Goal: Task Accomplishment & Management: Complete application form

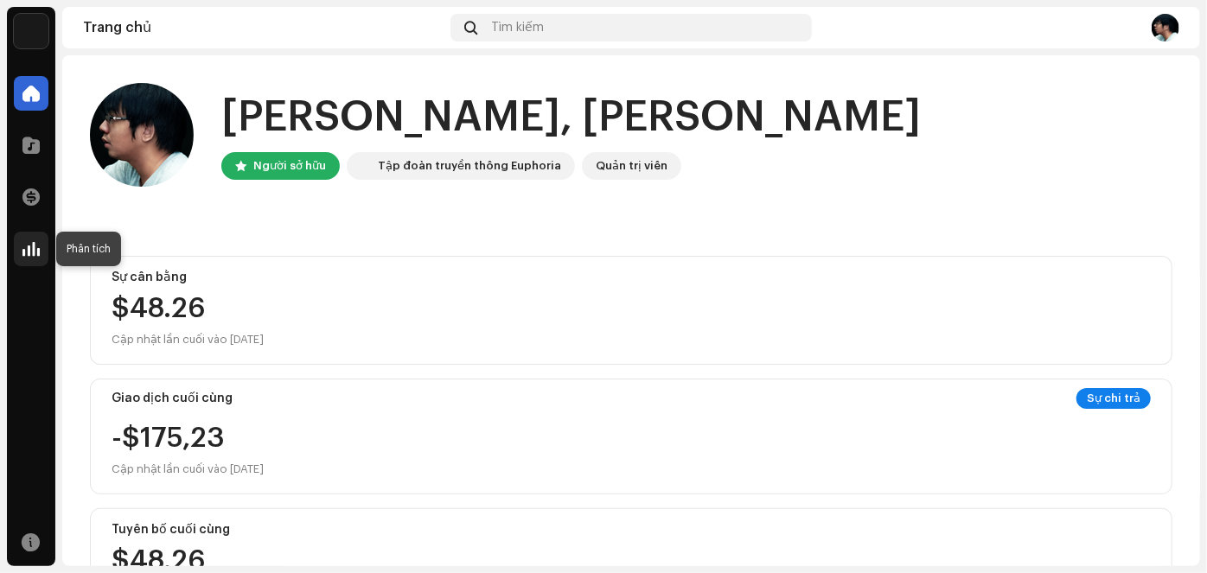
click at [31, 247] on span at bounding box center [30, 249] width 17 height 14
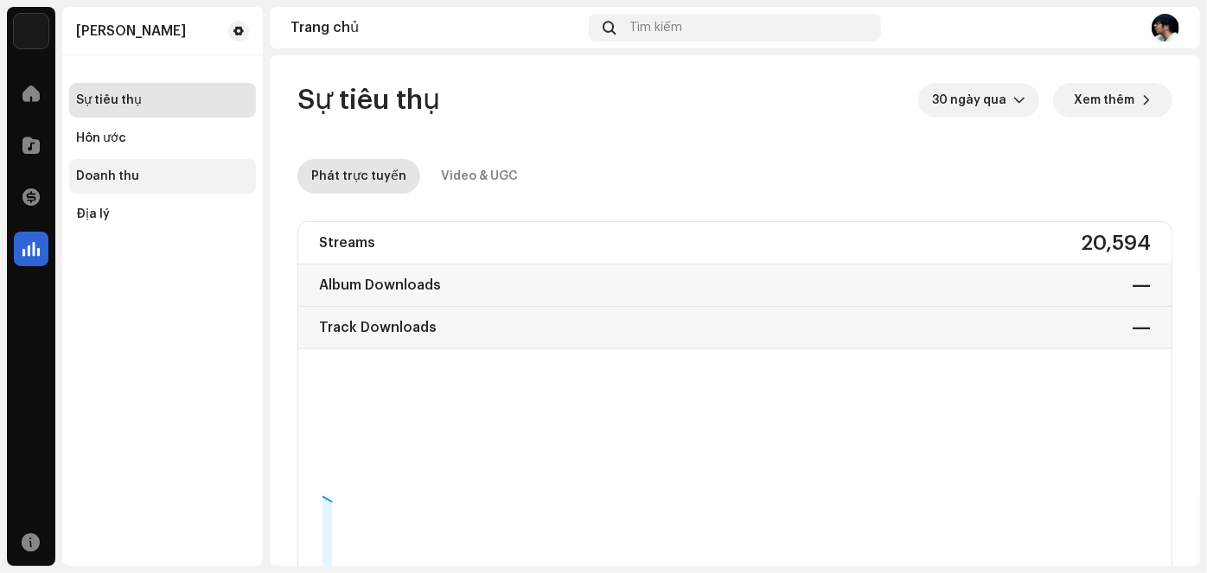
click at [124, 178] on font "Doanh thu" at bounding box center [107, 176] width 63 height 12
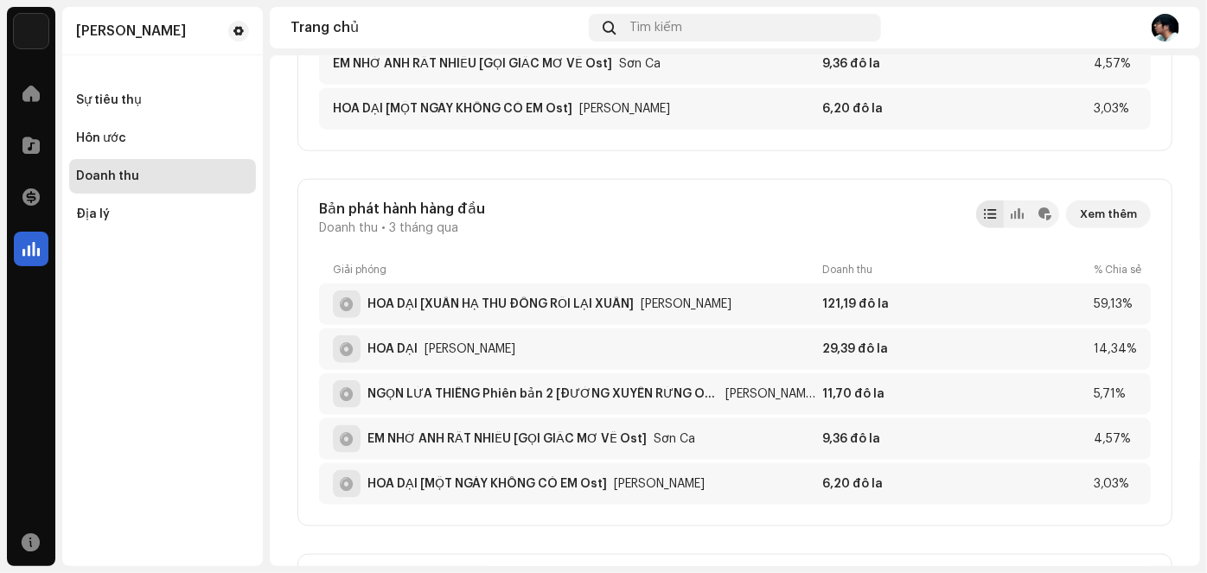
scroll to position [942, 0]
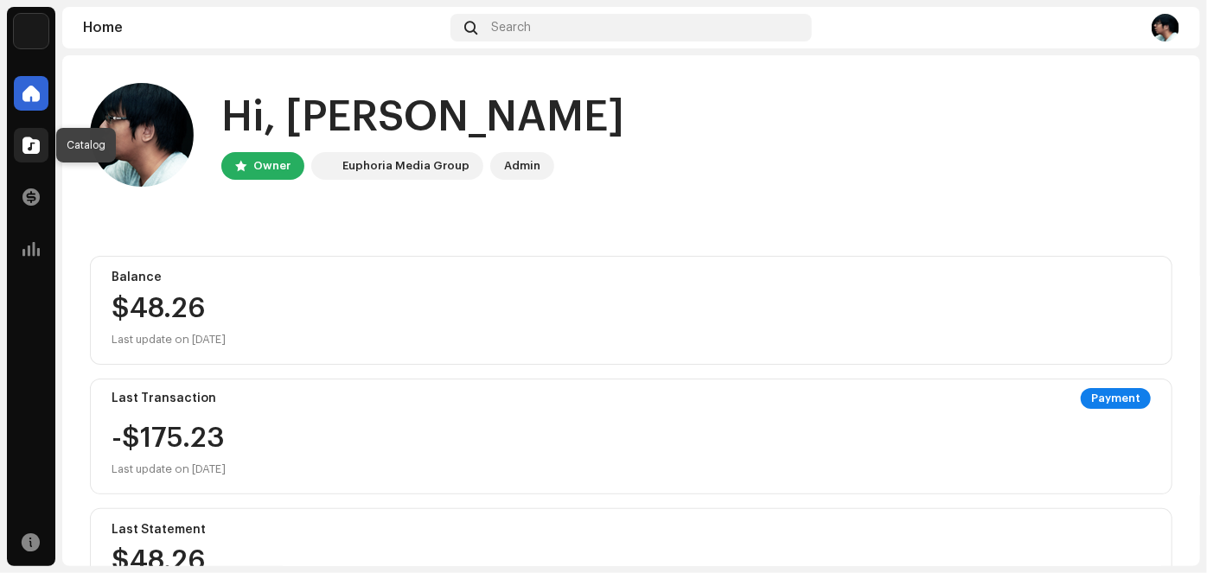
click at [28, 138] on span at bounding box center [30, 145] width 17 height 14
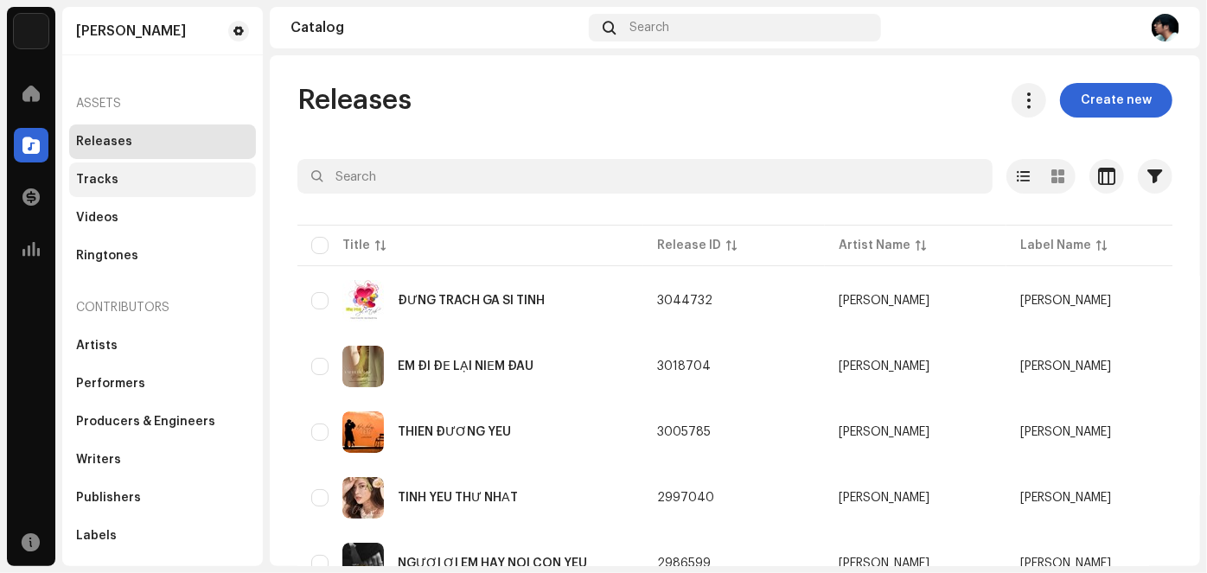
click at [108, 175] on div "Tracks" at bounding box center [97, 180] width 42 height 14
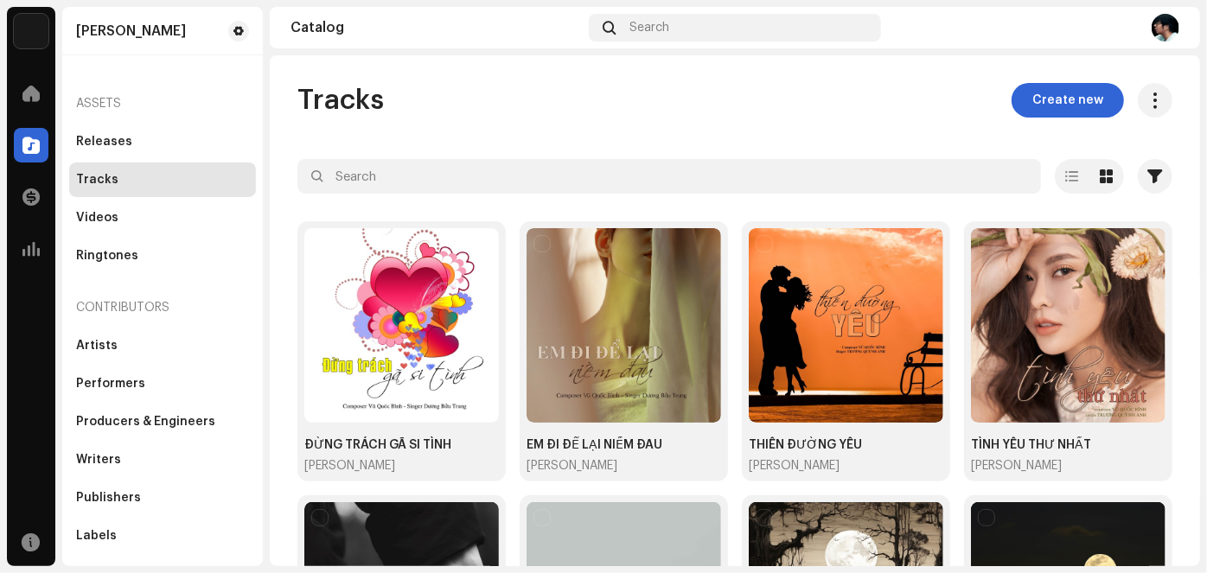
click at [89, 176] on div "Tracks" at bounding box center [97, 180] width 42 height 14
click at [1069, 99] on span "Create new" at bounding box center [1067, 100] width 71 height 35
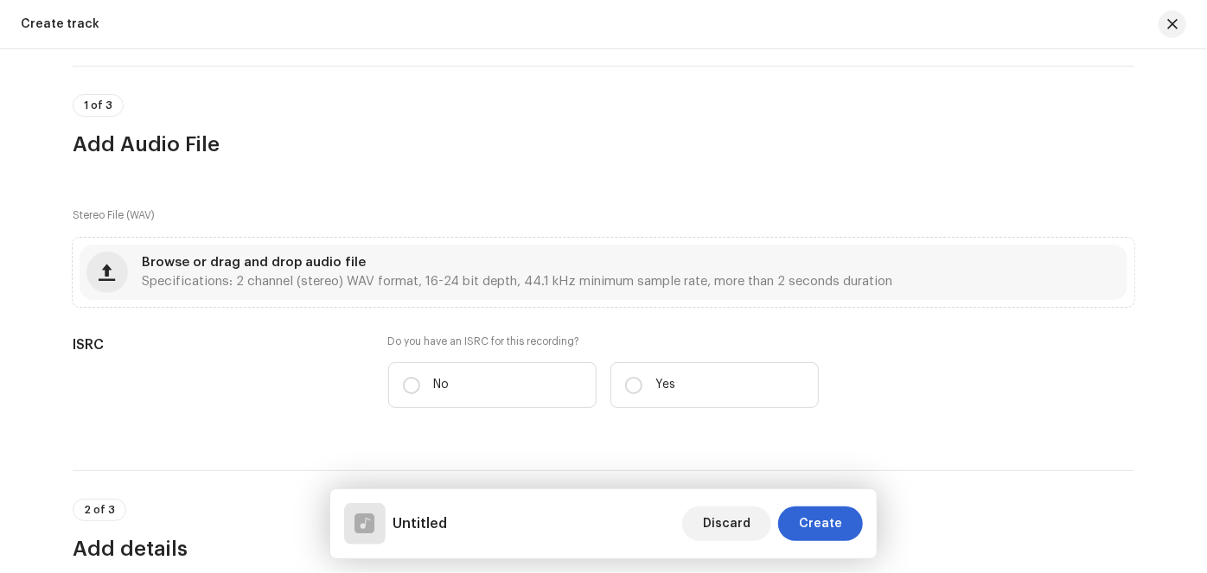
scroll to position [17, 0]
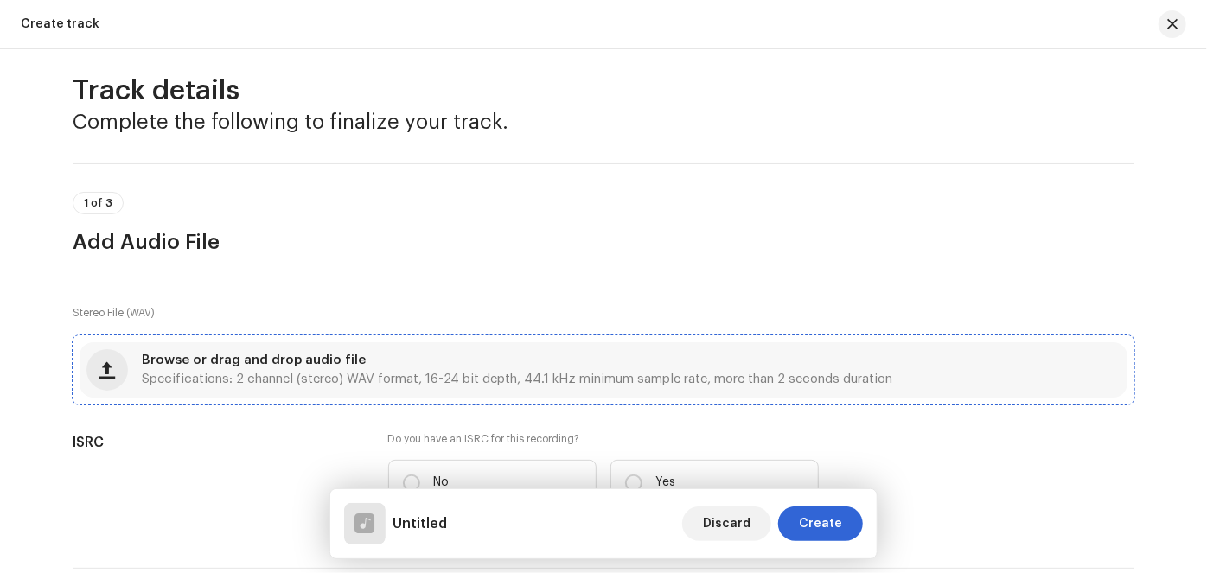
click at [494, 376] on span "Specifications: 2 channel (stereo) WAV format, 16-24 bit depth, 44.1 kHz minimu…" at bounding box center [517, 379] width 750 height 12
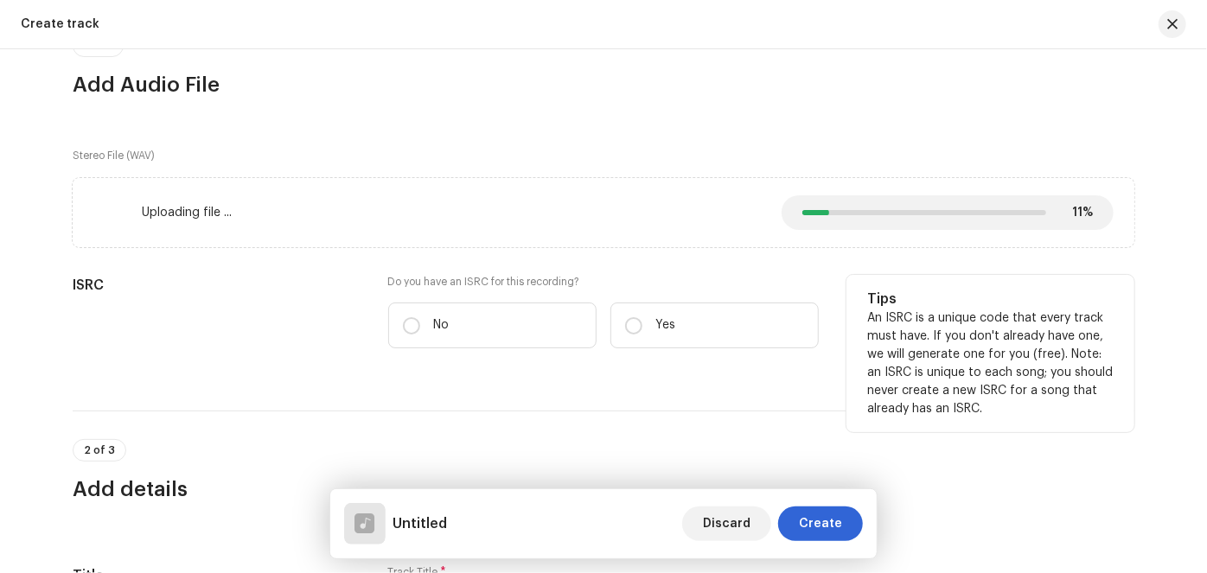
scroll to position [253, 0]
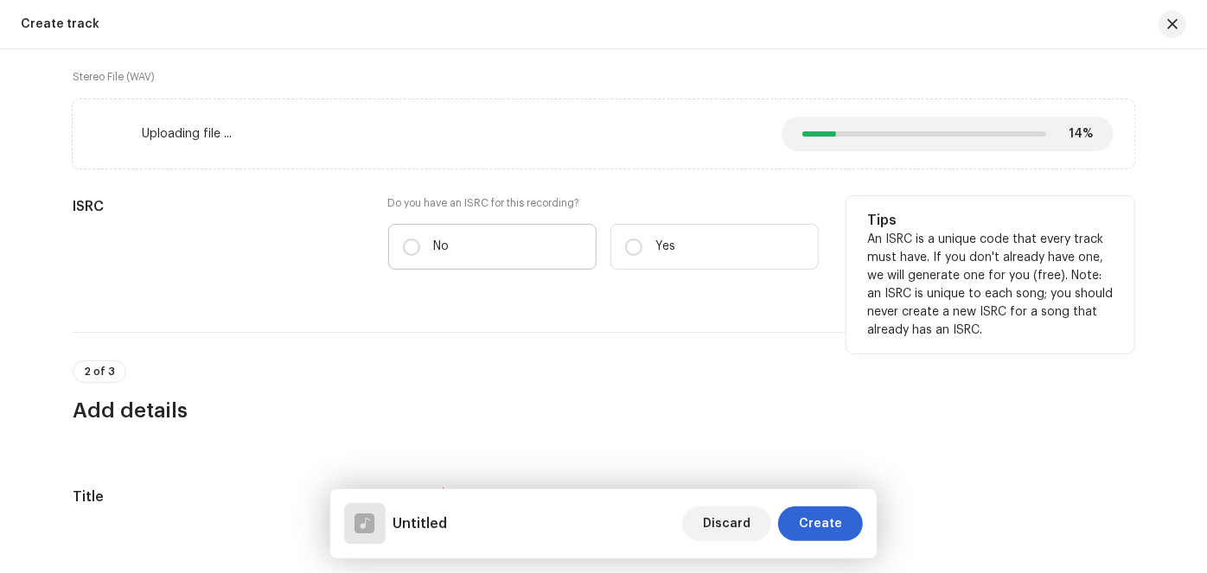
click at [507, 238] on label "No" at bounding box center [492, 247] width 208 height 46
click at [420, 239] on input "No" at bounding box center [411, 247] width 17 height 17
radio input "true"
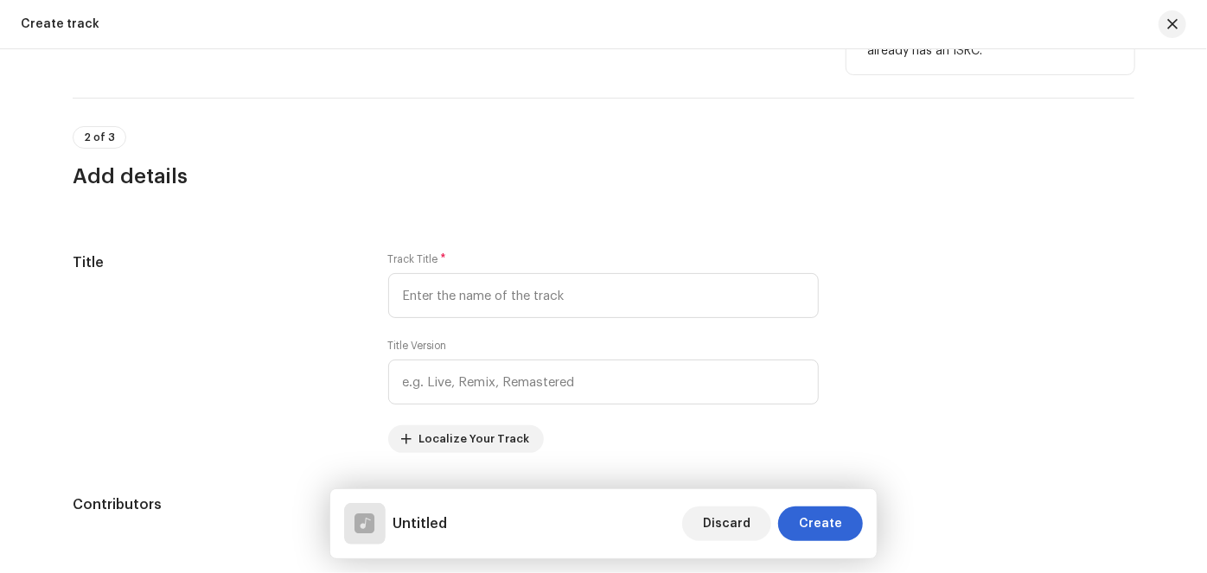
scroll to position [567, 0]
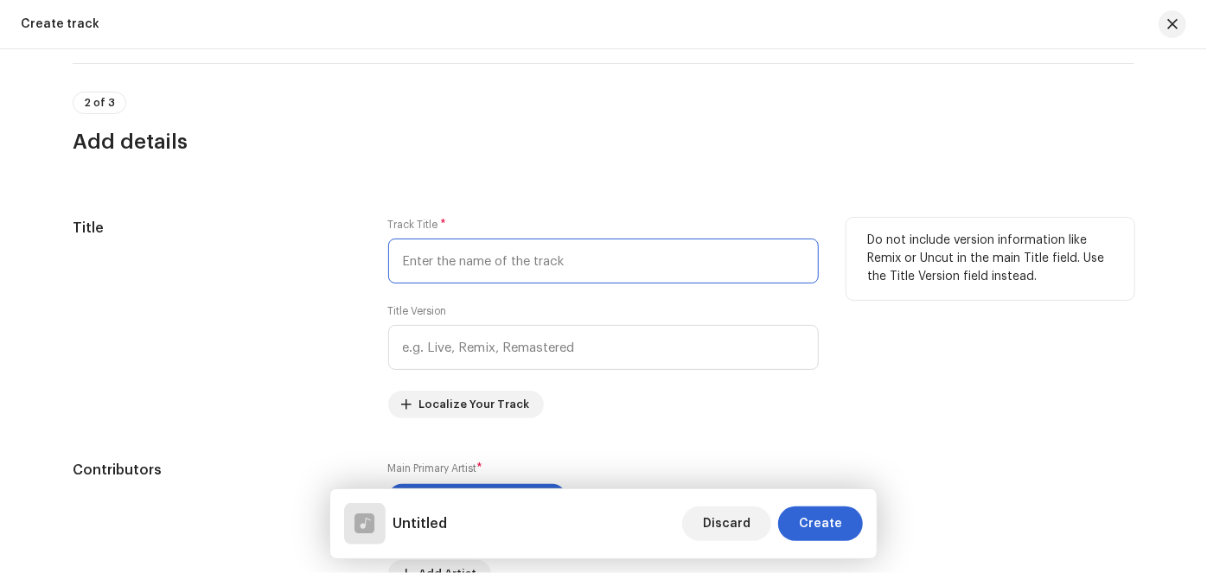
click at [615, 261] on input "text" at bounding box center [603, 261] width 431 height 45
drag, startPoint x: 615, startPoint y: 262, endPoint x: 332, endPoint y: 261, distance: 282.7
click at [332, 261] on div "Title Track Title * KIẾP KHÔNG NHÀ Title Version Localize Your Track Do not inc…" at bounding box center [604, 318] width 1062 height 201
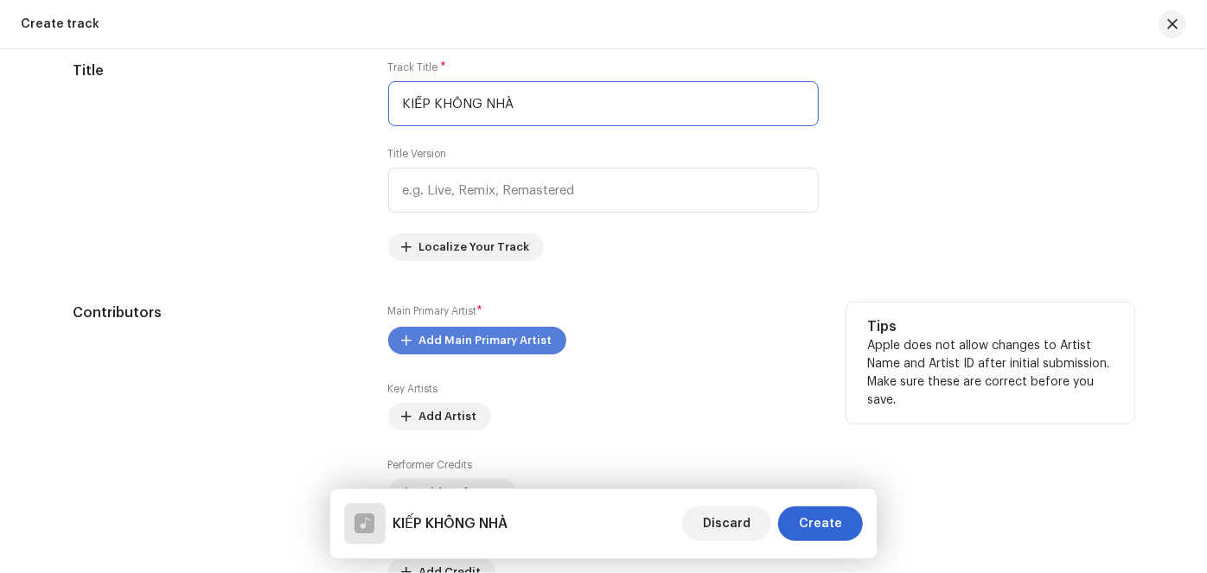
type input "KIẾP KHÔNG NHÀ"
click at [495, 341] on span "Add Main Primary Artist" at bounding box center [485, 340] width 133 height 35
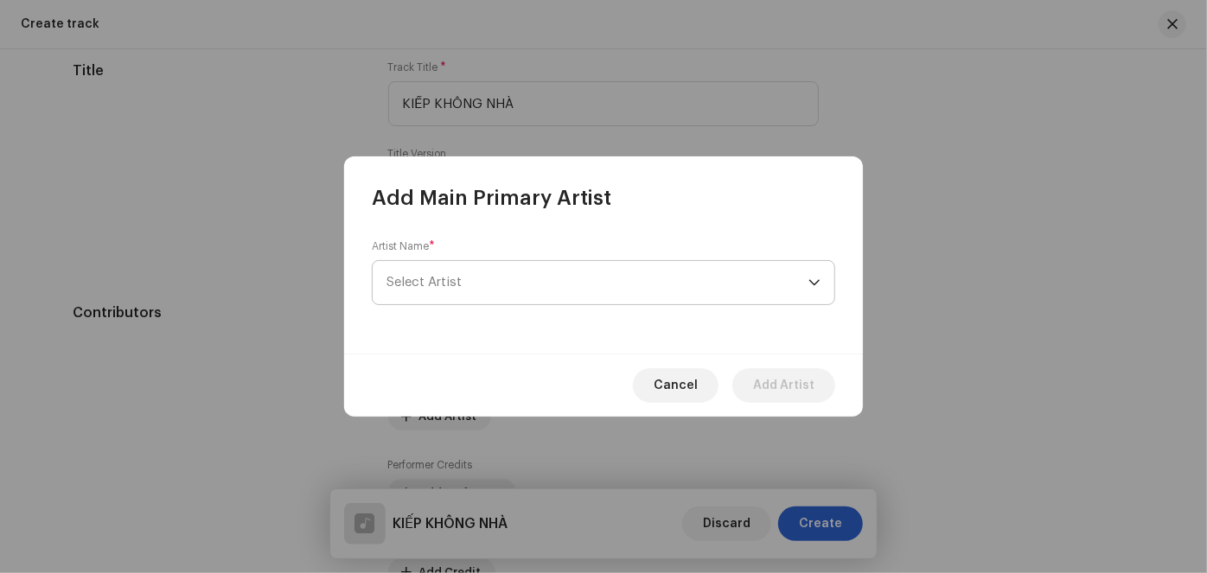
click at [488, 287] on span "Select Artist" at bounding box center [597, 282] width 422 height 43
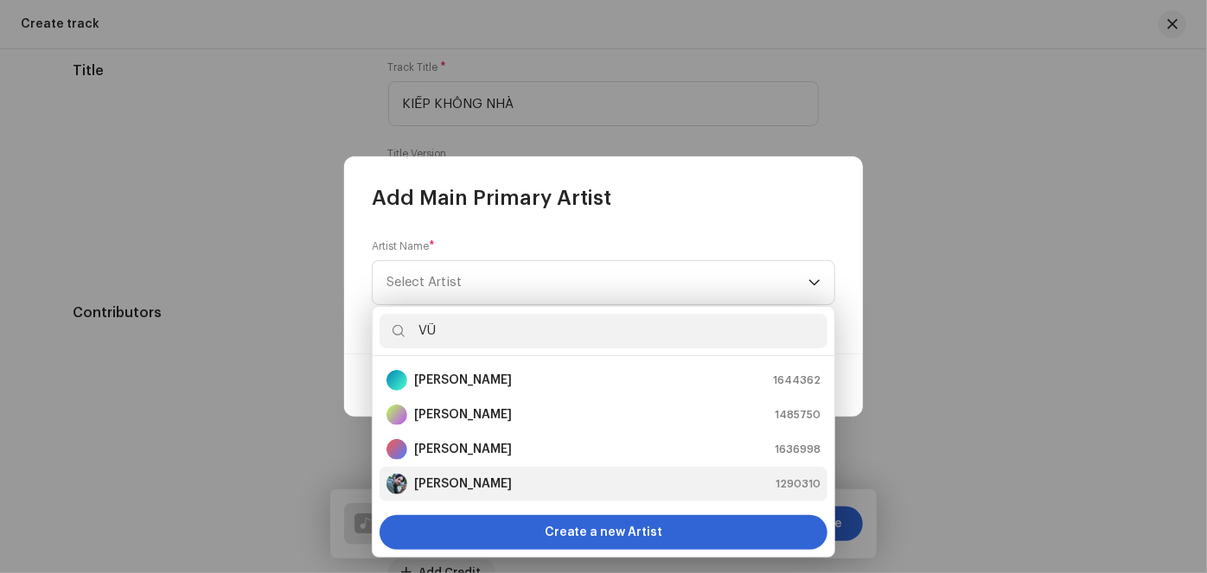
type input "VŨ"
click at [476, 476] on strong "[PERSON_NAME]" at bounding box center [463, 484] width 98 height 17
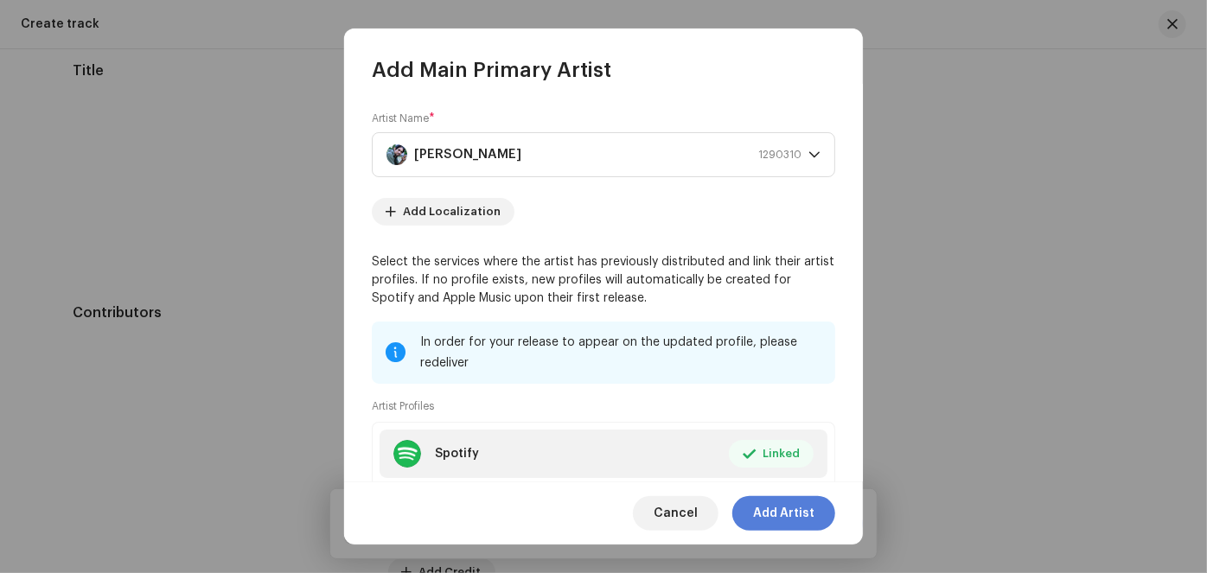
click at [804, 517] on span "Add Artist" at bounding box center [783, 513] width 61 height 35
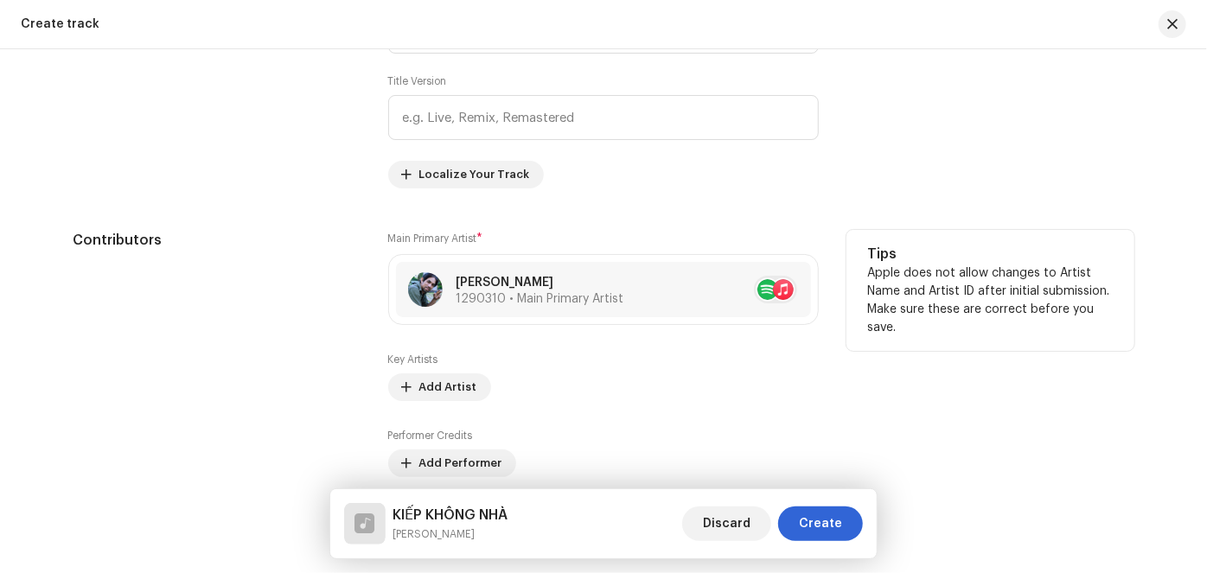
scroll to position [882, 0]
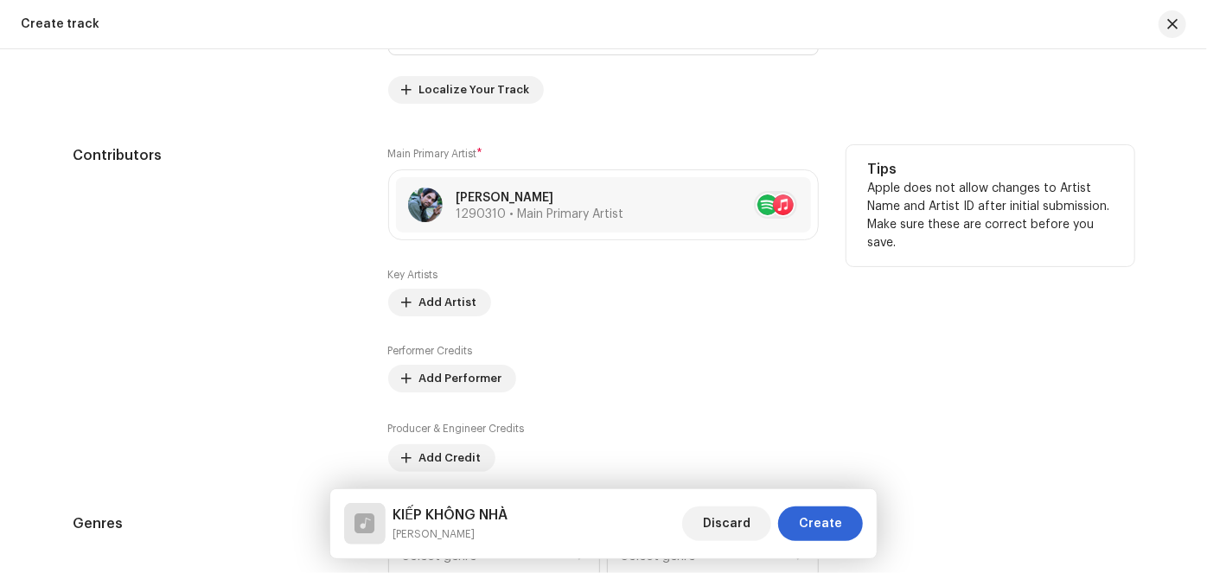
click at [570, 386] on div "Performer Credits Add Performer" at bounding box center [603, 368] width 431 height 48
click at [403, 378] on span at bounding box center [407, 379] width 10 height 14
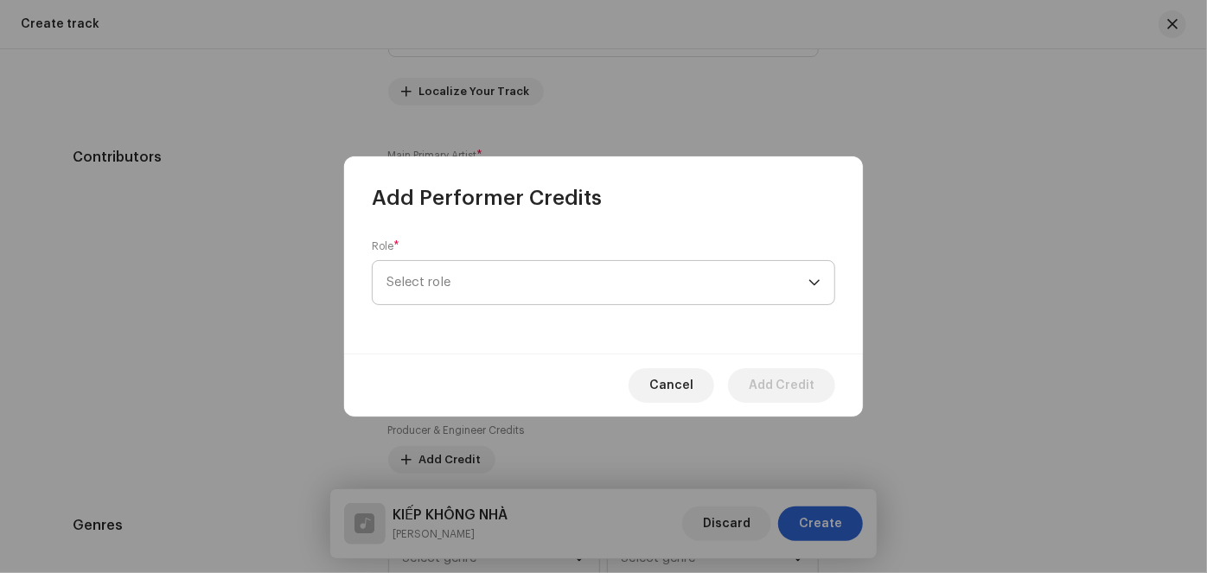
scroll to position [884, 0]
click at [541, 286] on span "Select role" at bounding box center [597, 282] width 422 height 43
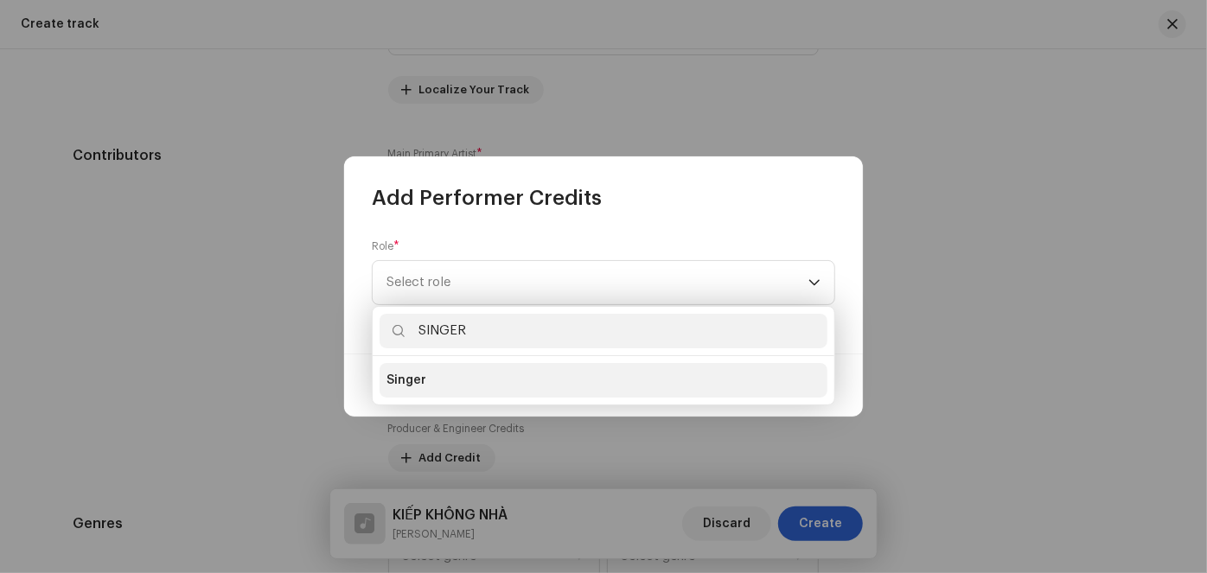
type input "SINGER"
click at [461, 379] on li "Singer" at bounding box center [604, 380] width 448 height 35
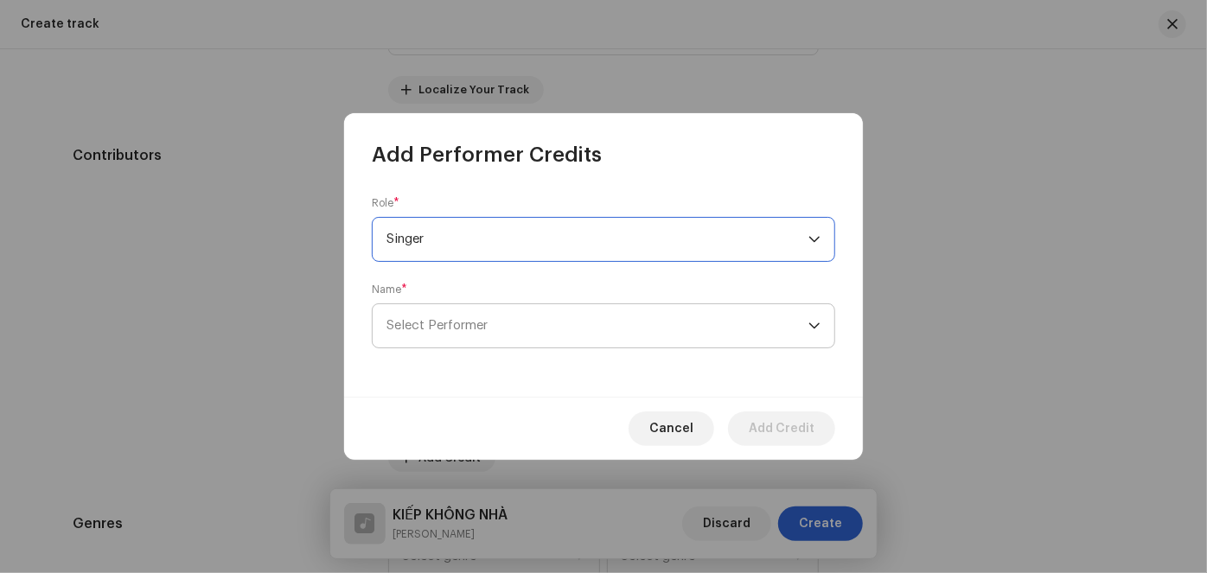
click at [500, 328] on span "Select Performer" at bounding box center [597, 325] width 422 height 43
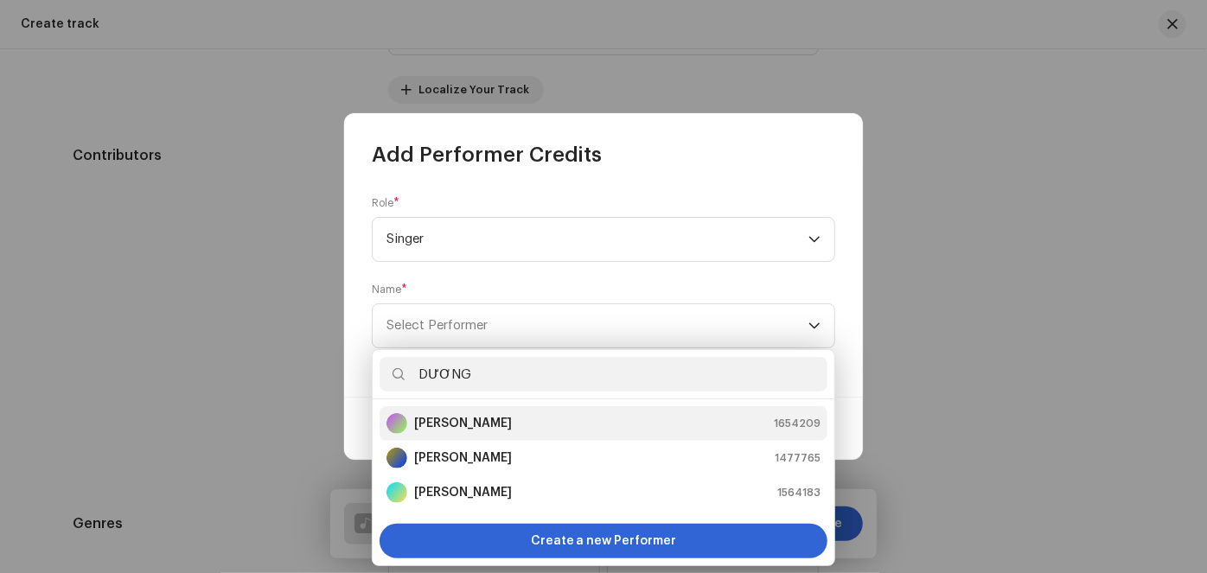
type input "DƯƠNG"
click at [500, 427] on strong "[PERSON_NAME]" at bounding box center [463, 423] width 98 height 17
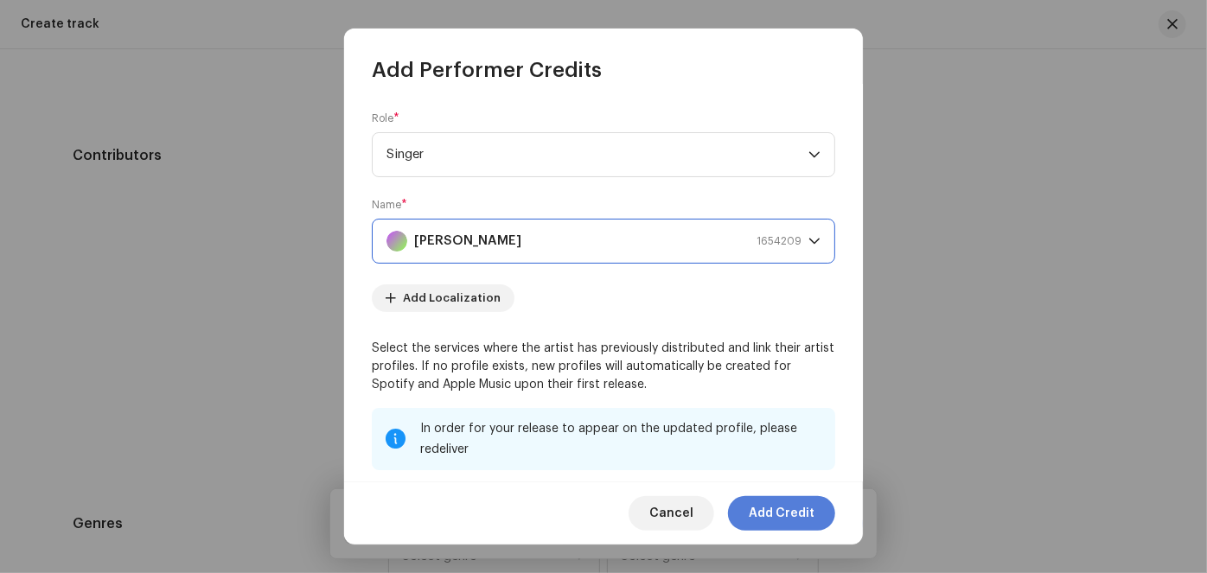
click at [798, 512] on span "Add Credit" at bounding box center [782, 513] width 66 height 35
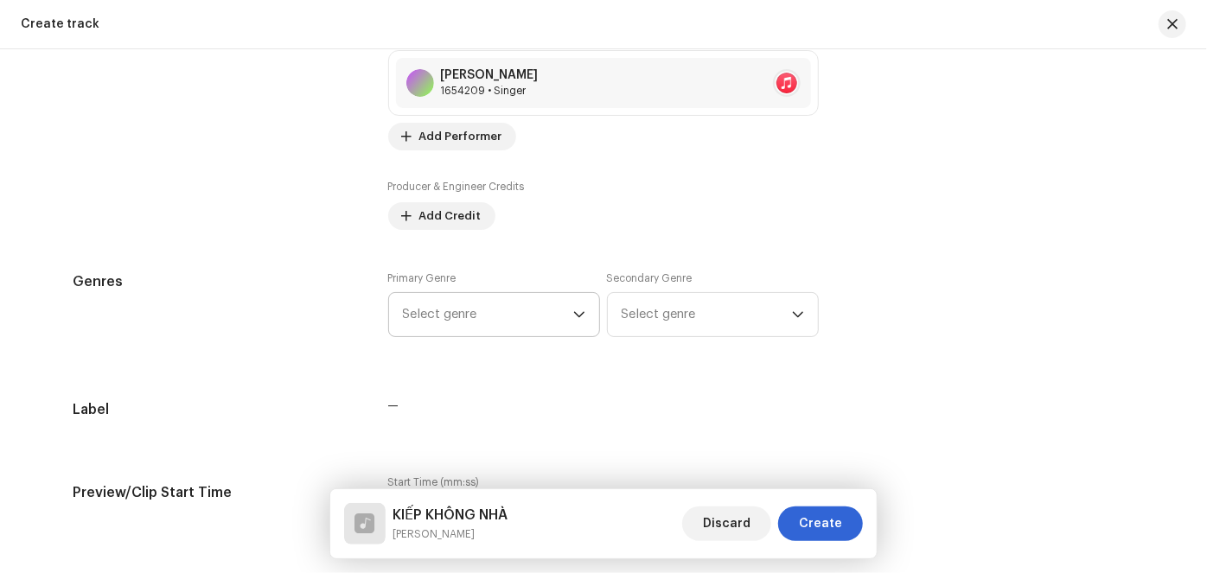
scroll to position [1120, 0]
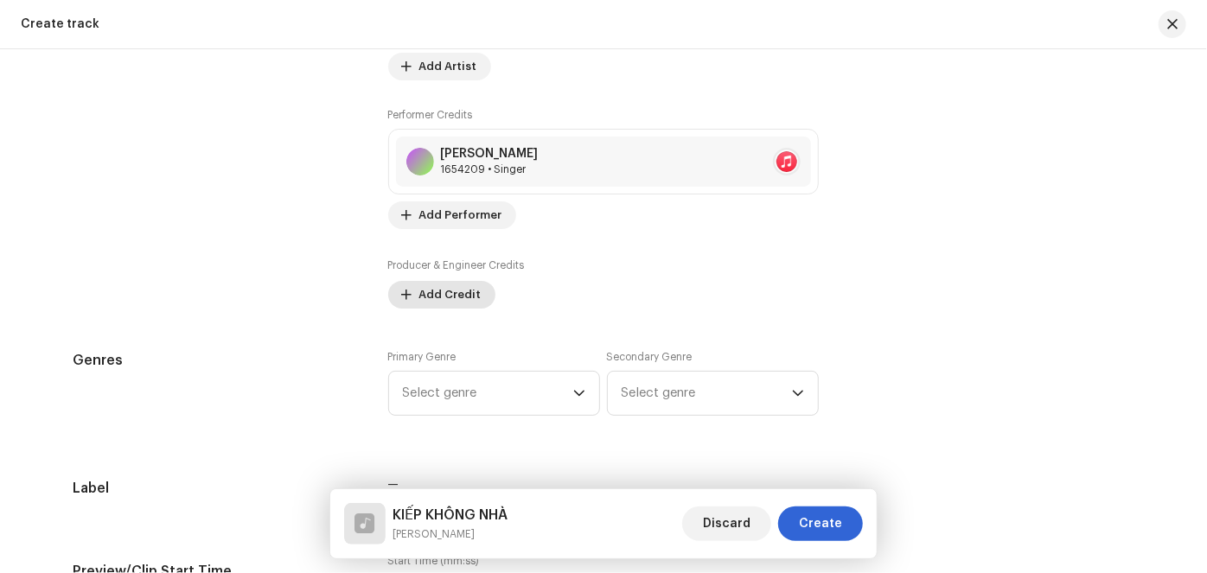
click at [459, 297] on span "Add Credit" at bounding box center [450, 295] width 62 height 35
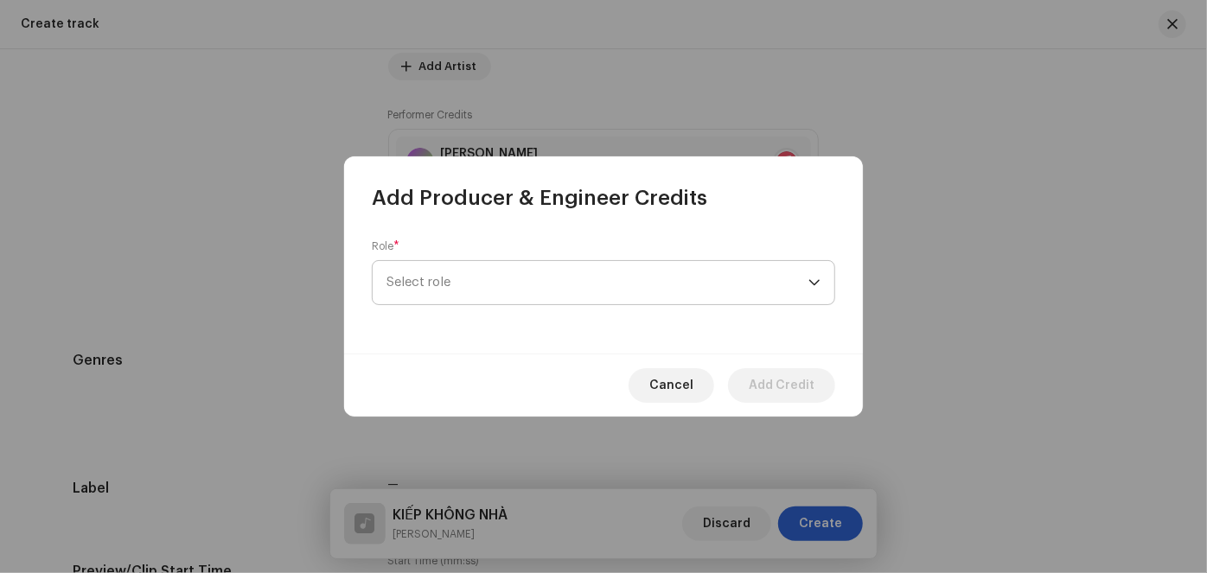
click at [468, 286] on span "Select role" at bounding box center [597, 282] width 422 height 43
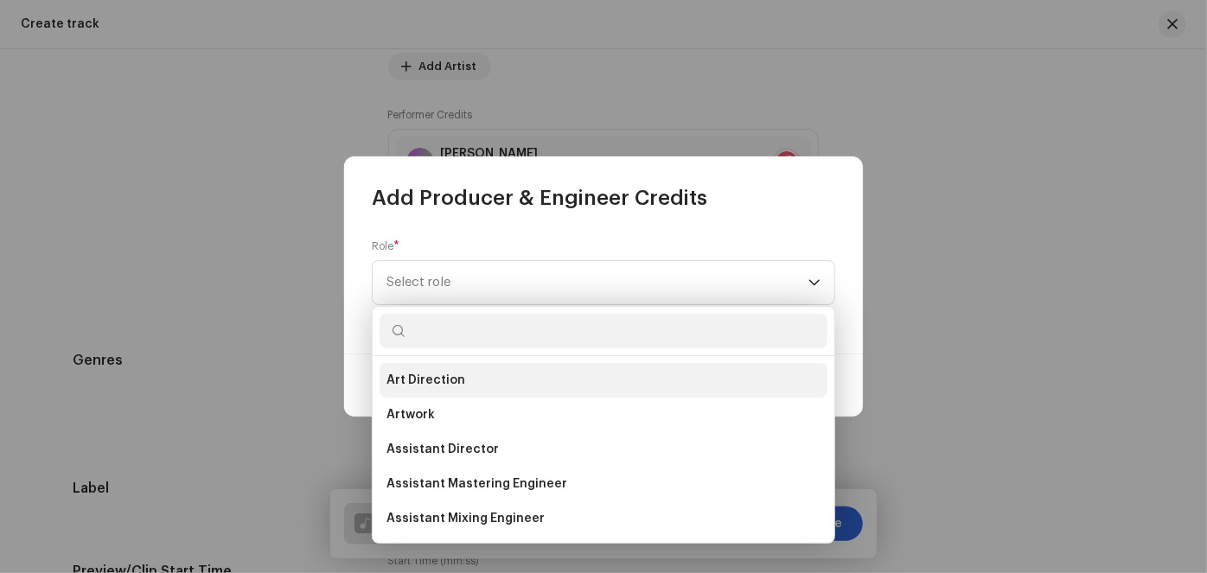
click at [451, 377] on span "Art Direction" at bounding box center [425, 380] width 79 height 17
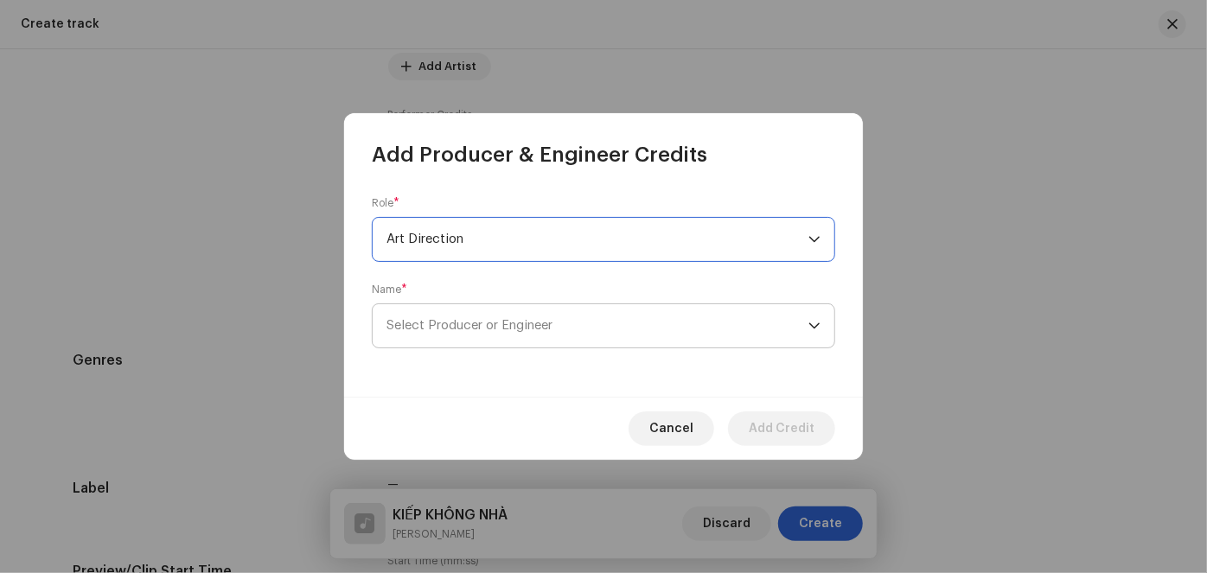
click at [459, 321] on span "Select Producer or Engineer" at bounding box center [469, 325] width 166 height 13
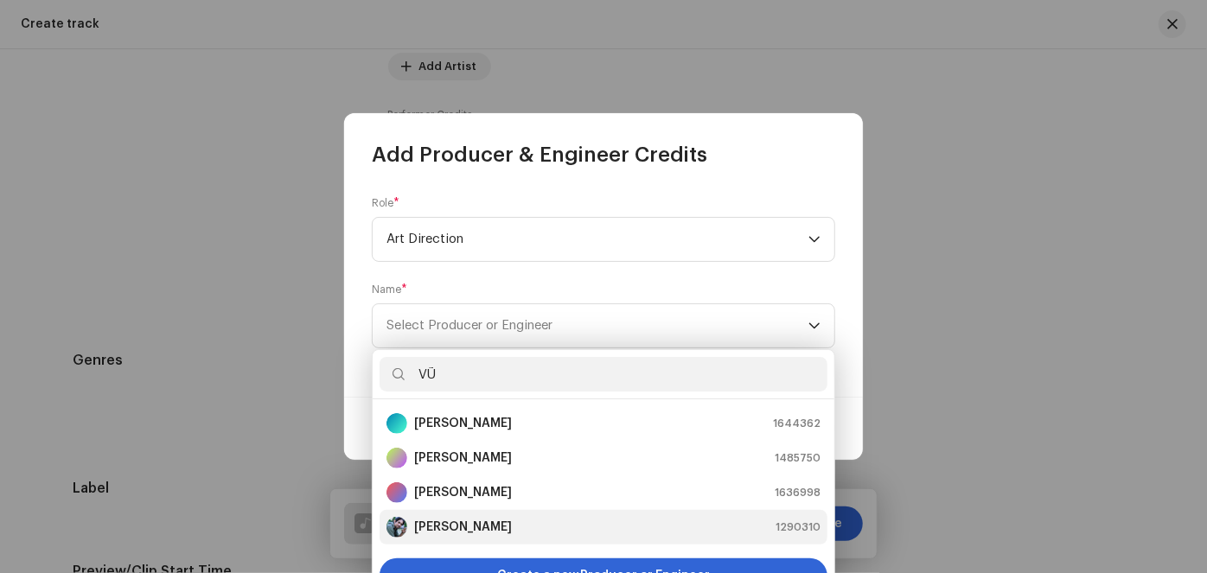
type input "VŨ"
click at [465, 524] on strong "[PERSON_NAME]" at bounding box center [463, 527] width 98 height 17
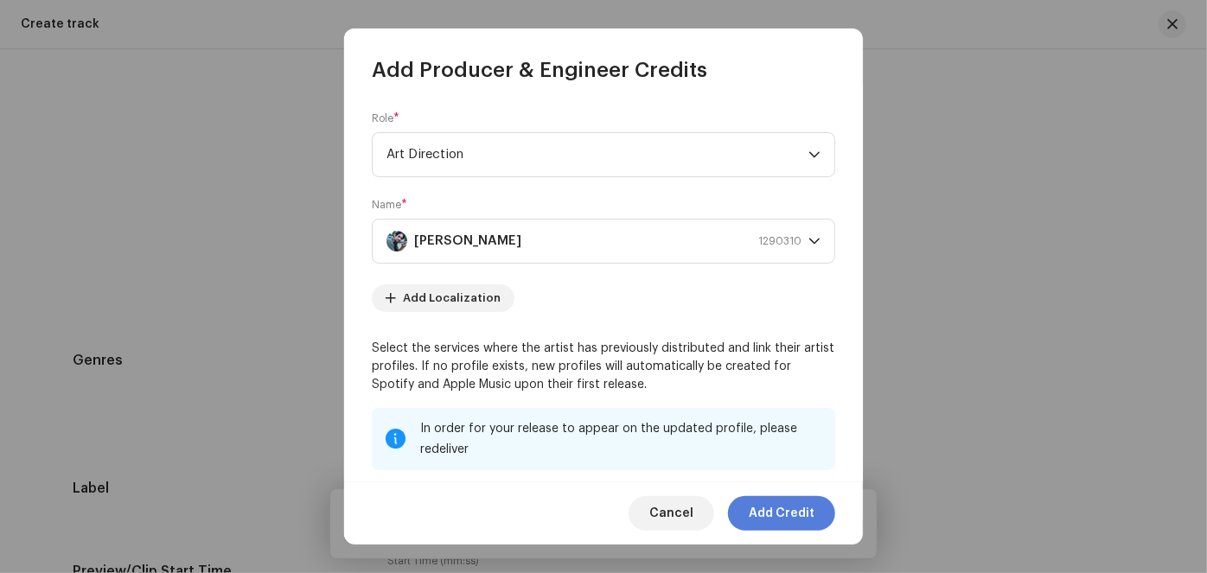
click at [801, 515] on span "Add Credit" at bounding box center [782, 513] width 66 height 35
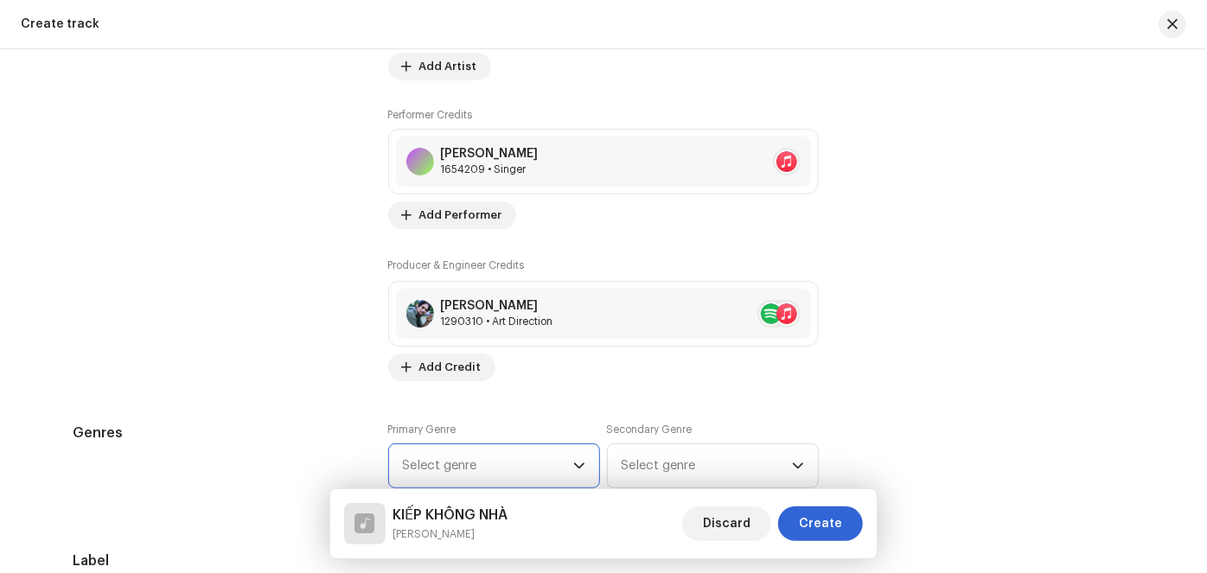
click at [482, 466] on span "Select genre" at bounding box center [488, 465] width 170 height 43
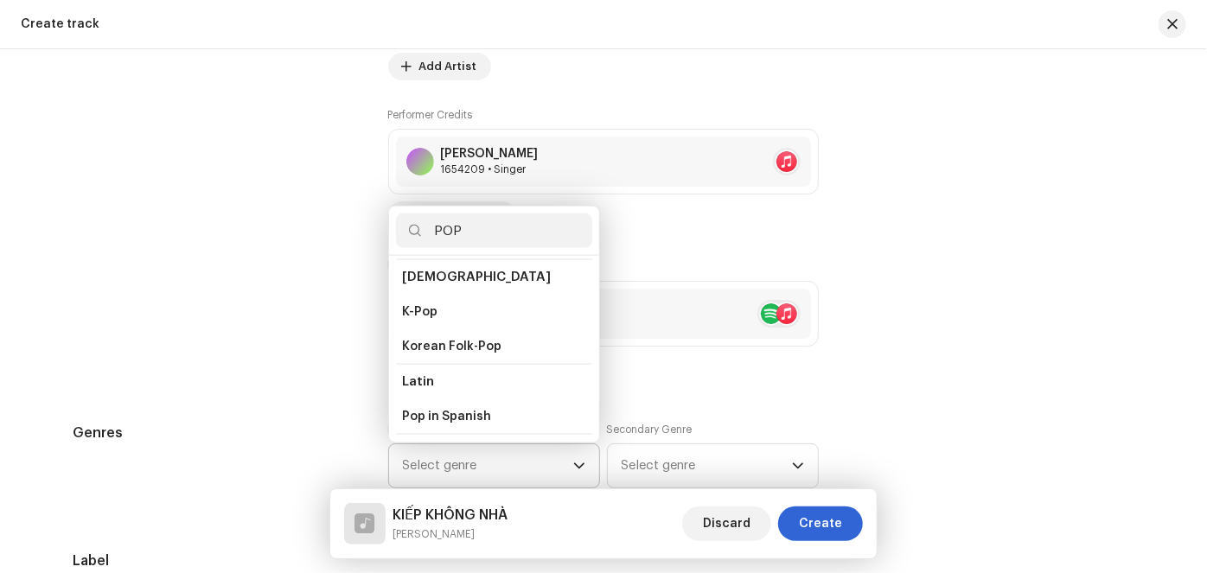
scroll to position [550, 0]
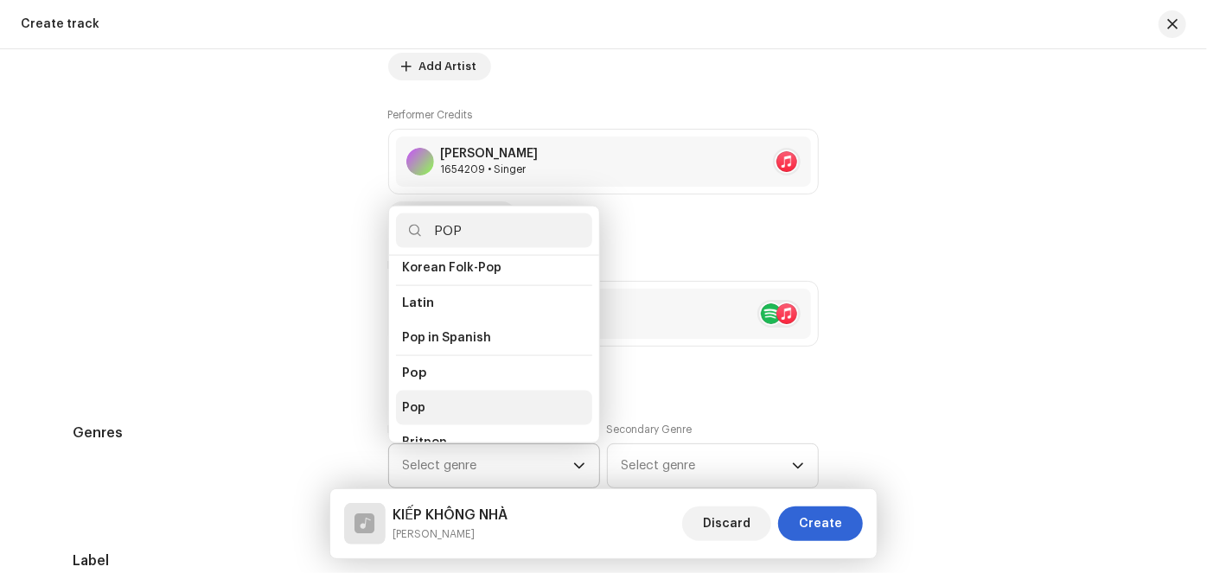
type input "POP"
click at [412, 399] on span "Pop" at bounding box center [414, 407] width 23 height 17
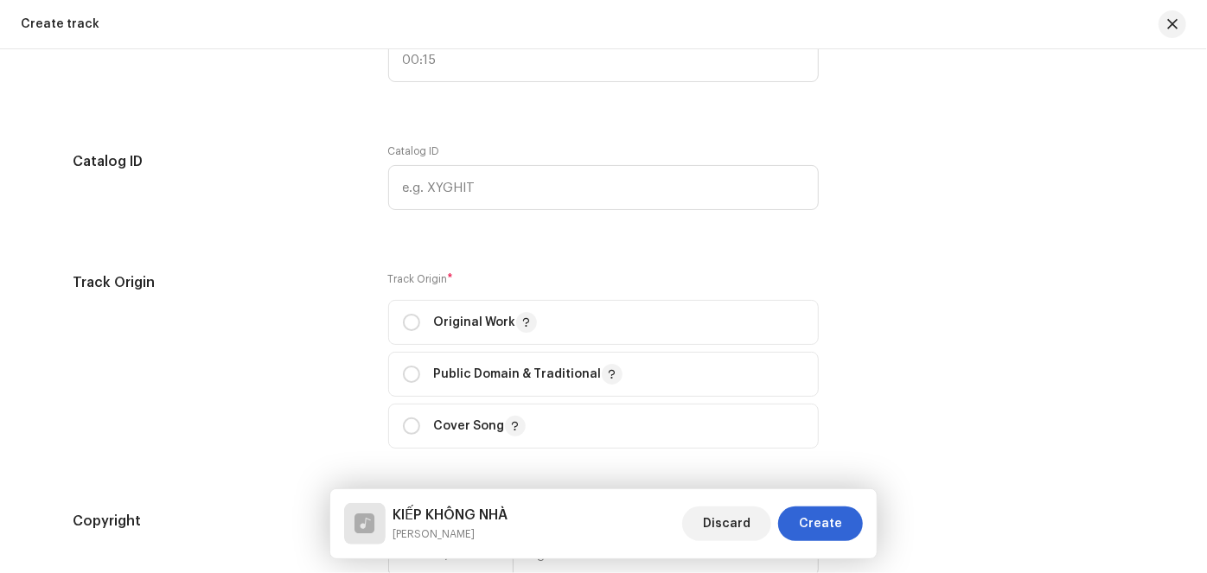
scroll to position [1748, 0]
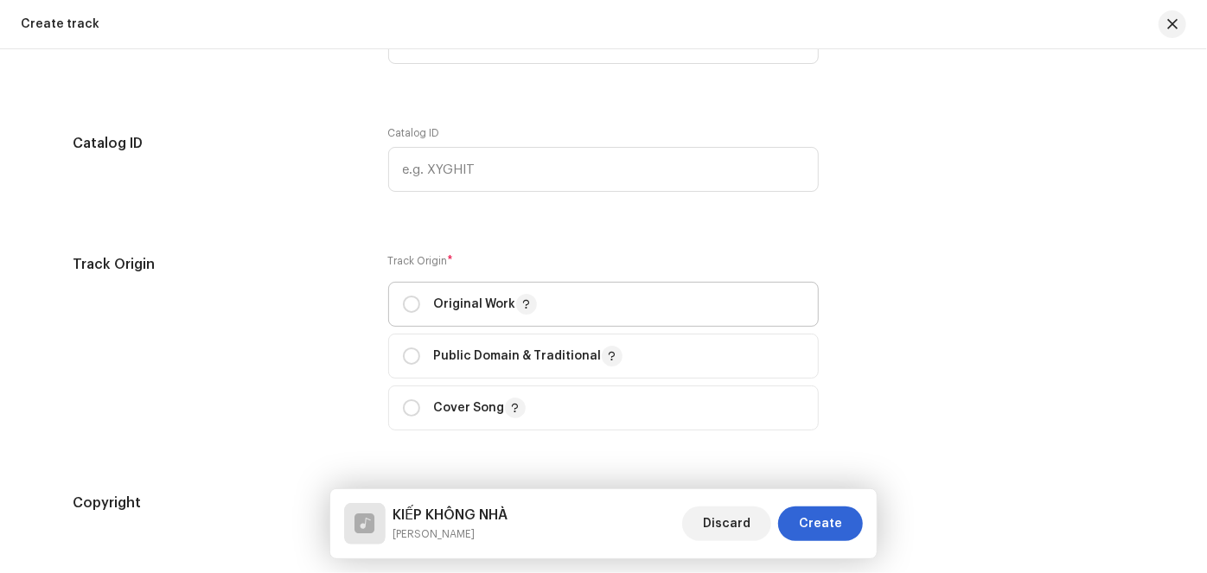
click at [493, 304] on p "Original Work" at bounding box center [485, 304] width 103 height 21
radio input "true"
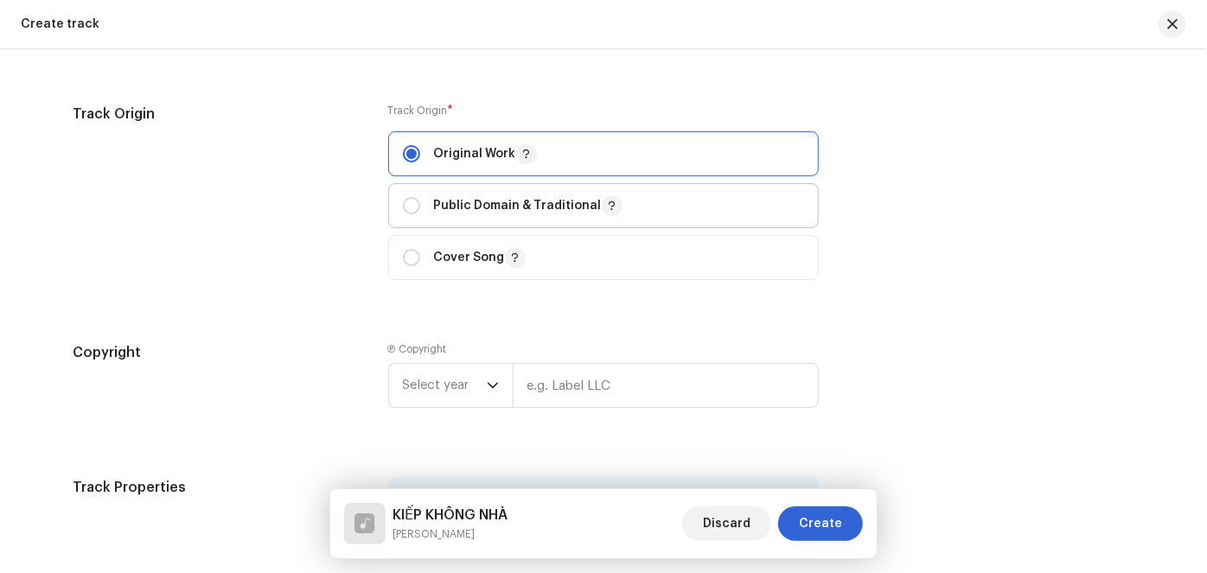
scroll to position [1905, 0]
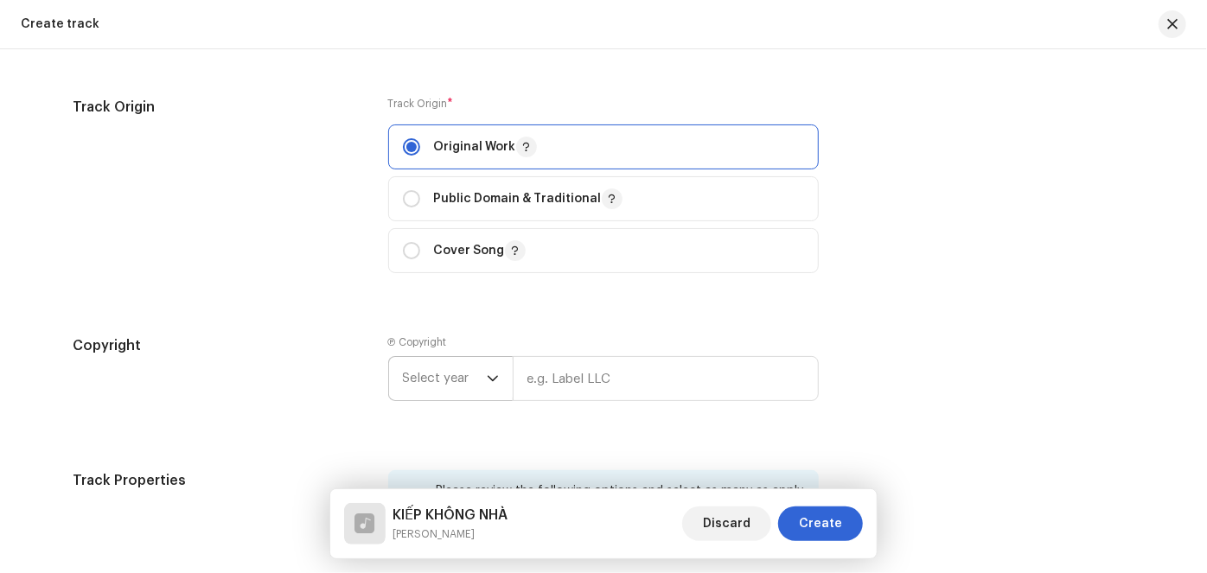
click at [441, 379] on span "Select year" at bounding box center [445, 378] width 84 height 43
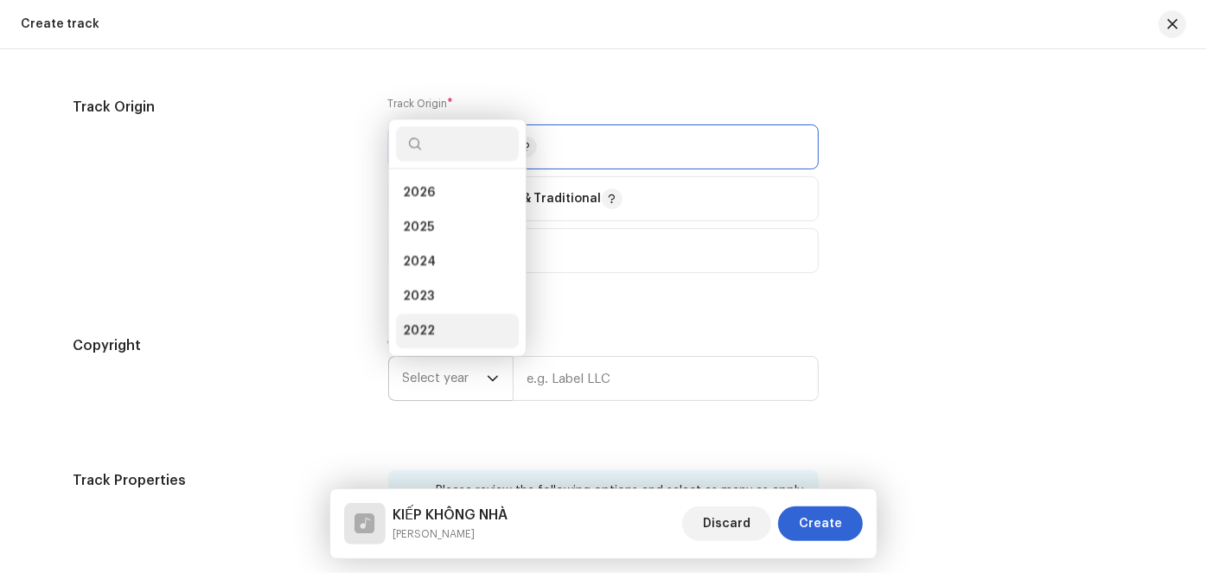
scroll to position [28, 0]
click at [434, 206] on li "2025" at bounding box center [457, 199] width 123 height 35
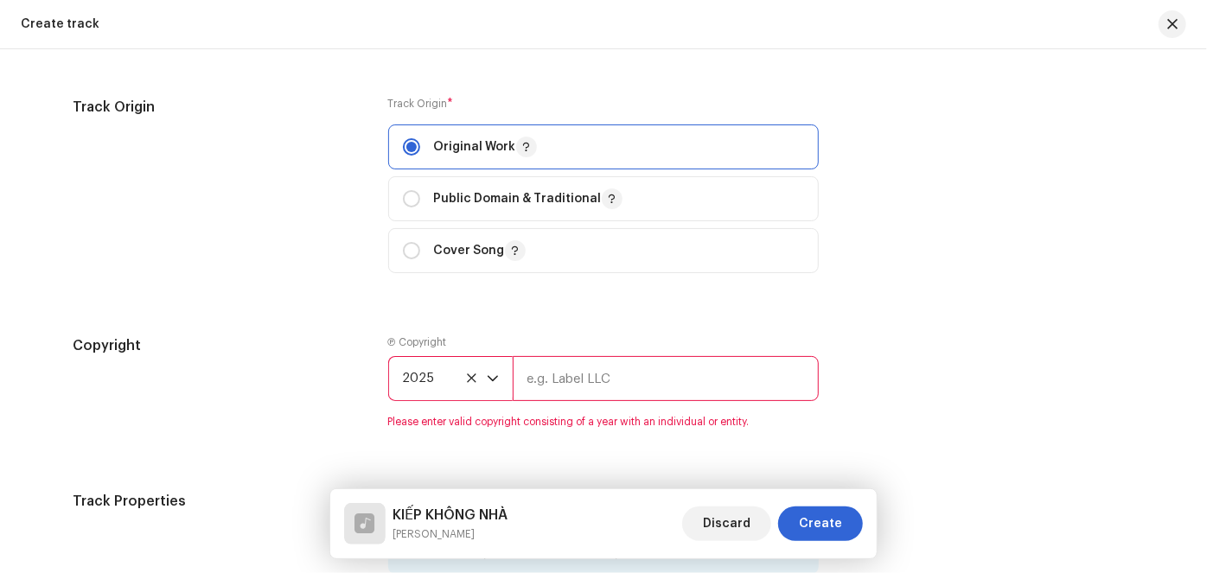
click at [611, 375] on input "text" at bounding box center [666, 378] width 306 height 45
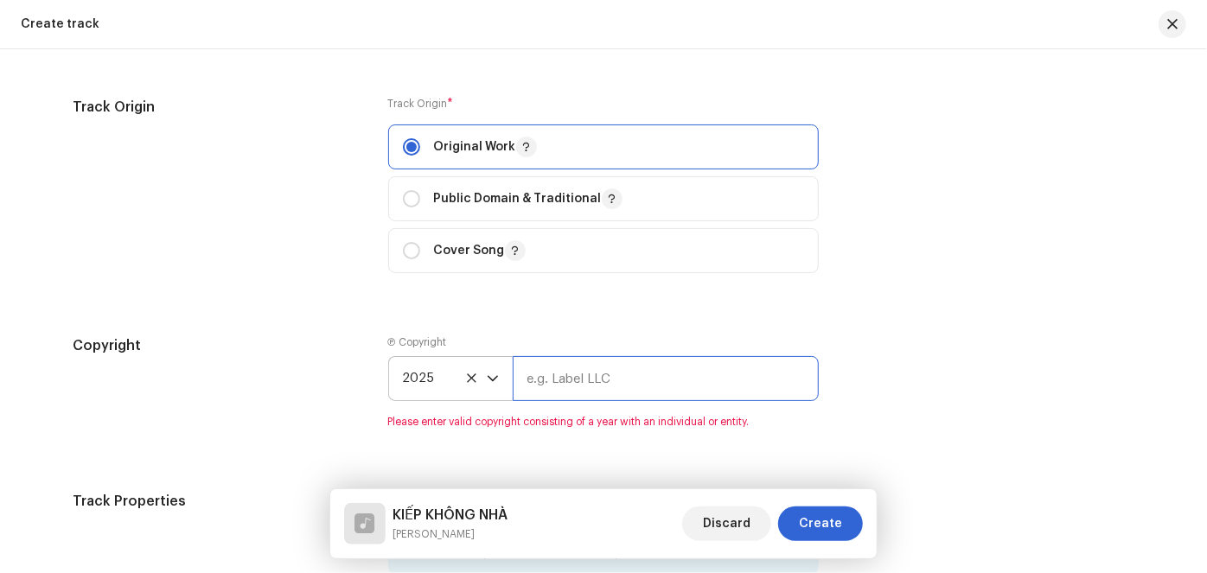
type input "[PERSON_NAME]"
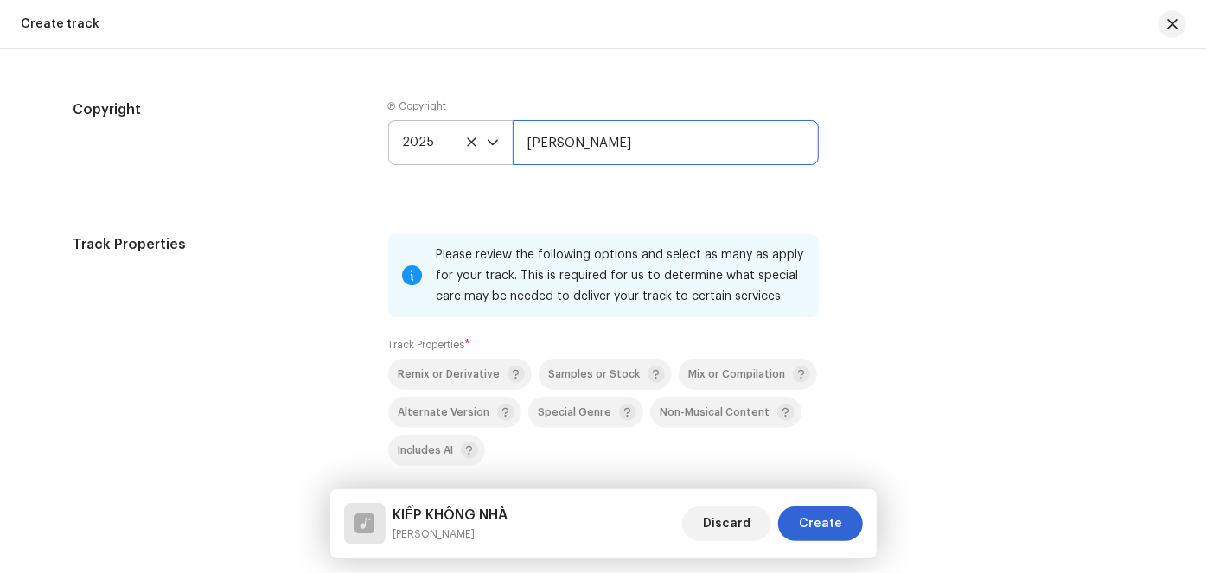
scroll to position [2298, 0]
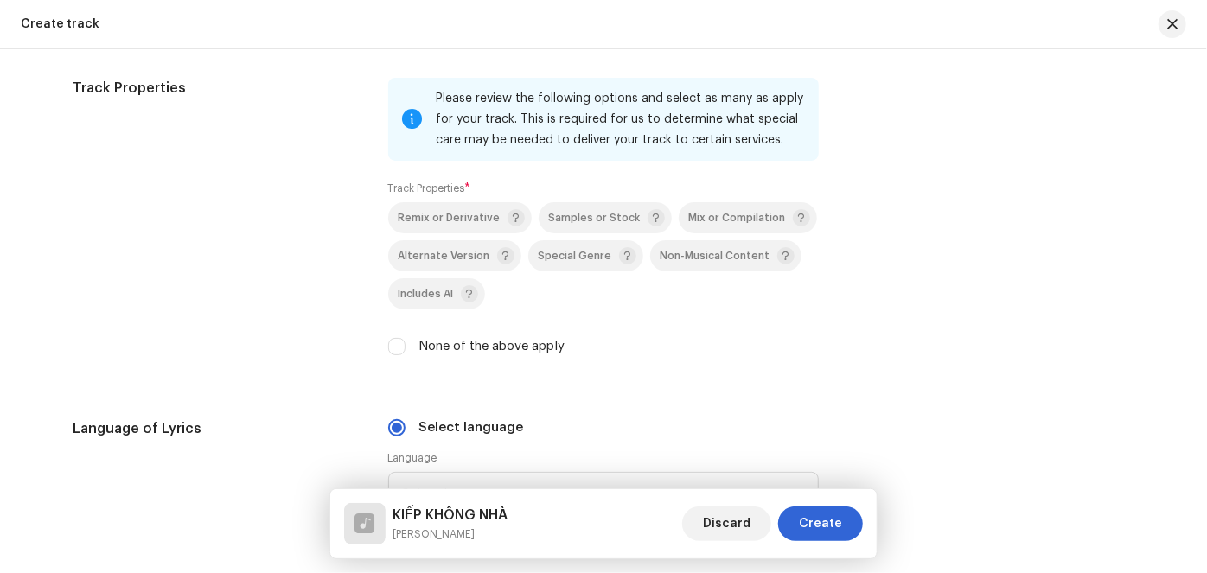
click at [514, 350] on label "None of the above apply" at bounding box center [492, 346] width 146 height 19
click at [405, 350] on input "None of the above apply" at bounding box center [396, 346] width 17 height 17
checkbox input "true"
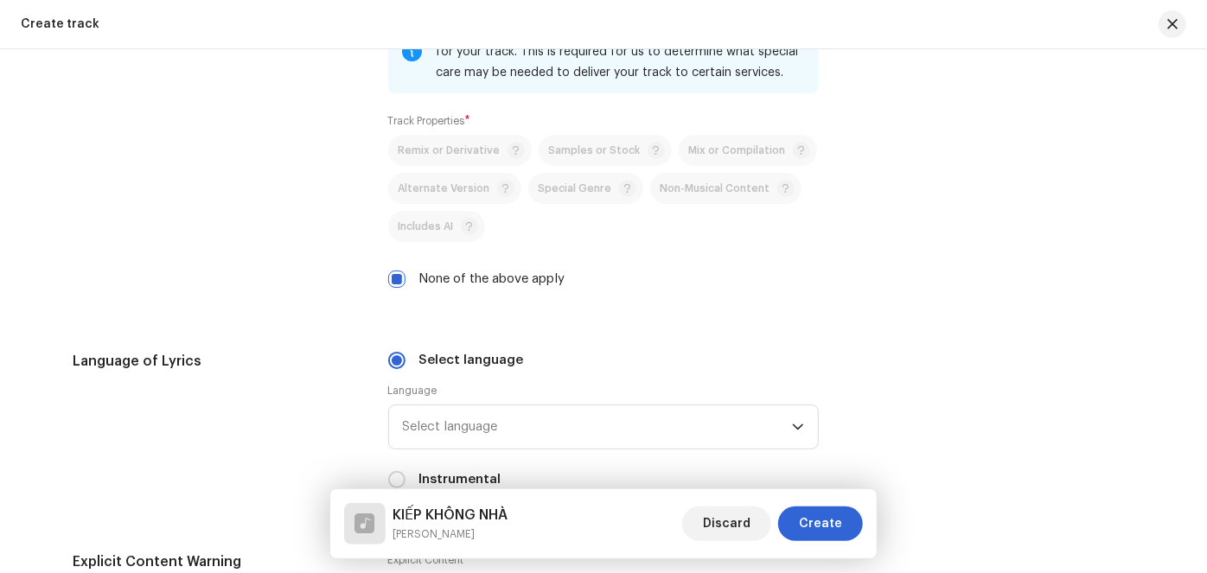
scroll to position [2455, 0]
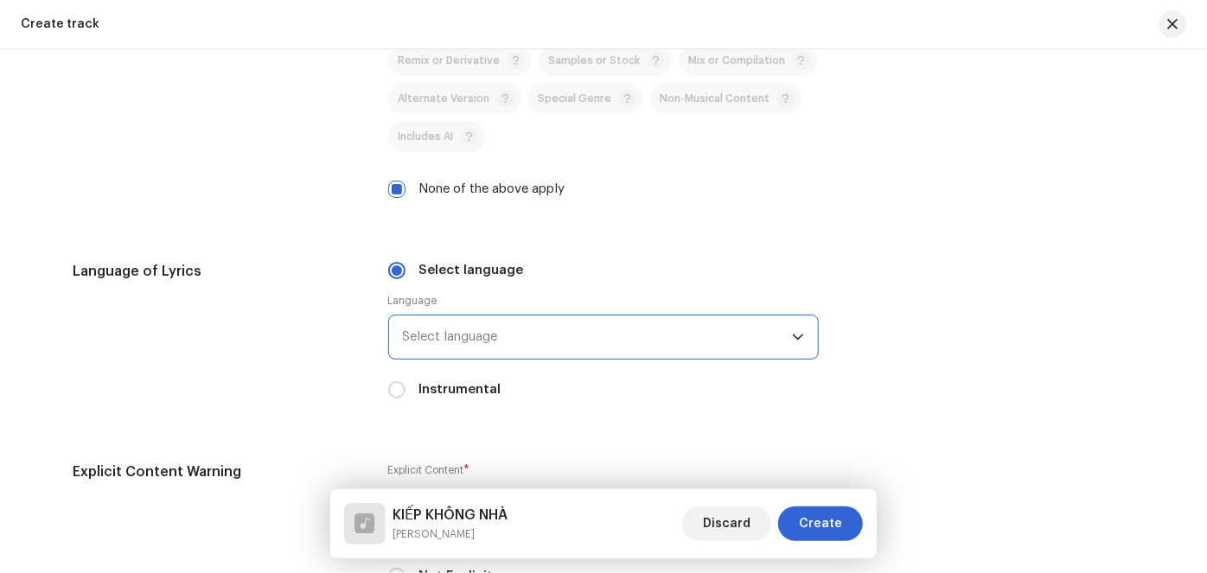
click at [573, 342] on span "Select language" at bounding box center [597, 337] width 389 height 43
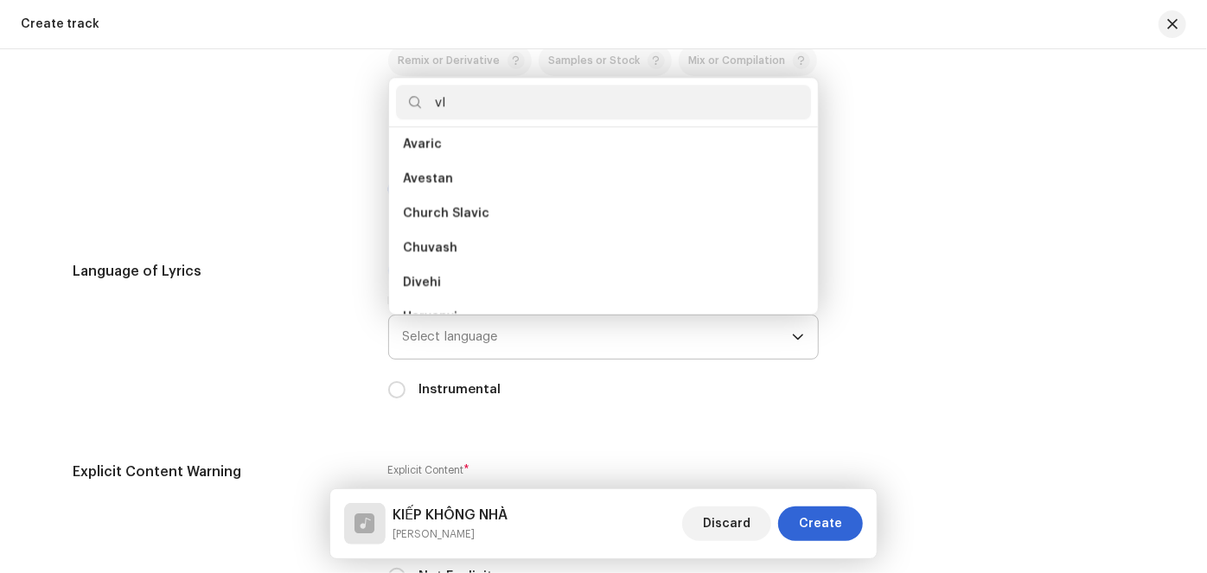
scroll to position [0, 0]
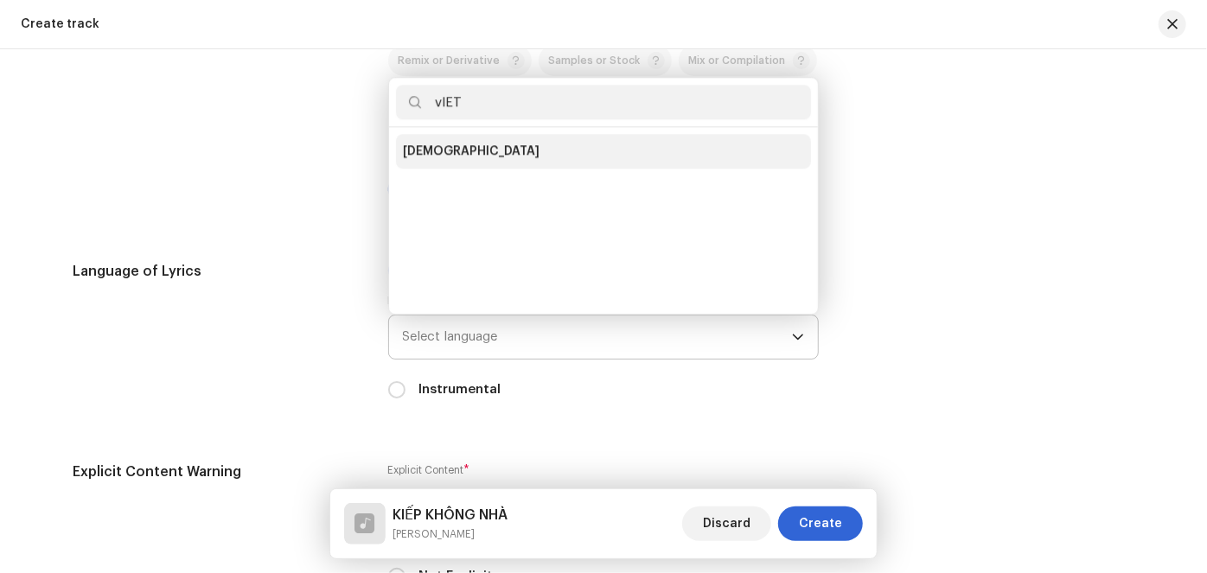
type input "vIET"
click at [464, 150] on span "[DEMOGRAPHIC_DATA]" at bounding box center [471, 151] width 137 height 17
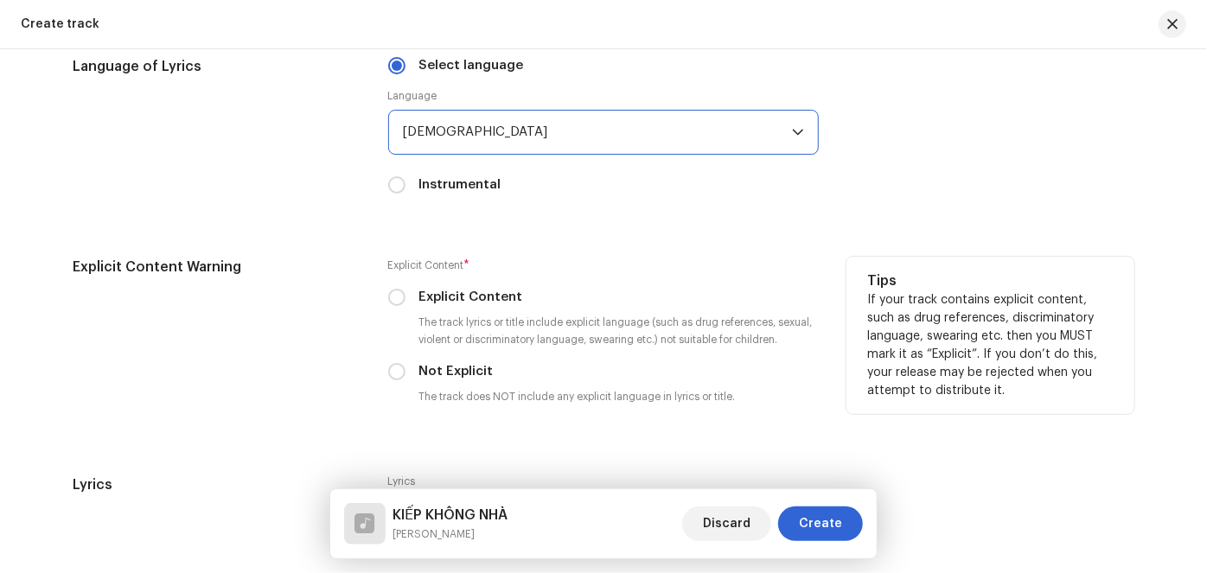
scroll to position [2691, 0]
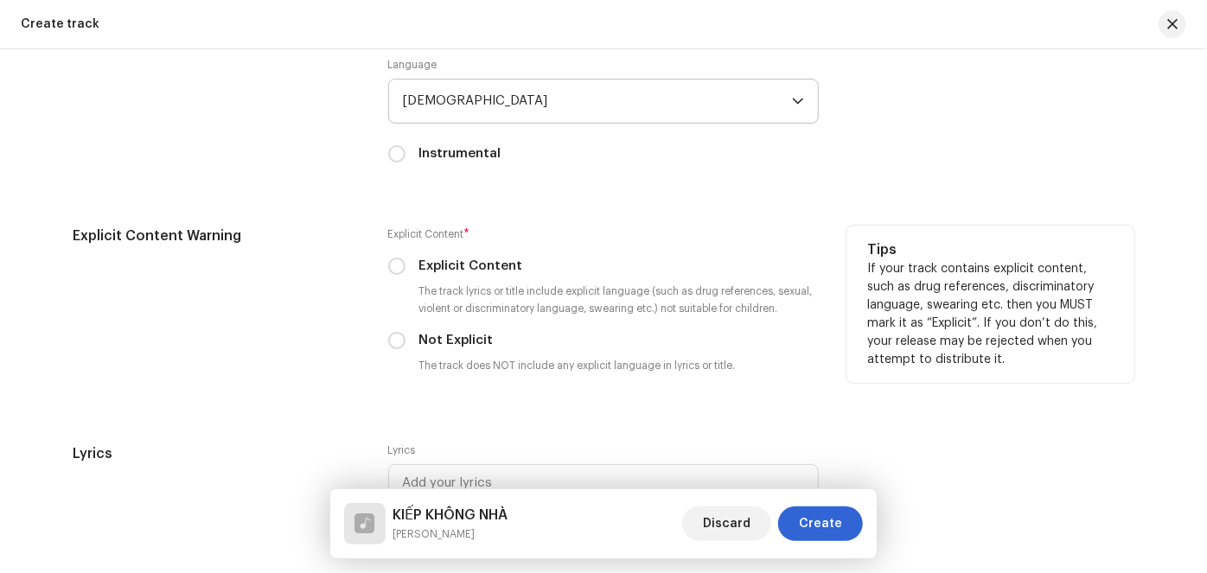
click at [478, 347] on label "Not Explicit" at bounding box center [456, 340] width 74 height 19
click at [405, 347] on input "Not Explicit" at bounding box center [396, 340] width 17 height 17
radio input "true"
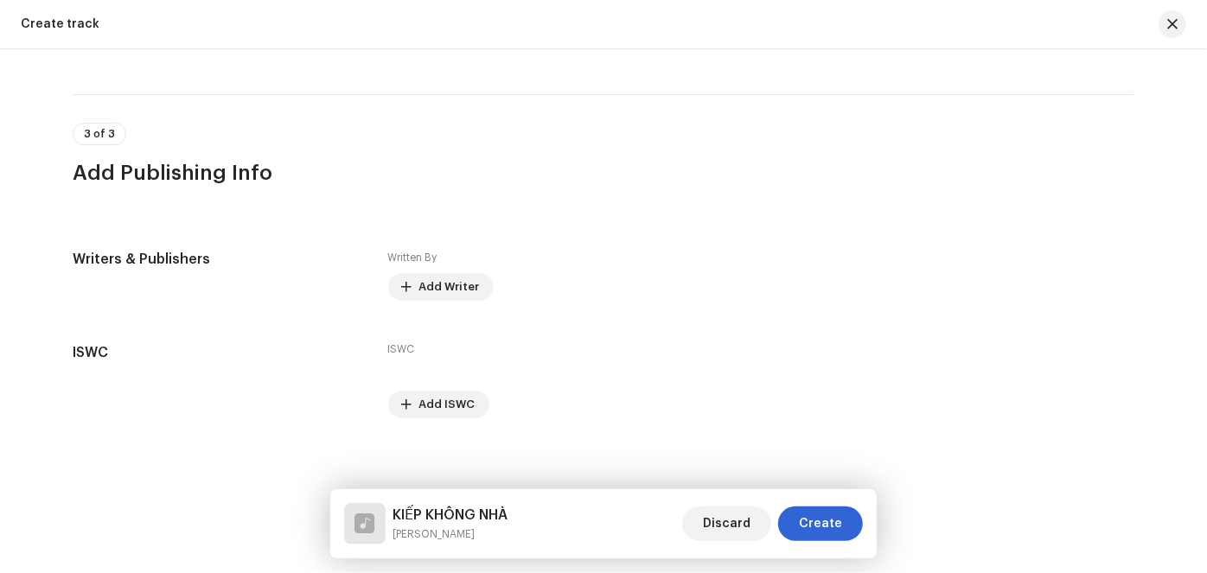
scroll to position [3202, 0]
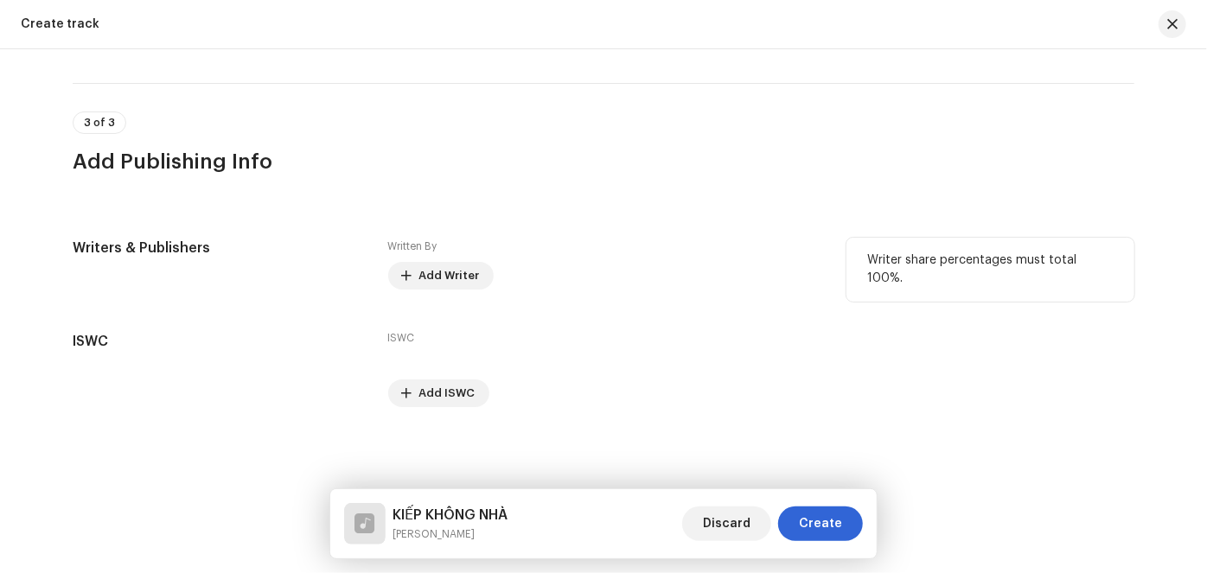
click at [491, 284] on div "Add Writer" at bounding box center [603, 276] width 431 height 28
click at [412, 273] on button "Add Writer" at bounding box center [440, 276] width 105 height 28
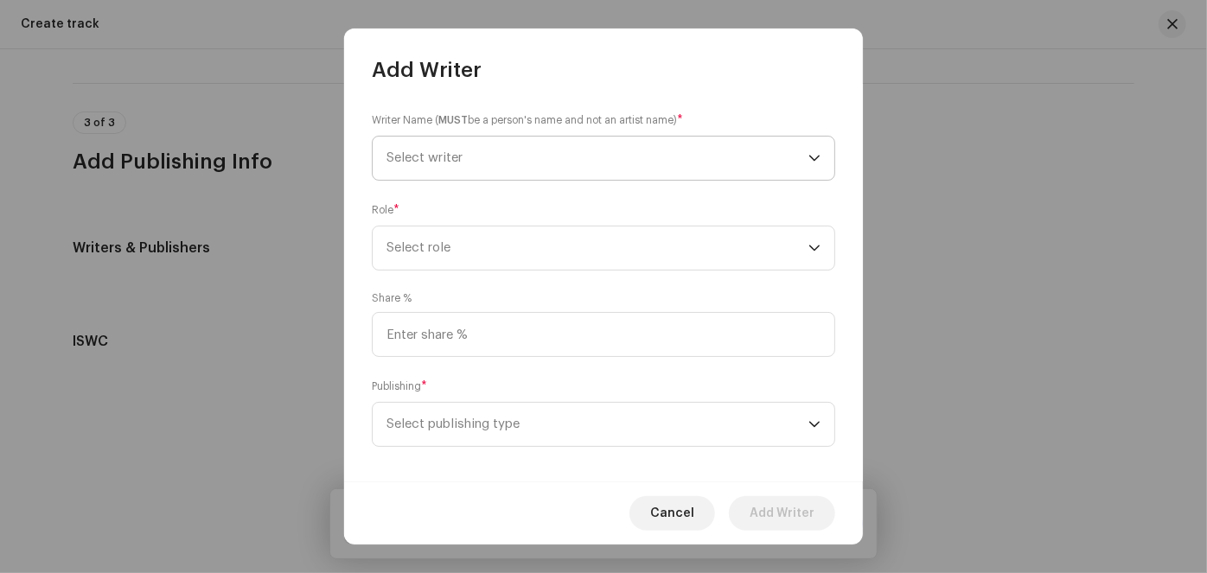
click at [530, 156] on span "Select writer" at bounding box center [597, 158] width 422 height 43
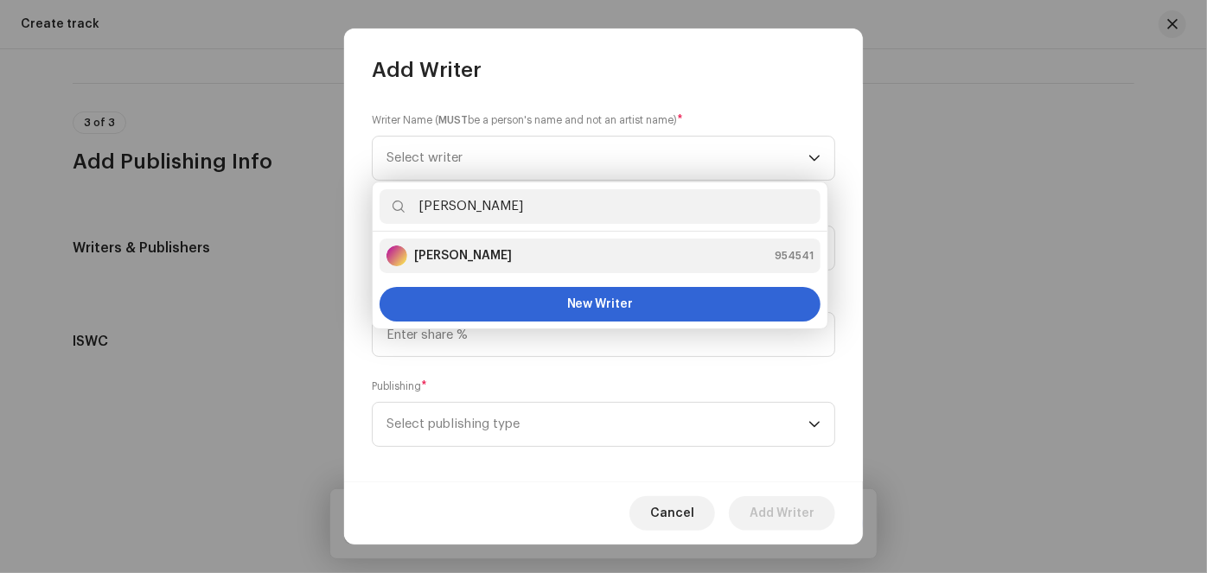
type input "[PERSON_NAME]"
click at [472, 259] on strong "[PERSON_NAME]" at bounding box center [463, 255] width 98 height 17
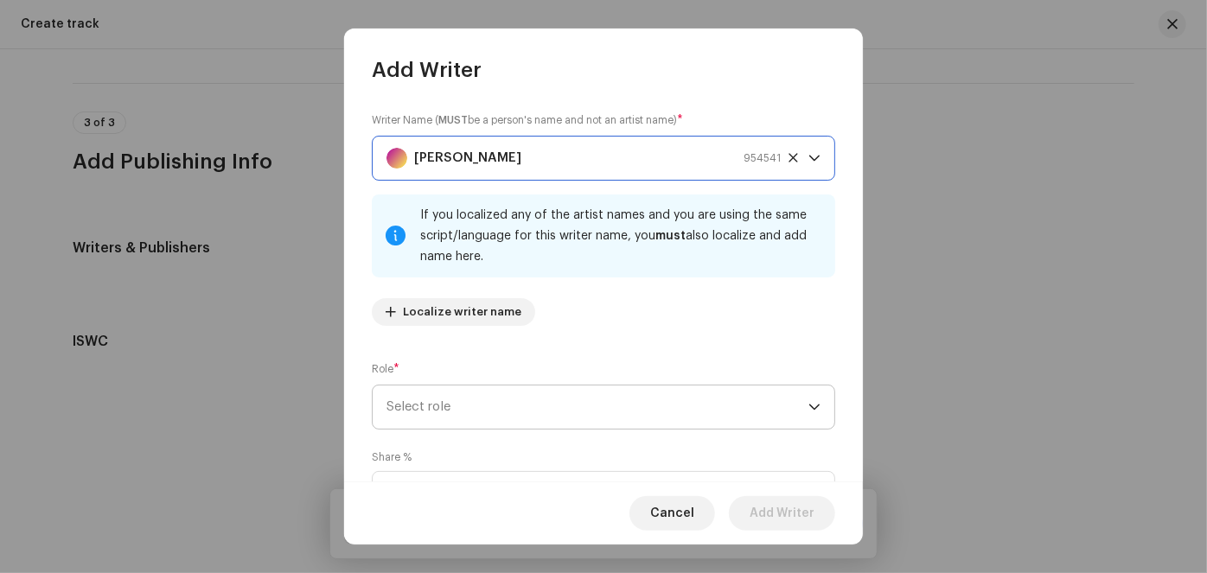
click at [482, 406] on span "Select role" at bounding box center [597, 407] width 422 height 43
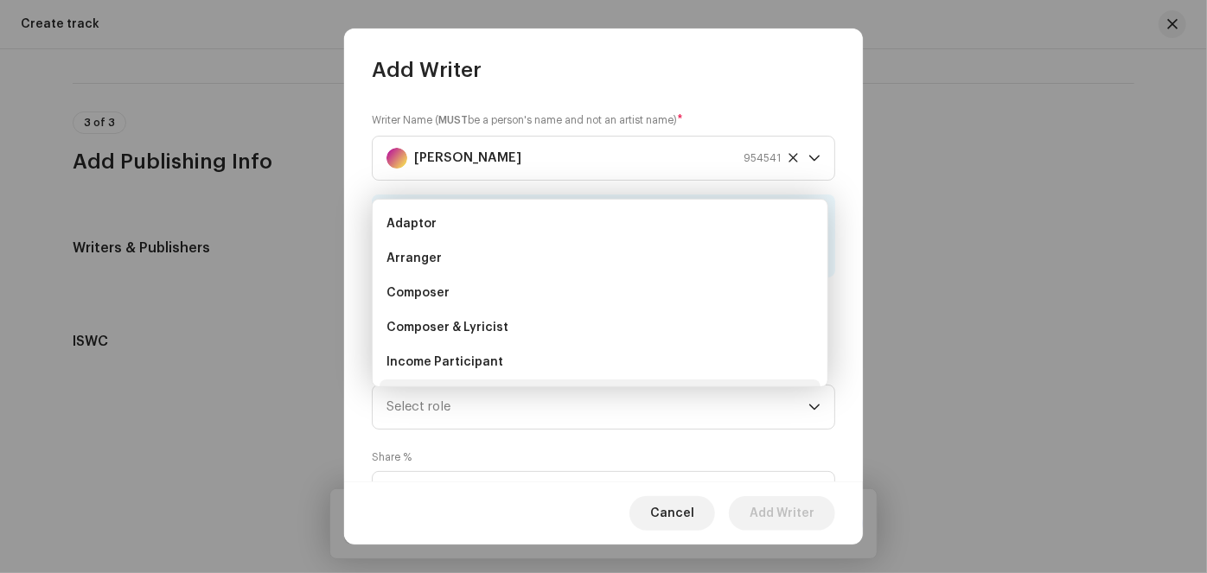
scroll to position [28, 0]
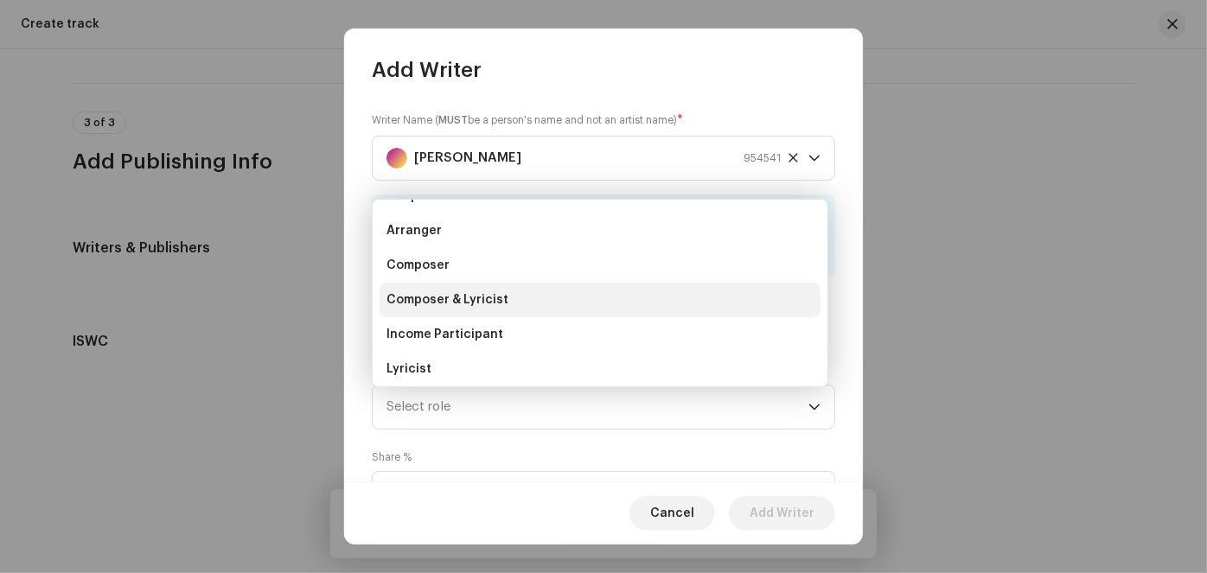
click at [487, 300] on span "Composer & Lyricist" at bounding box center [447, 299] width 122 height 17
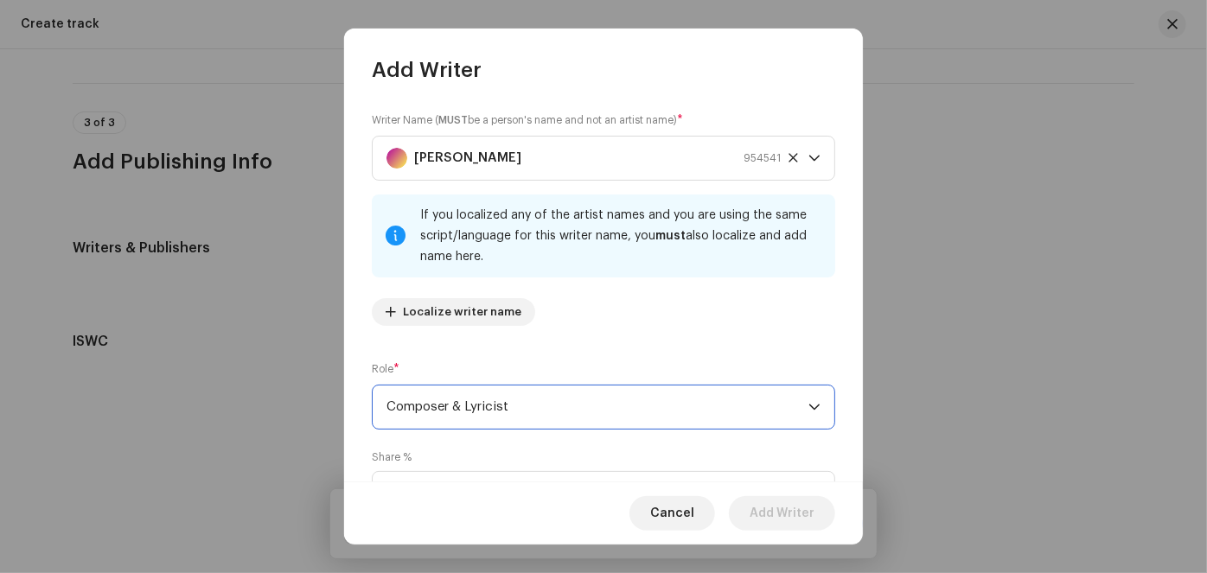
click at [467, 456] on div "Share %" at bounding box center [603, 483] width 463 height 66
click at [388, 459] on label "Share %" at bounding box center [392, 457] width 40 height 14
click at [469, 463] on div "Share %" at bounding box center [603, 483] width 463 height 66
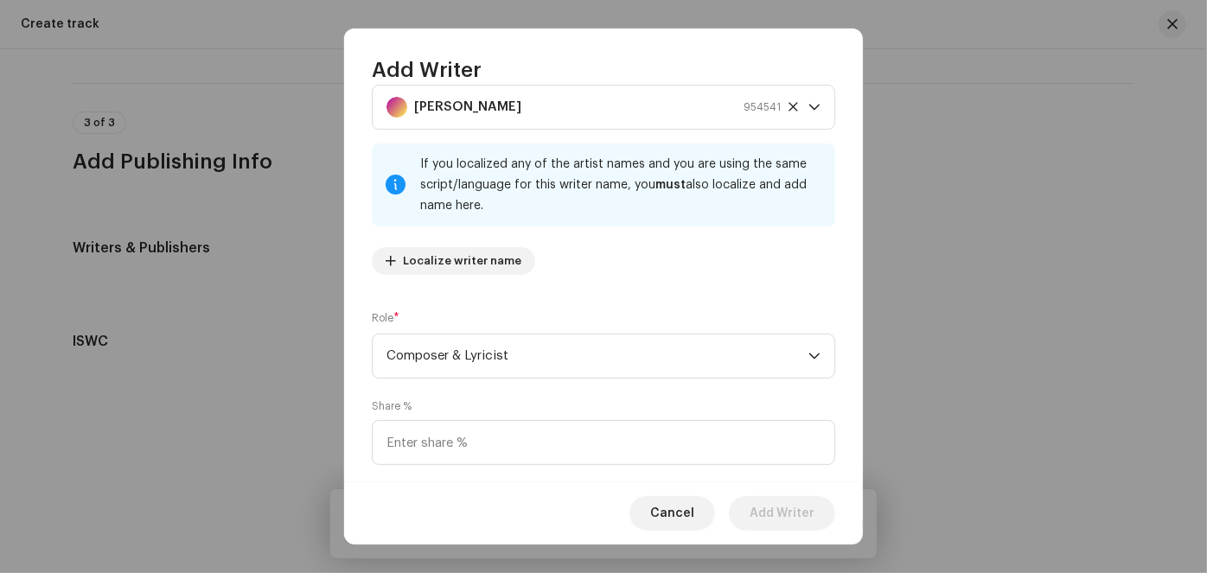
scroll to position [78, 0]
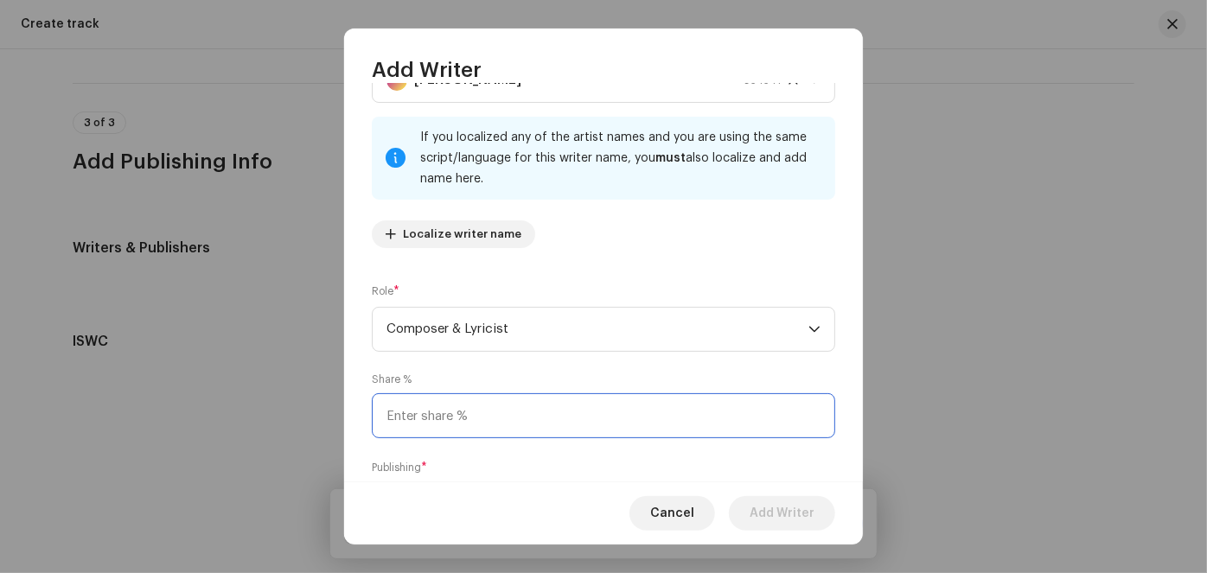
click at [516, 419] on input at bounding box center [603, 415] width 463 height 45
type input "100.00"
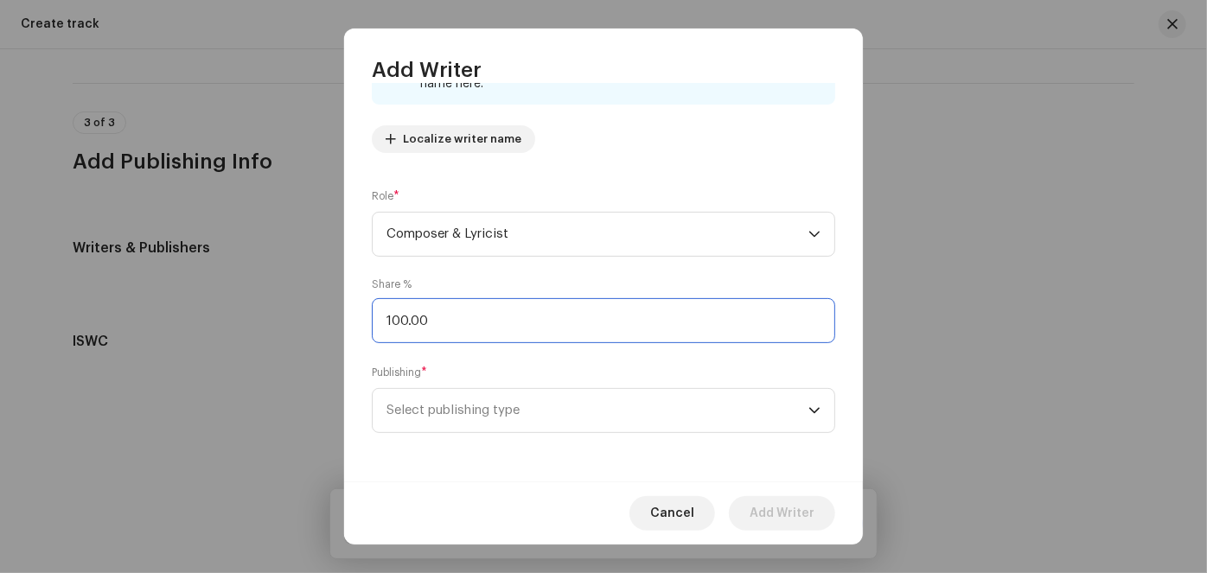
scroll to position [175, 0]
click at [525, 406] on span "Select publishing type" at bounding box center [597, 410] width 422 height 43
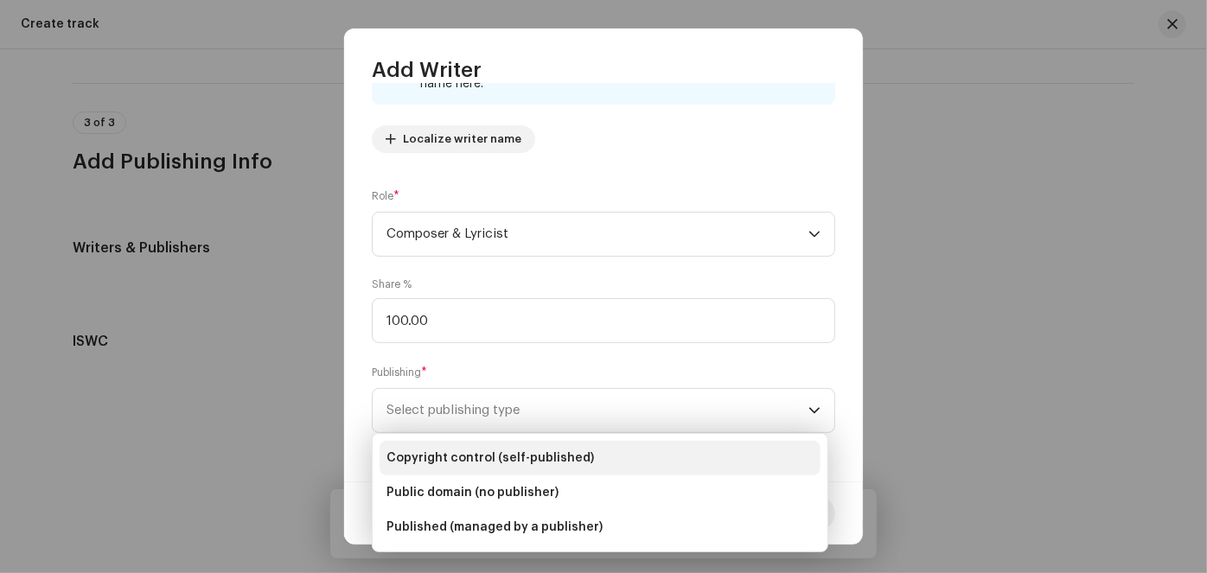
click at [528, 462] on span "Copyright control (self-published)" at bounding box center [489, 458] width 207 height 17
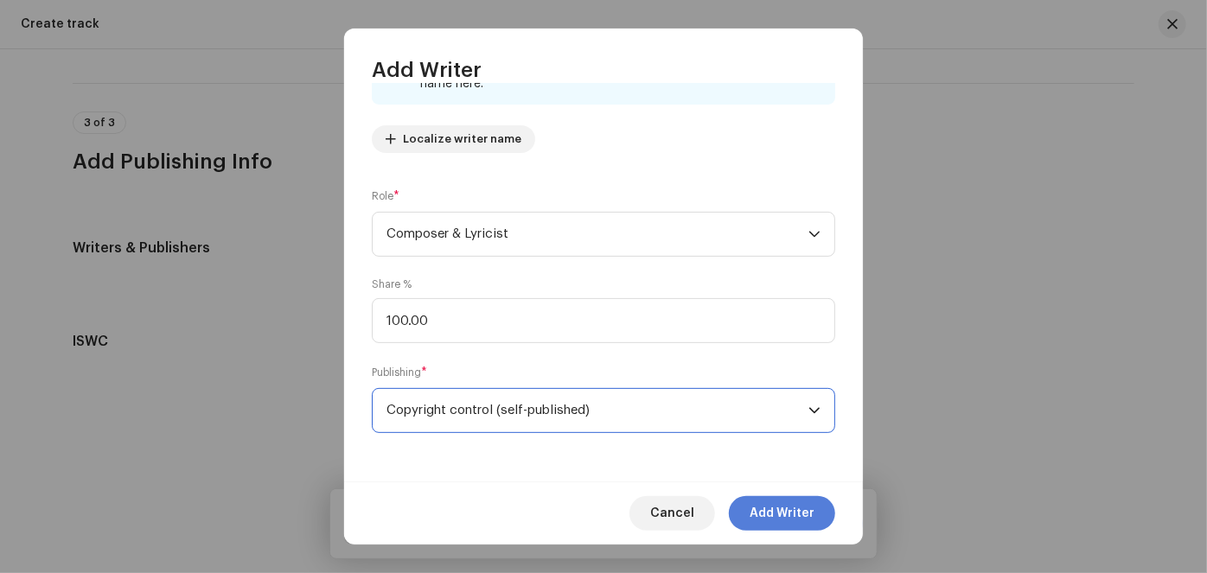
click at [797, 514] on span "Add Writer" at bounding box center [782, 513] width 65 height 35
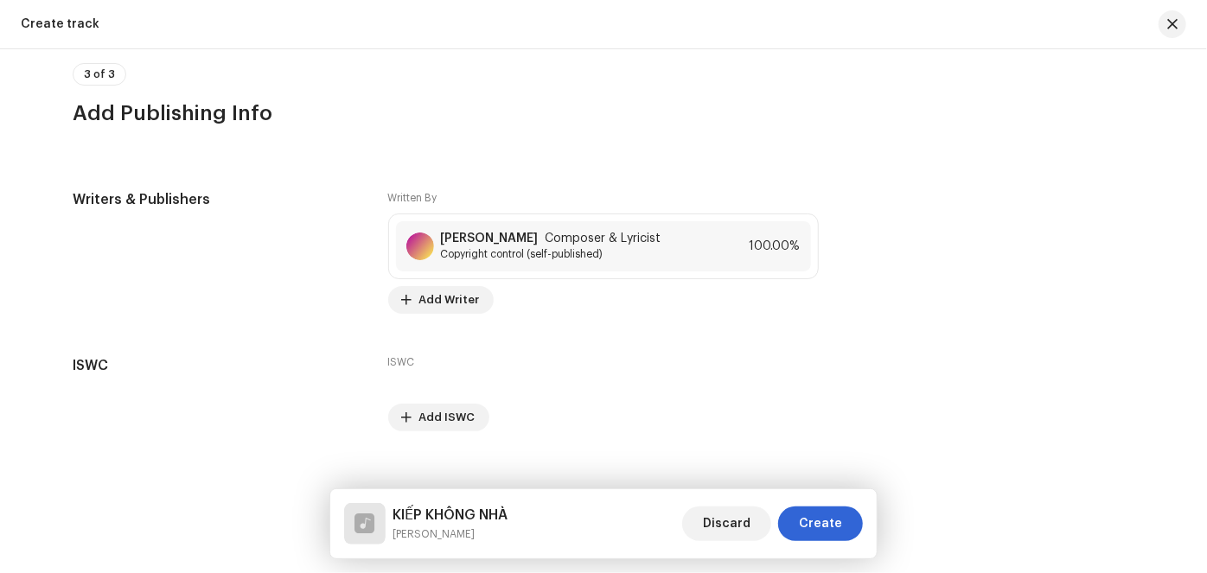
scroll to position [3274, 0]
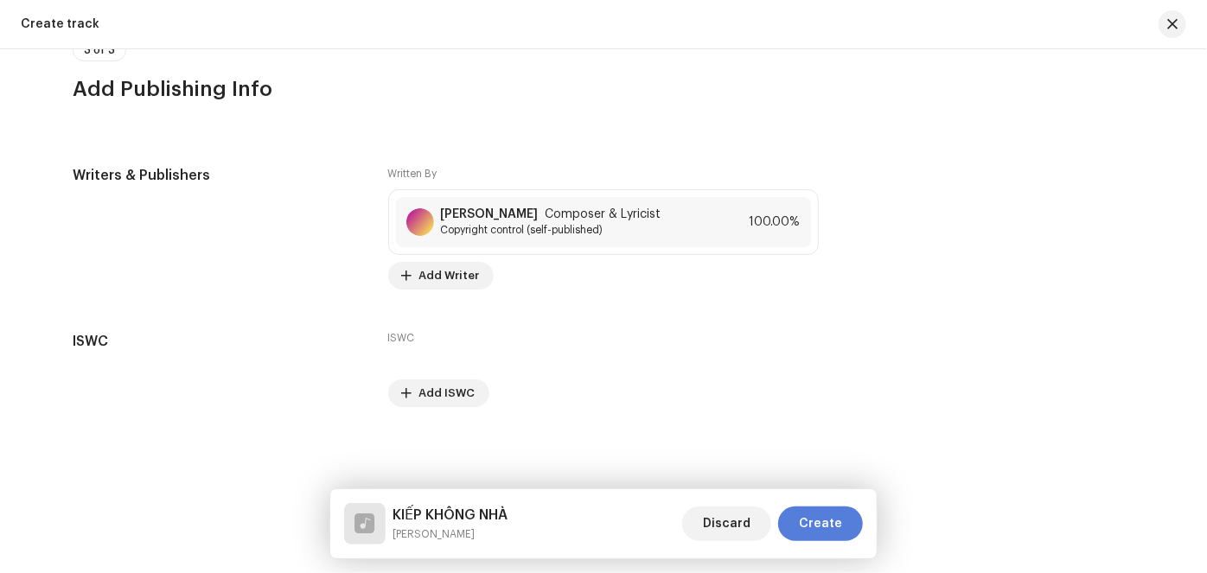
click at [819, 519] on span "Create" at bounding box center [820, 524] width 43 height 35
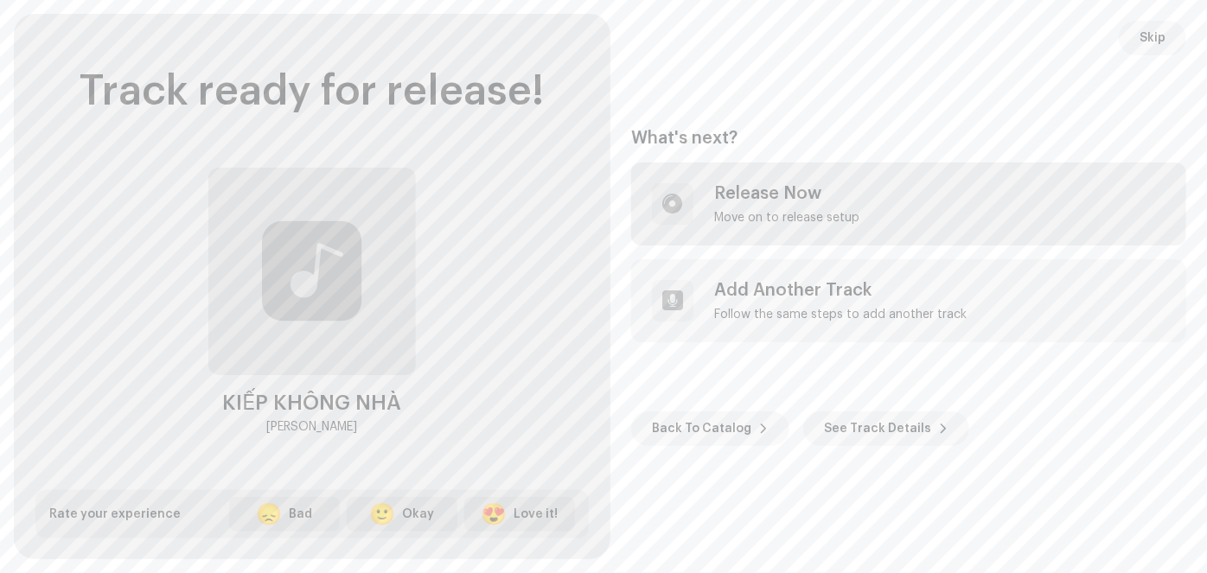
click at [782, 187] on div "Release Now" at bounding box center [786, 193] width 145 height 21
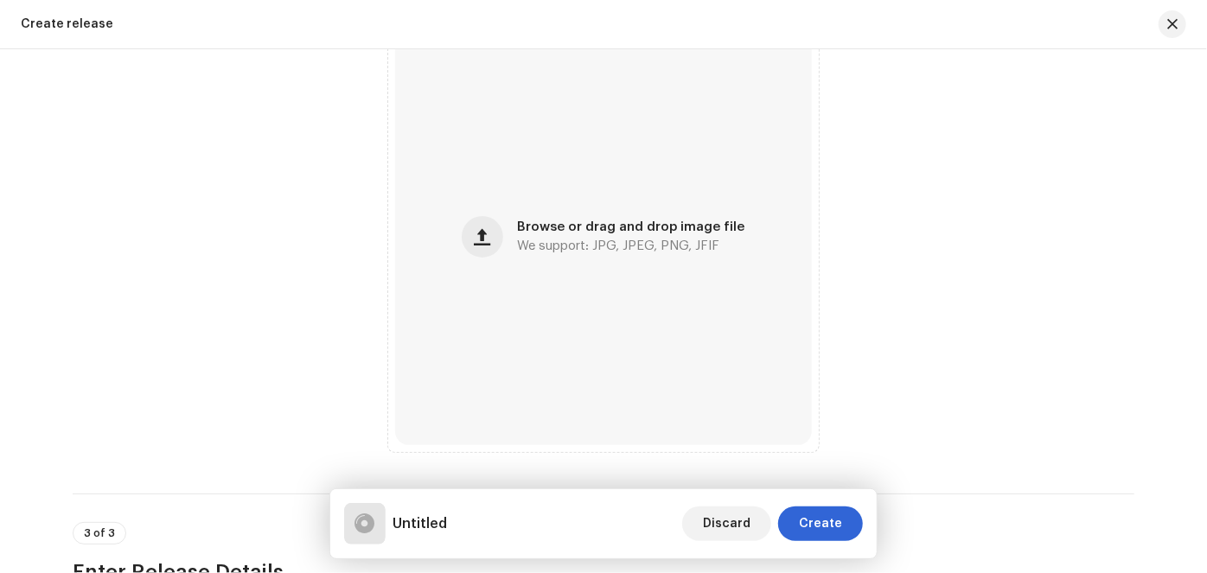
scroll to position [786, 0]
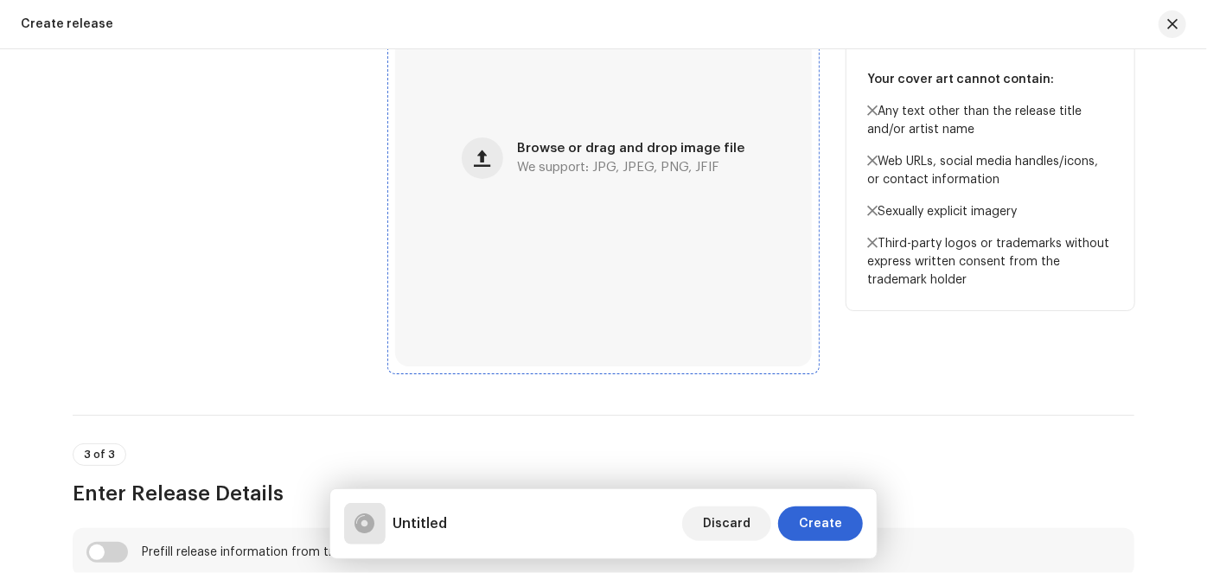
click at [588, 162] on span "We support: JPG, JPEG, PNG, JFIF" at bounding box center [618, 168] width 202 height 12
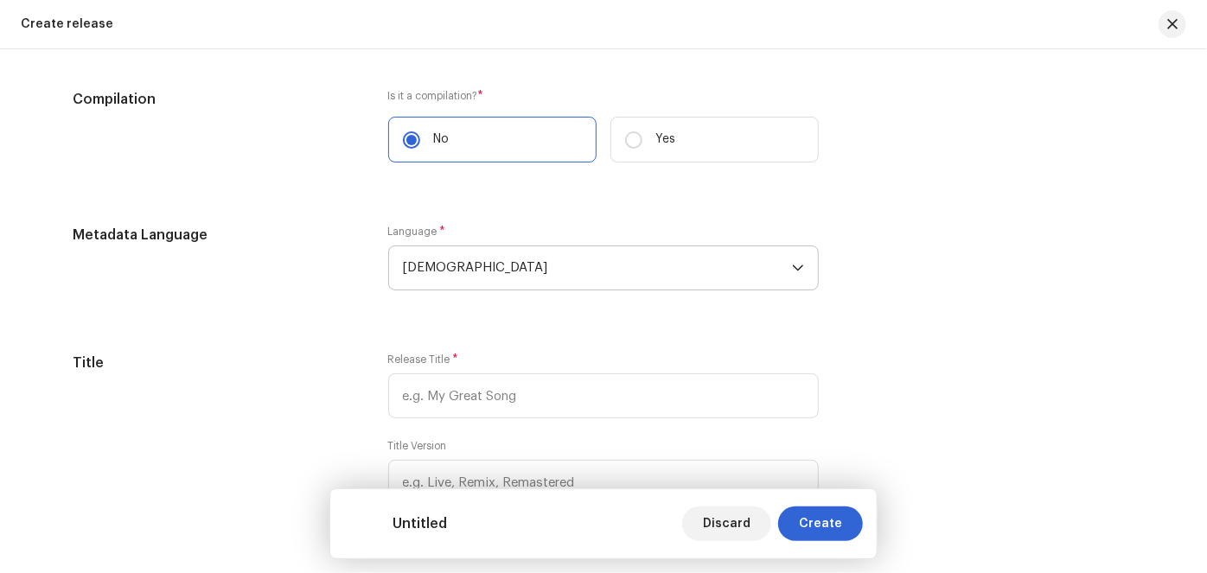
scroll to position [1493, 0]
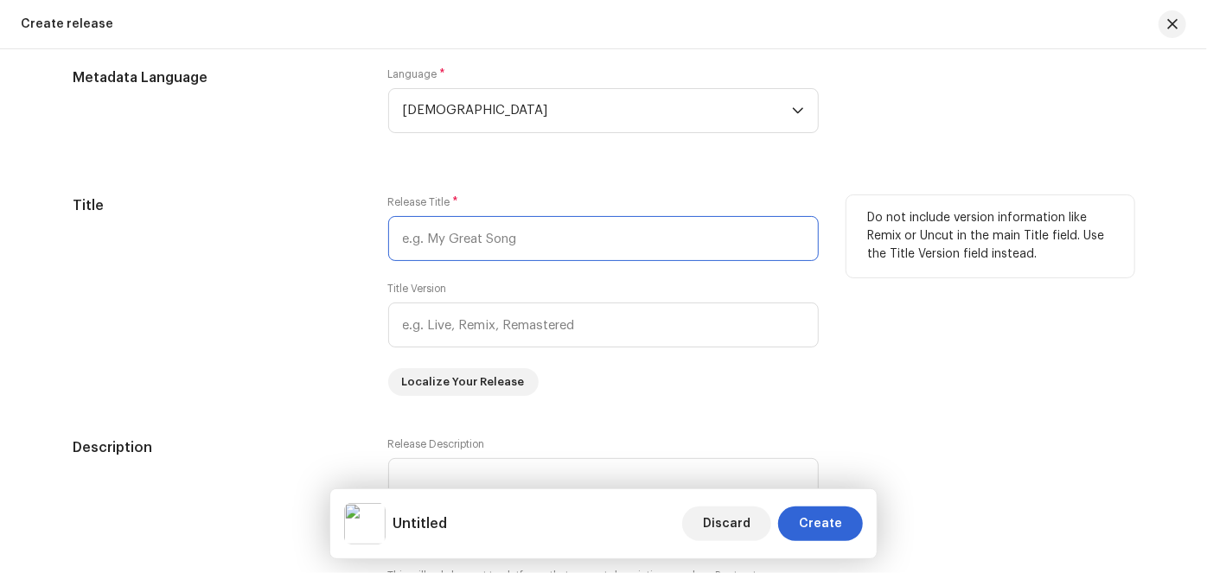
click at [609, 252] on input "text" at bounding box center [603, 238] width 431 height 45
paste input "KIẾP KHÔNG NHÀ"
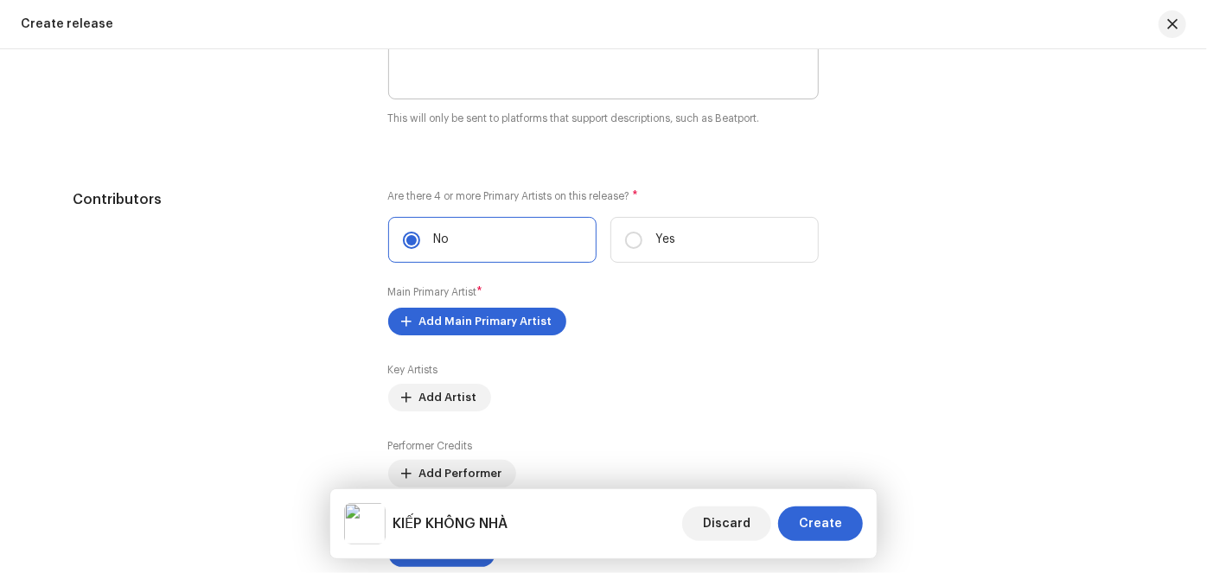
scroll to position [1964, 0]
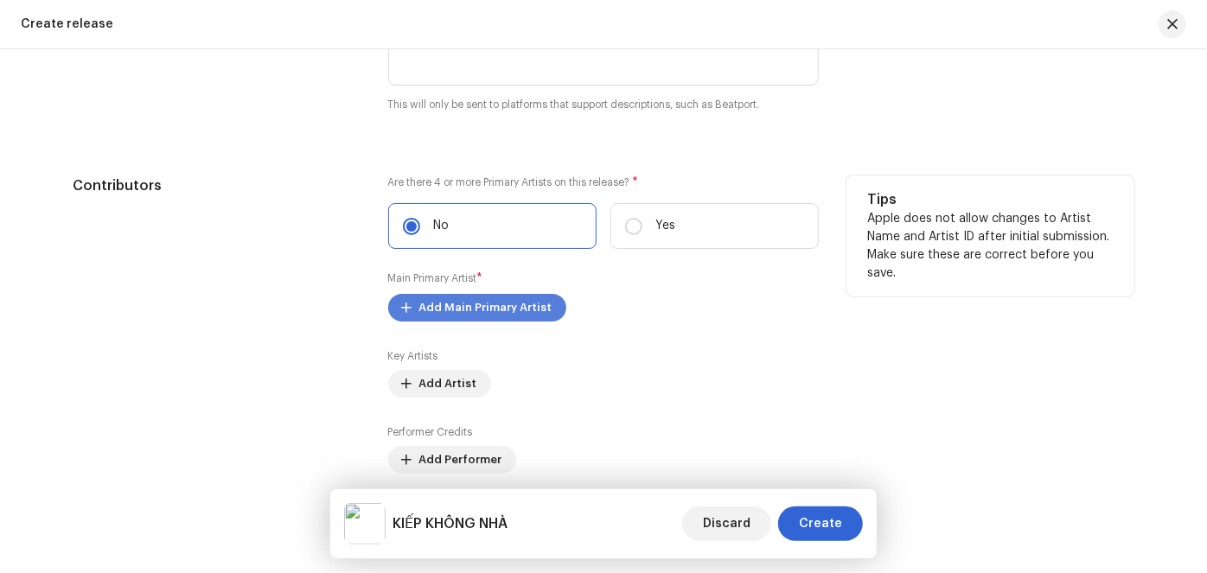
type input "KIẾP KHÔNG NHÀ"
click at [523, 308] on span "Add Main Primary Artist" at bounding box center [485, 307] width 133 height 35
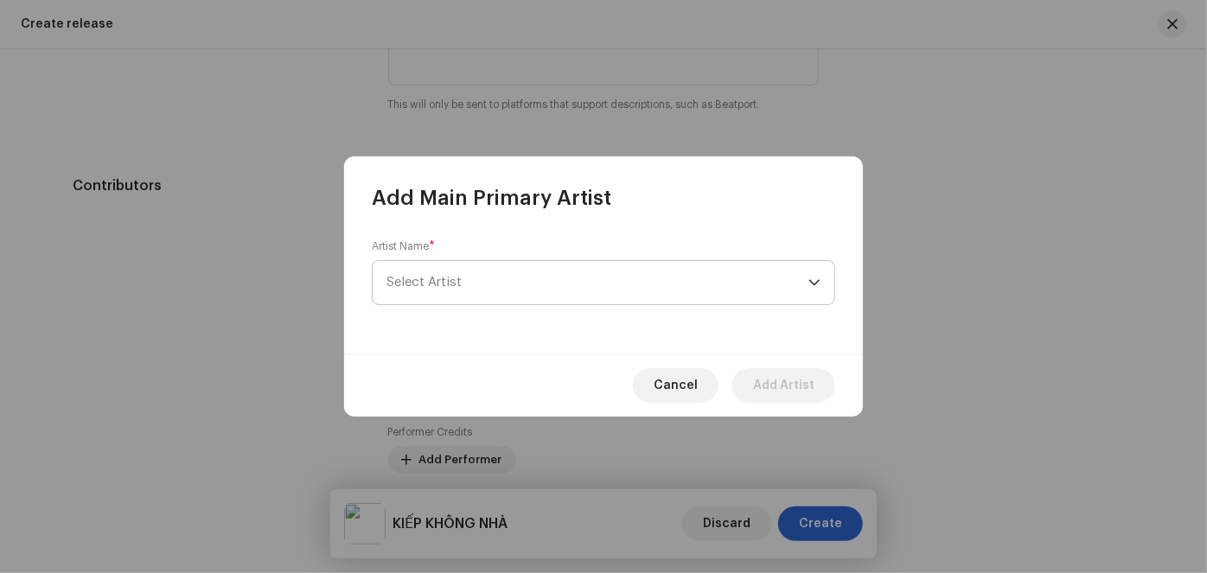
click at [509, 282] on span "Select Artist" at bounding box center [597, 282] width 422 height 43
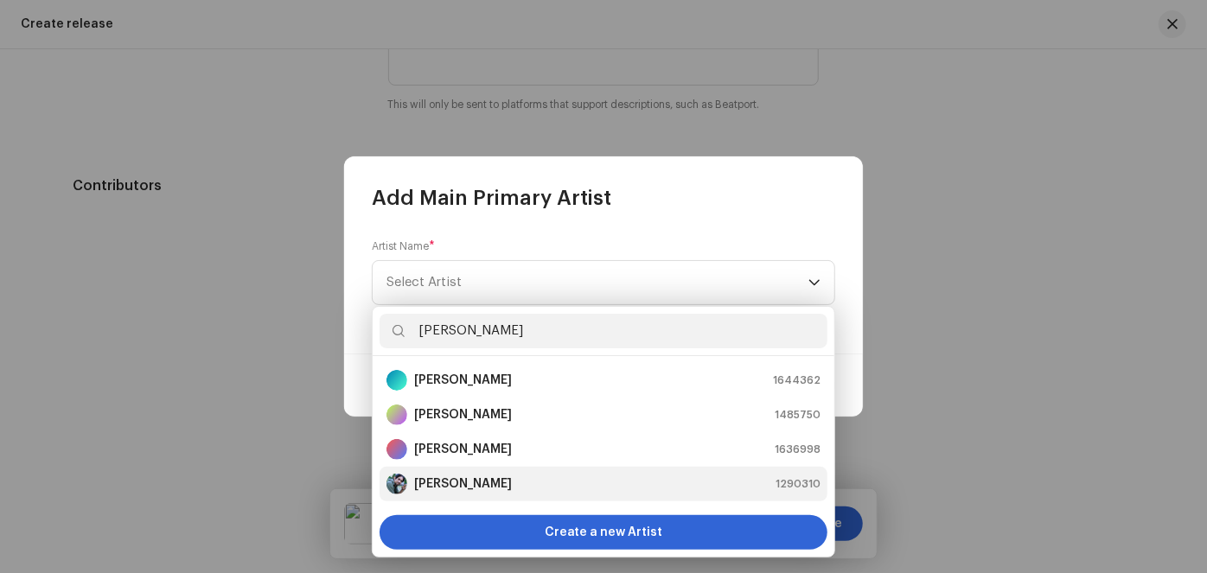
type input "[PERSON_NAME]"
click at [441, 487] on strong "[PERSON_NAME]" at bounding box center [463, 484] width 98 height 17
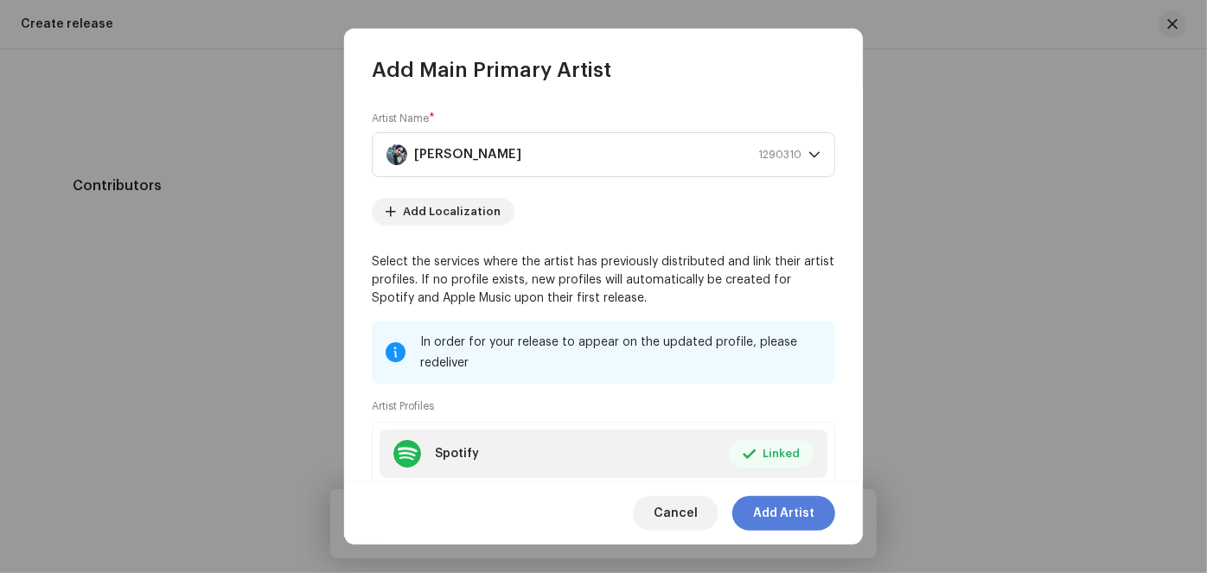
click at [795, 512] on span "Add Artist" at bounding box center [783, 513] width 61 height 35
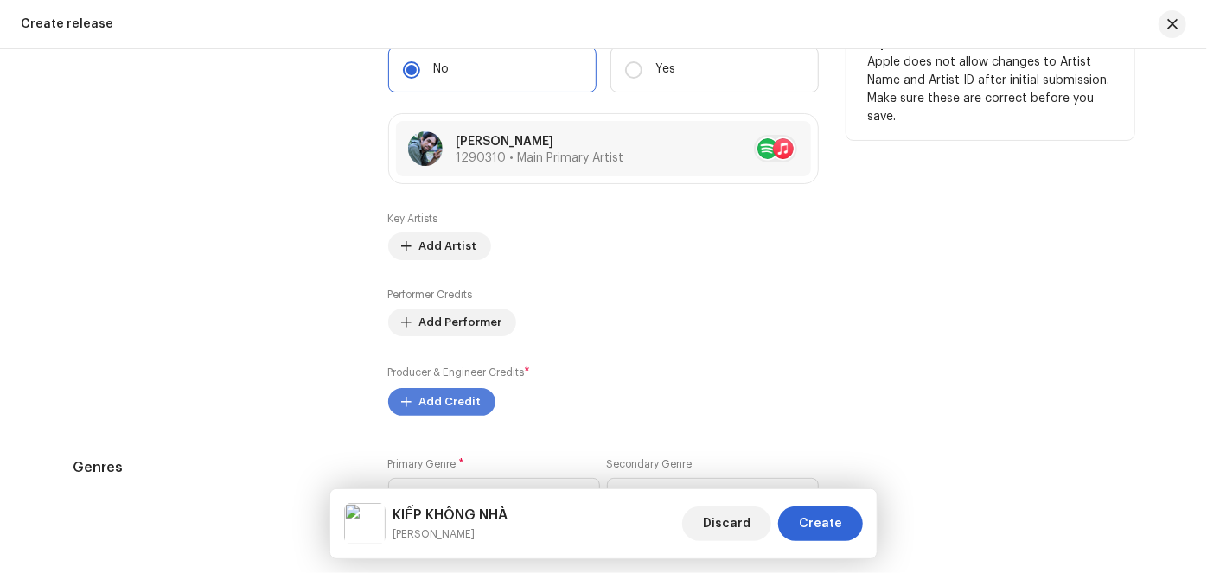
scroll to position [2122, 0]
click at [444, 318] on span "Add Performer" at bounding box center [460, 321] width 83 height 35
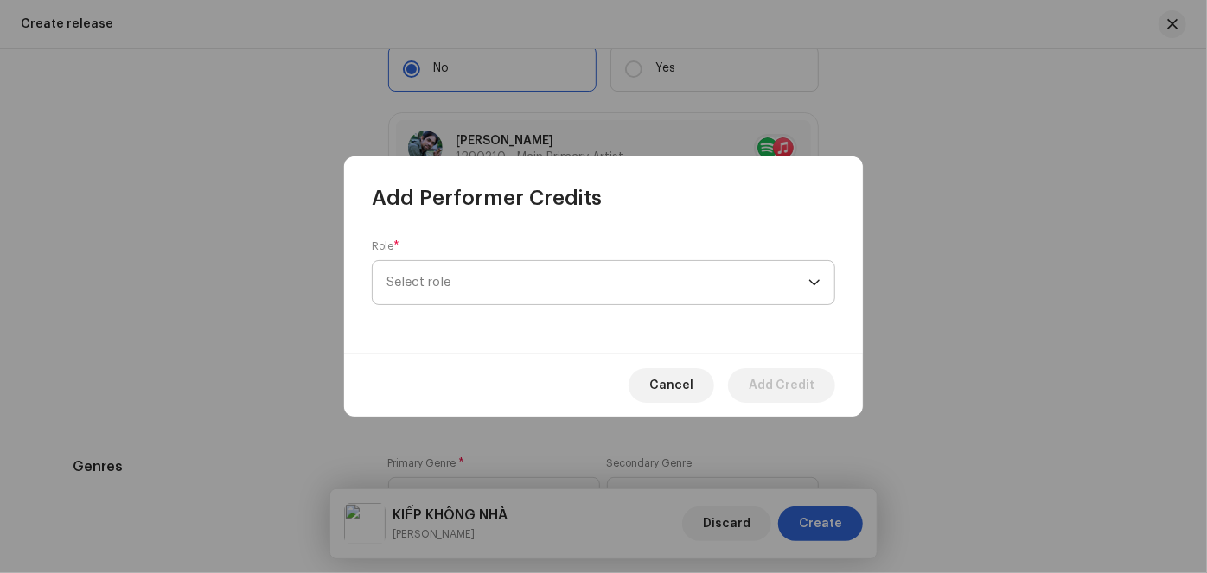
click at [475, 284] on span "Select role" at bounding box center [597, 282] width 422 height 43
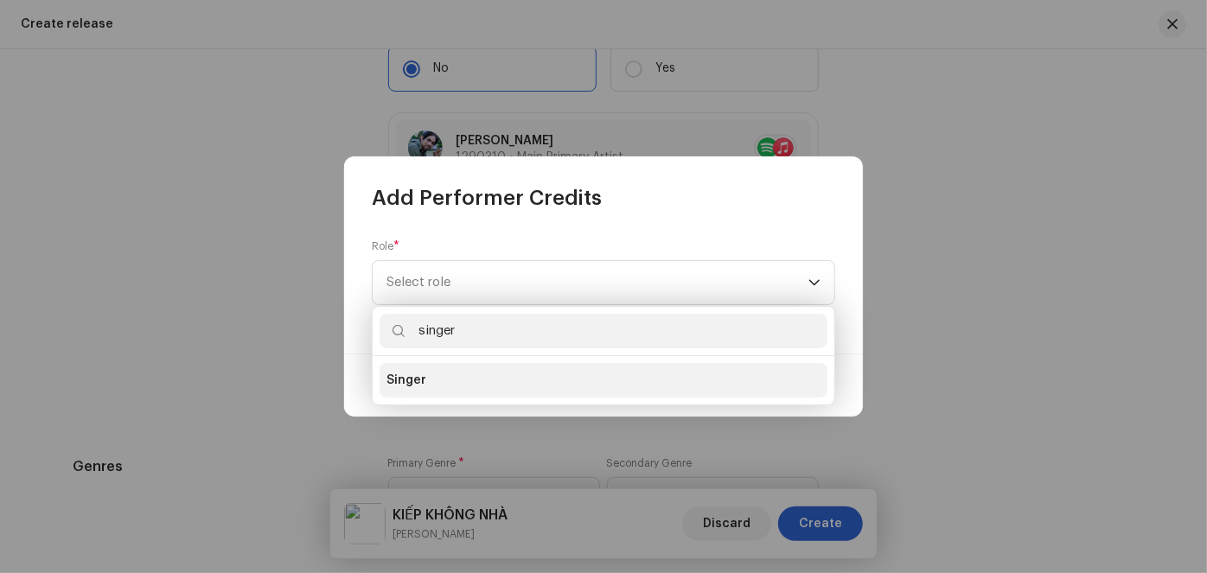
type input "singer"
click at [405, 386] on span "Singer" at bounding box center [406, 380] width 40 height 17
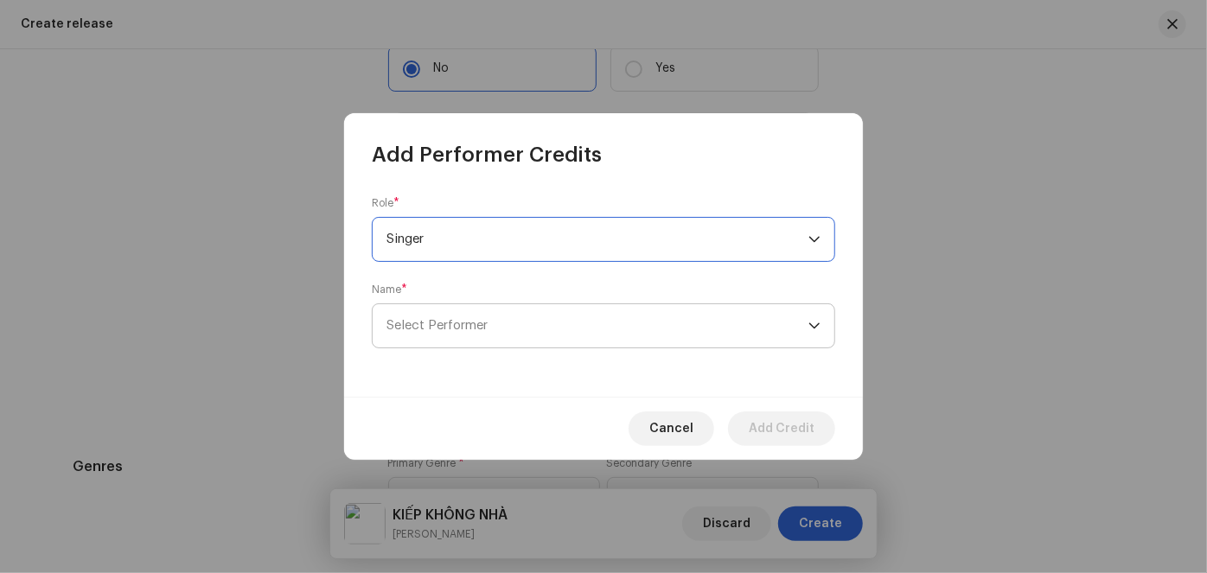
click at [456, 330] on span "Select Performer" at bounding box center [436, 325] width 101 height 13
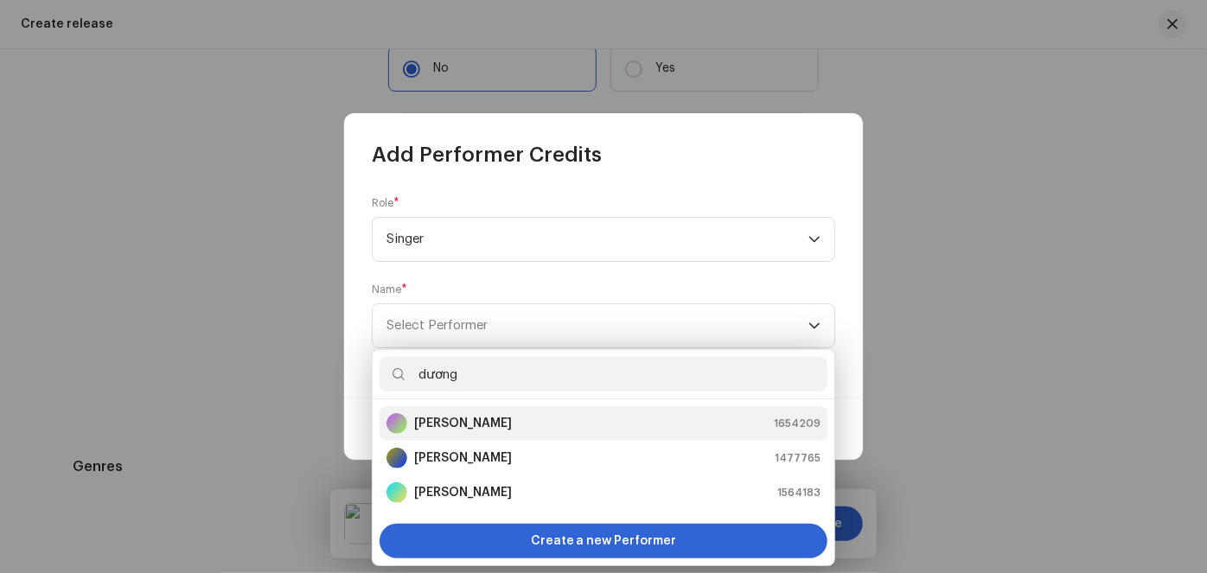
type input "dương"
click at [468, 418] on strong "[PERSON_NAME]" at bounding box center [463, 423] width 98 height 17
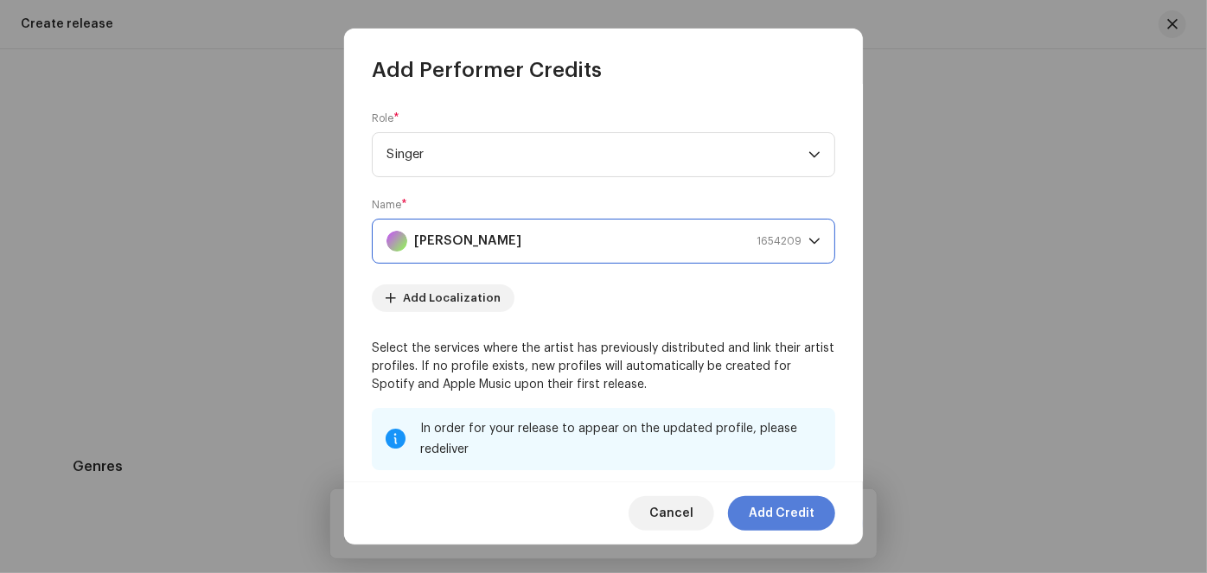
click at [784, 507] on span "Add Credit" at bounding box center [782, 513] width 66 height 35
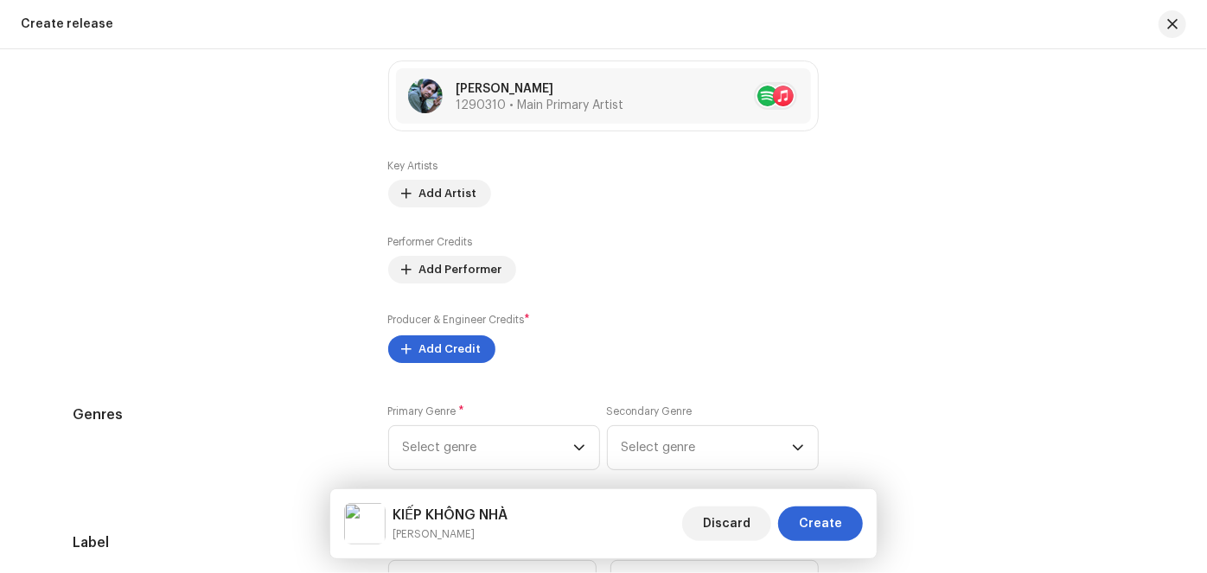
scroll to position [2200, 0]
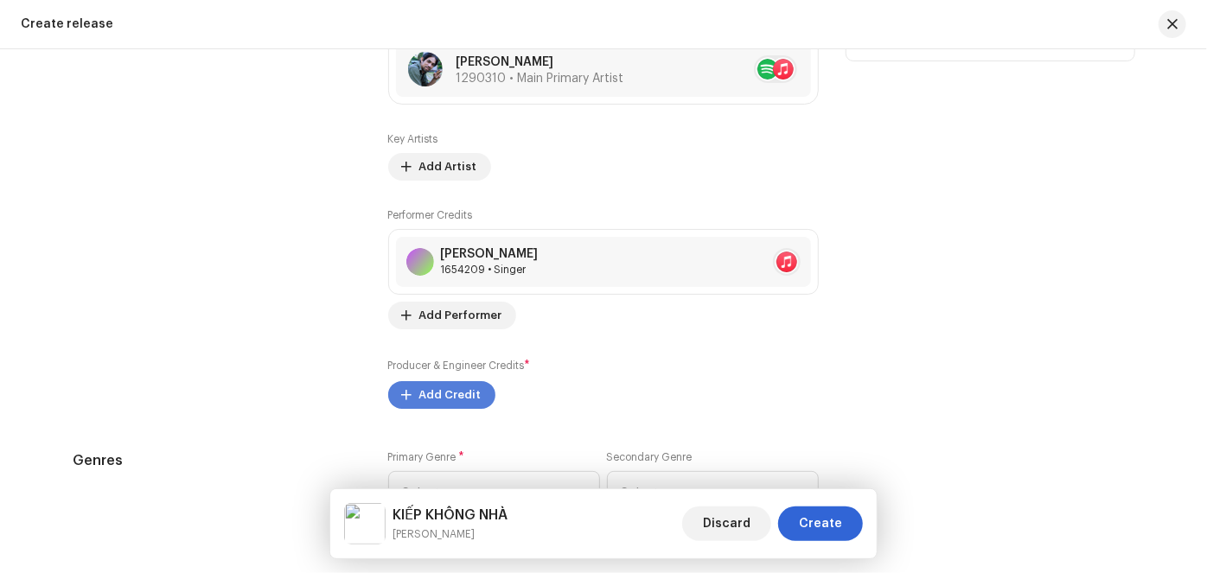
click at [445, 394] on span "Add Credit" at bounding box center [450, 395] width 62 height 35
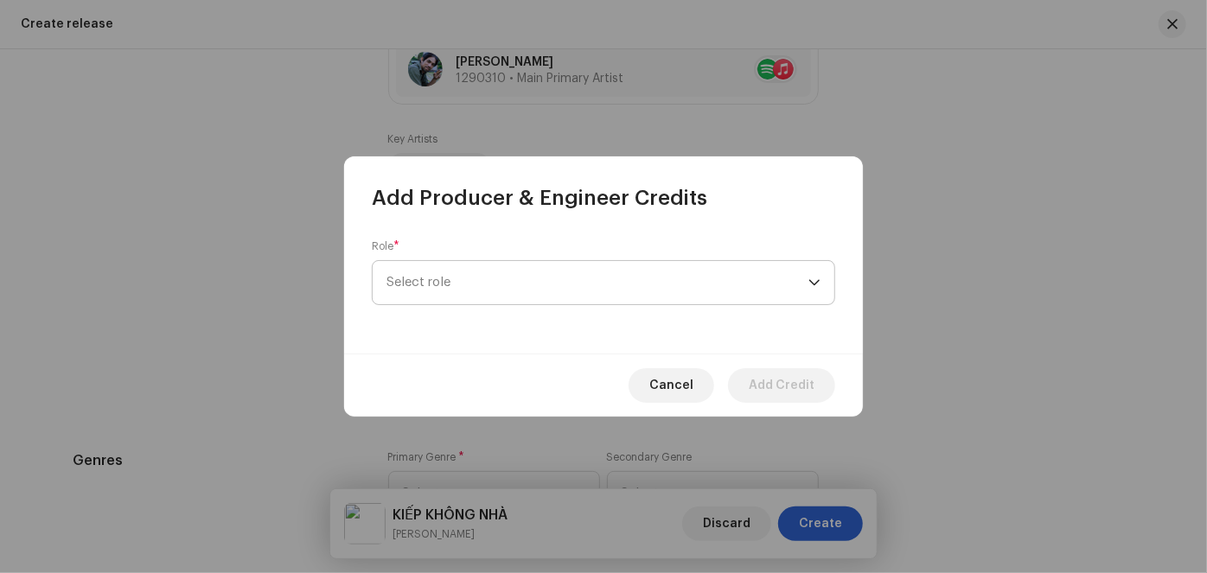
click at [458, 284] on span "Select role" at bounding box center [597, 282] width 422 height 43
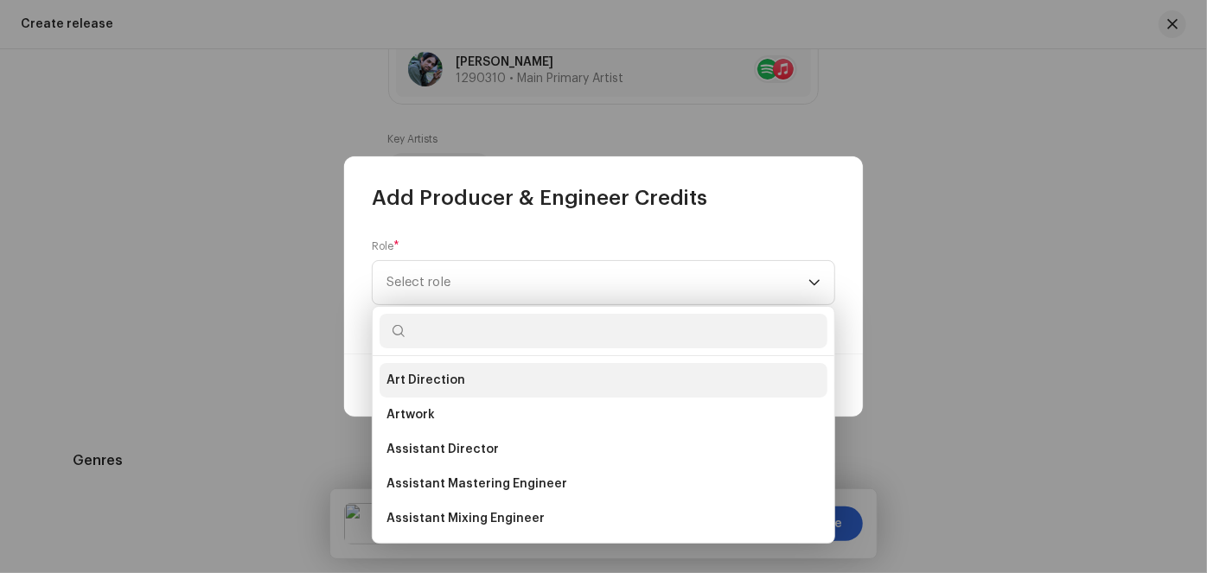
click at [437, 376] on span "Art Direction" at bounding box center [425, 380] width 79 height 17
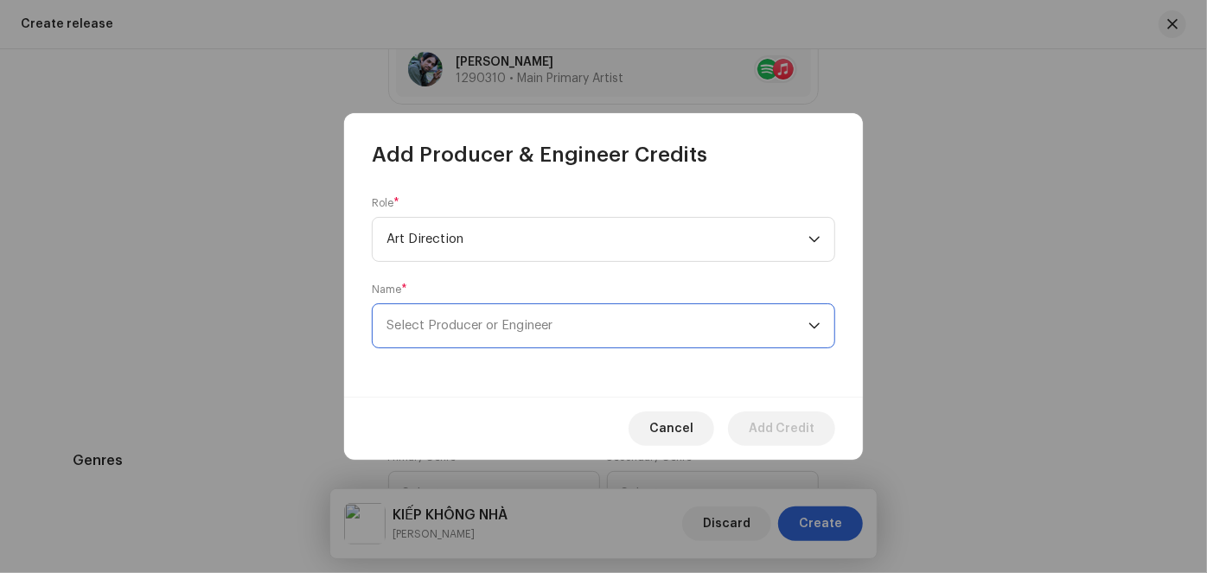
click at [460, 329] on span "Select Producer or Engineer" at bounding box center [469, 325] width 166 height 13
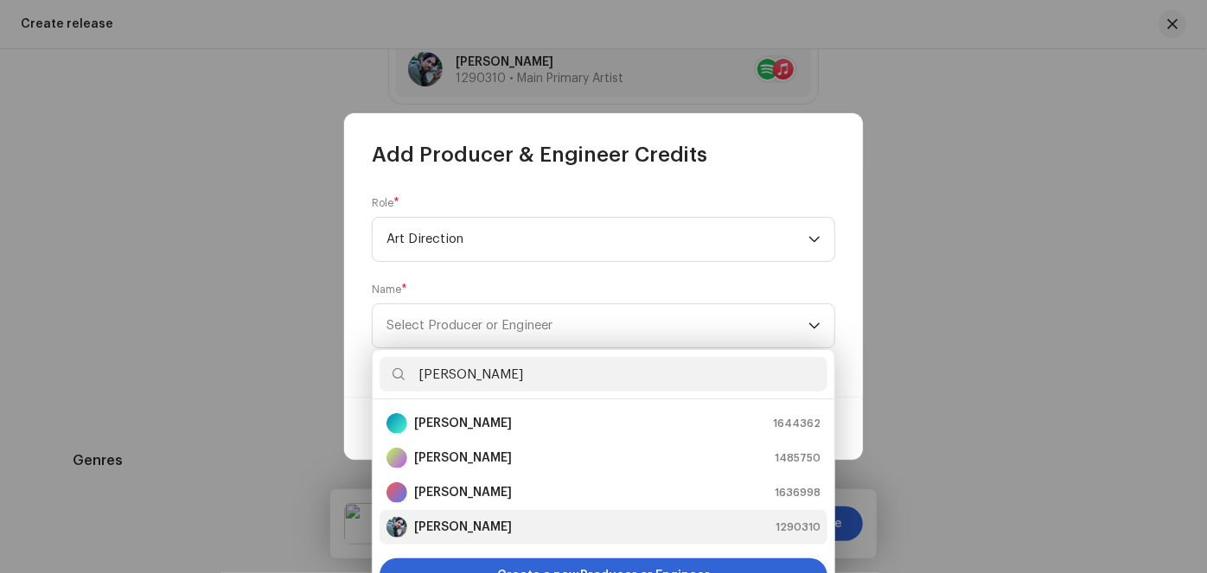
type input "[PERSON_NAME]"
click at [461, 527] on strong "[PERSON_NAME]" at bounding box center [463, 527] width 98 height 17
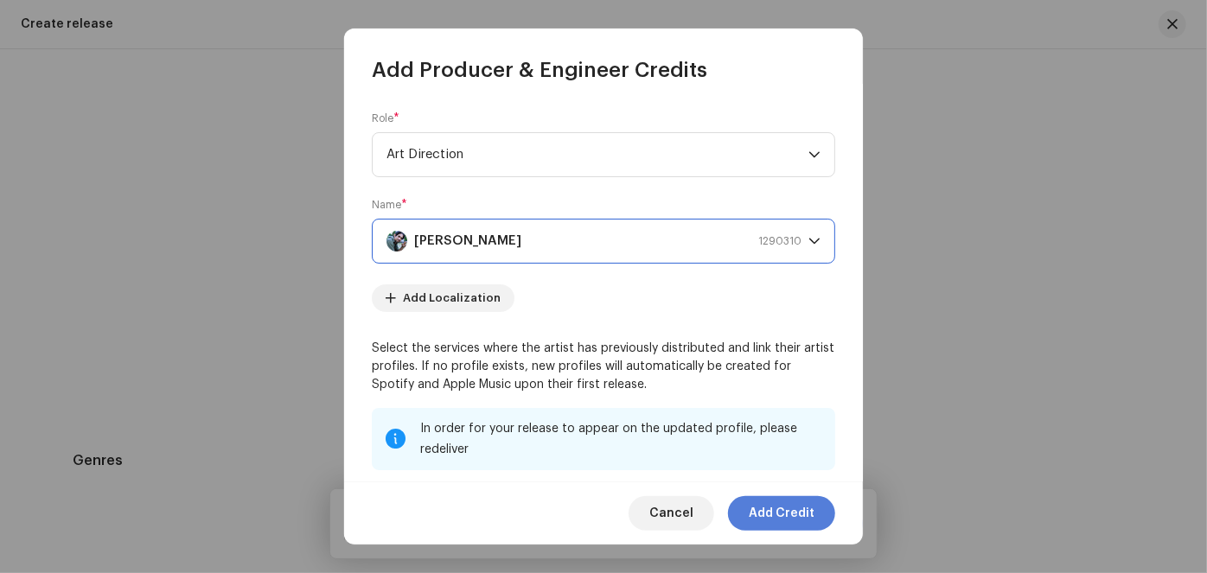
click at [773, 510] on span "Add Credit" at bounding box center [782, 513] width 66 height 35
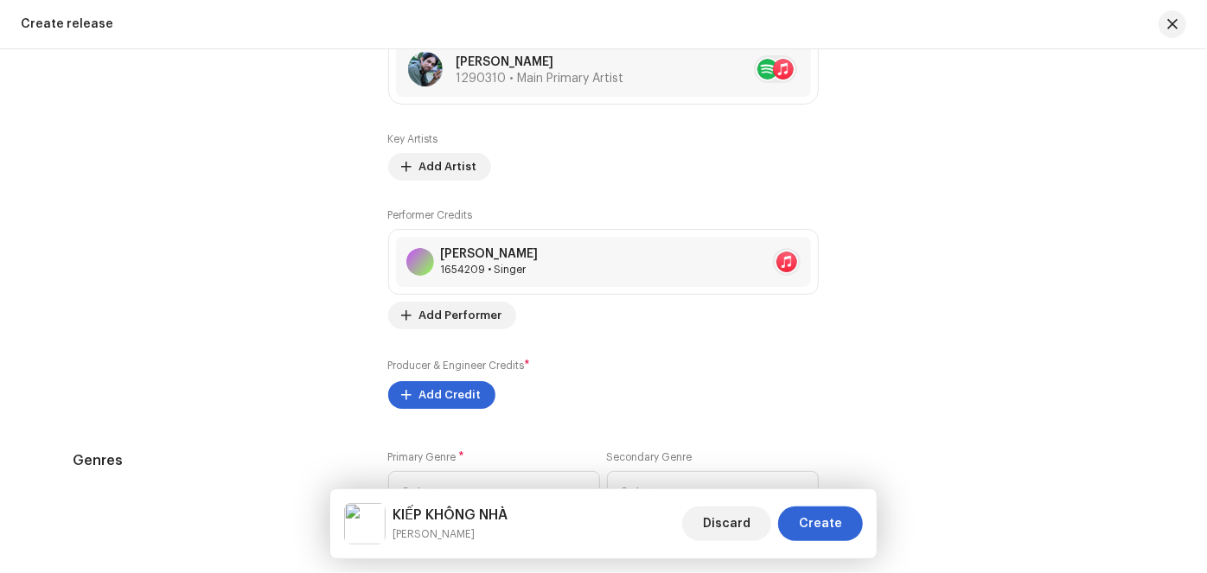
scroll to position [2358, 0]
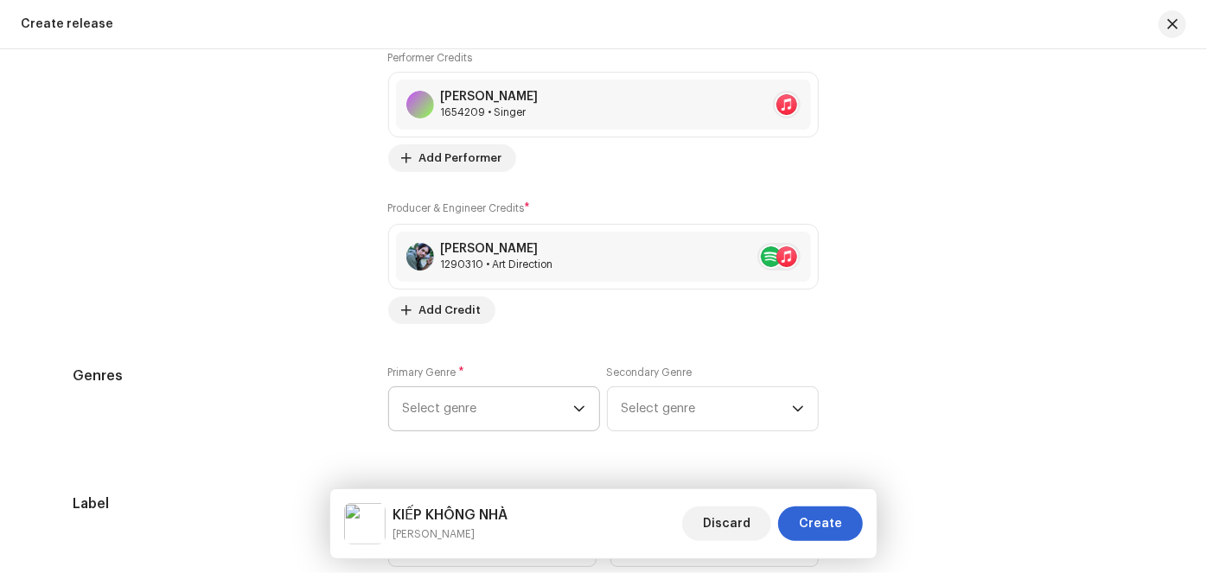
click at [510, 404] on span "Select genre" at bounding box center [488, 408] width 170 height 43
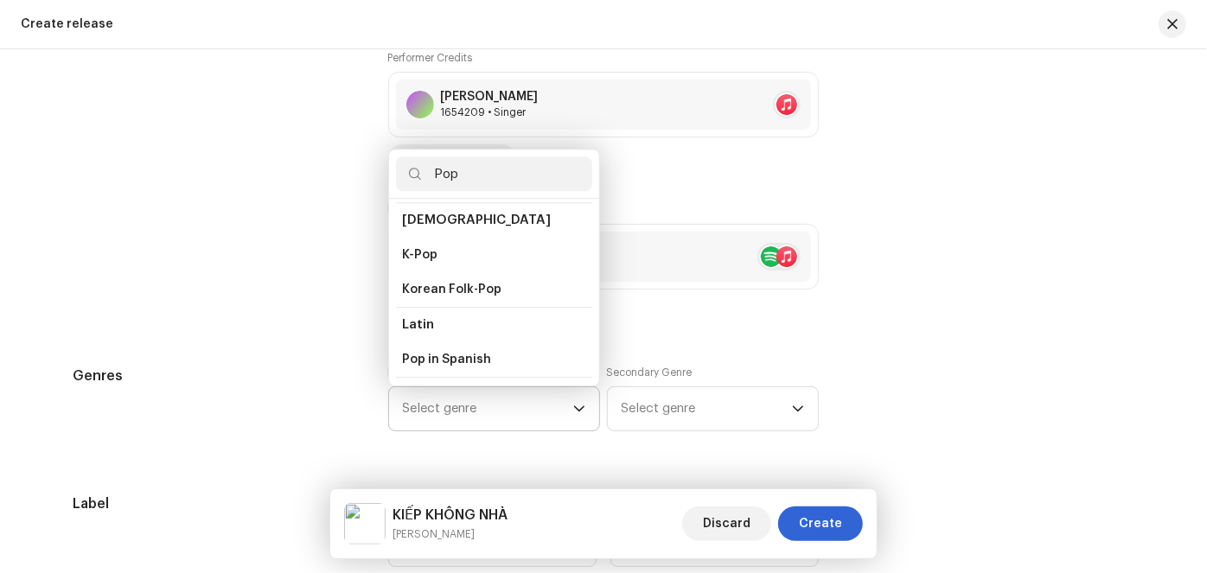
scroll to position [550, 0]
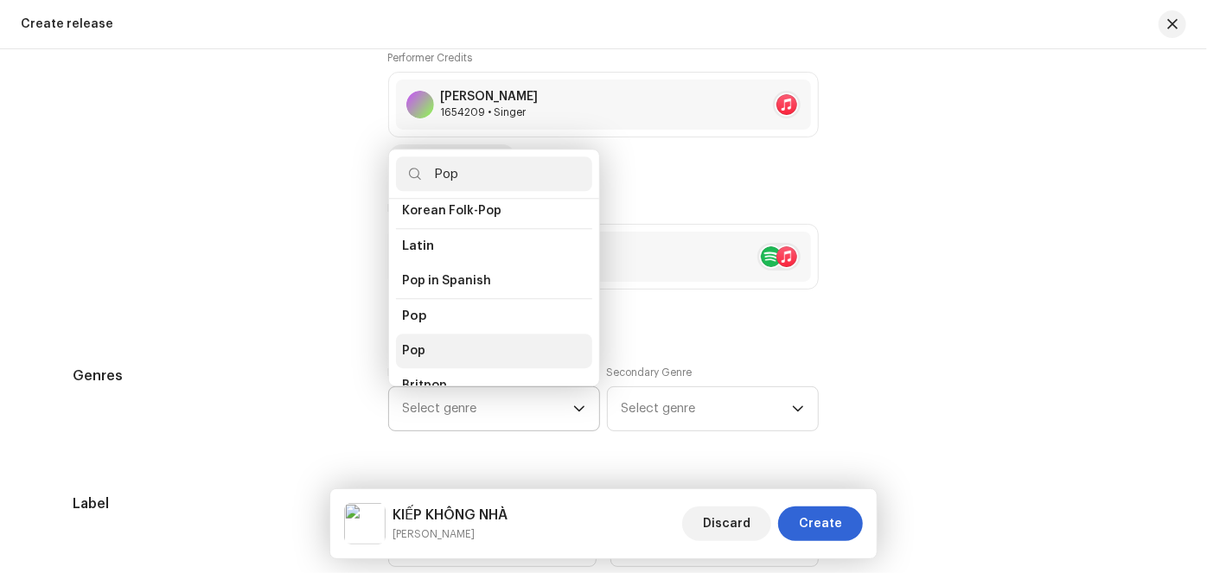
type input "Pop"
click at [403, 342] on span "Pop" at bounding box center [414, 350] width 23 height 17
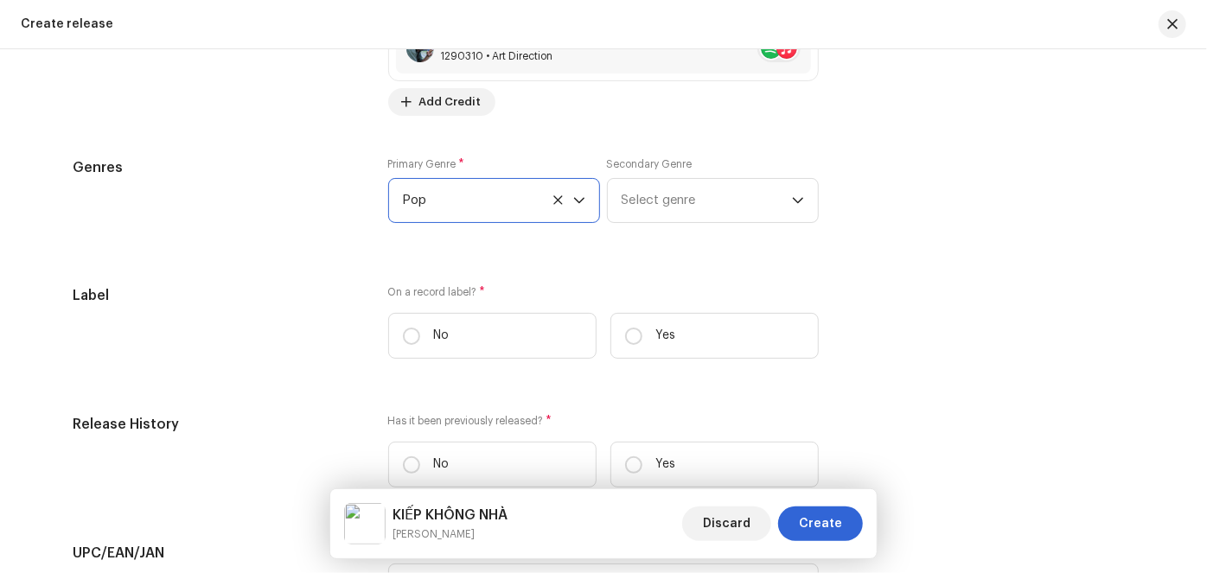
scroll to position [2594, 0]
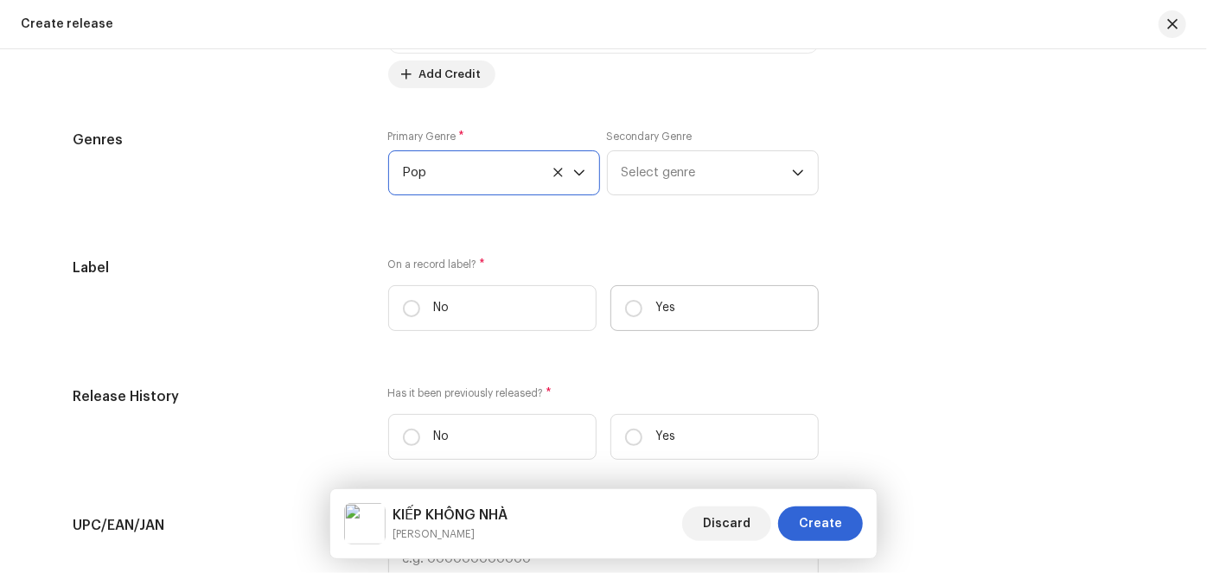
click at [644, 310] on label "Yes" at bounding box center [714, 308] width 208 height 46
click at [642, 310] on input "Yes" at bounding box center [633, 308] width 17 height 17
radio input "true"
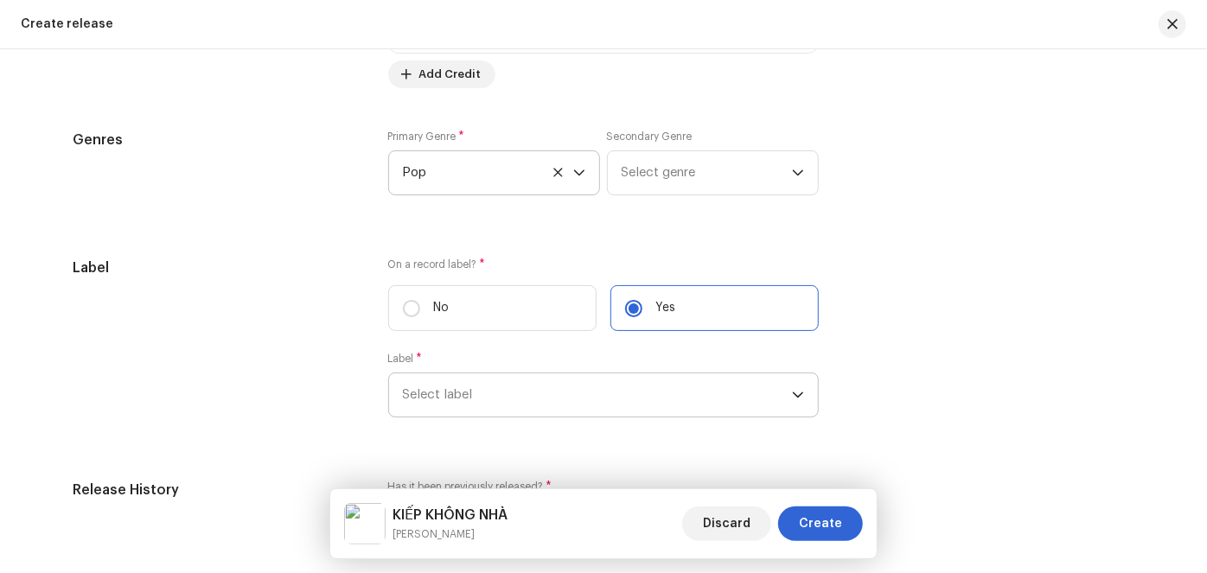
click at [576, 394] on span "Select label" at bounding box center [597, 394] width 389 height 43
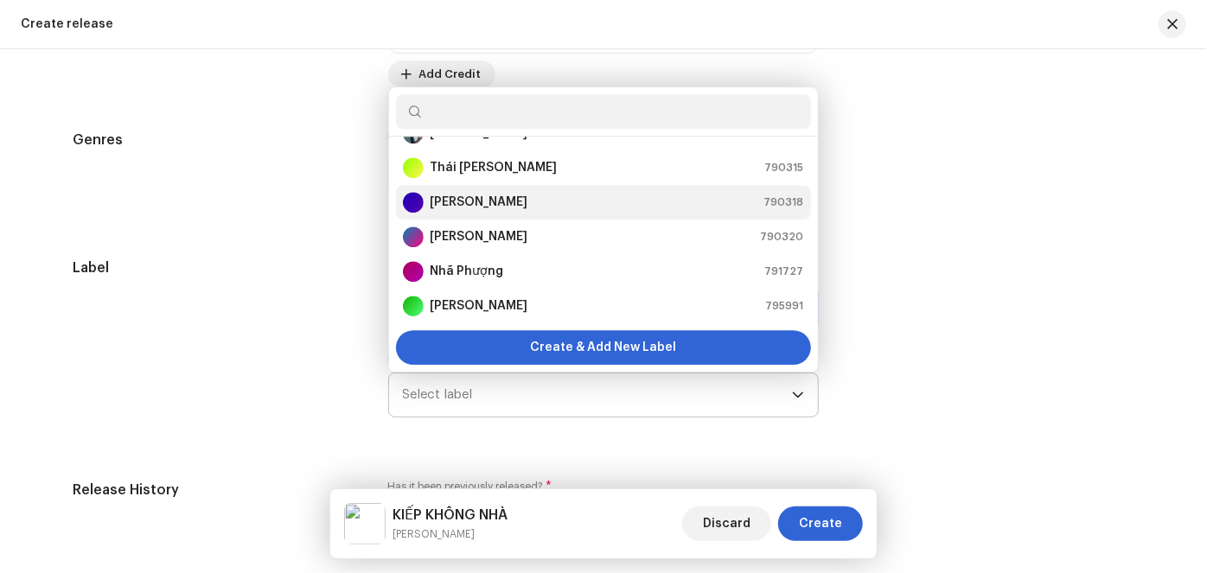
scroll to position [0, 0]
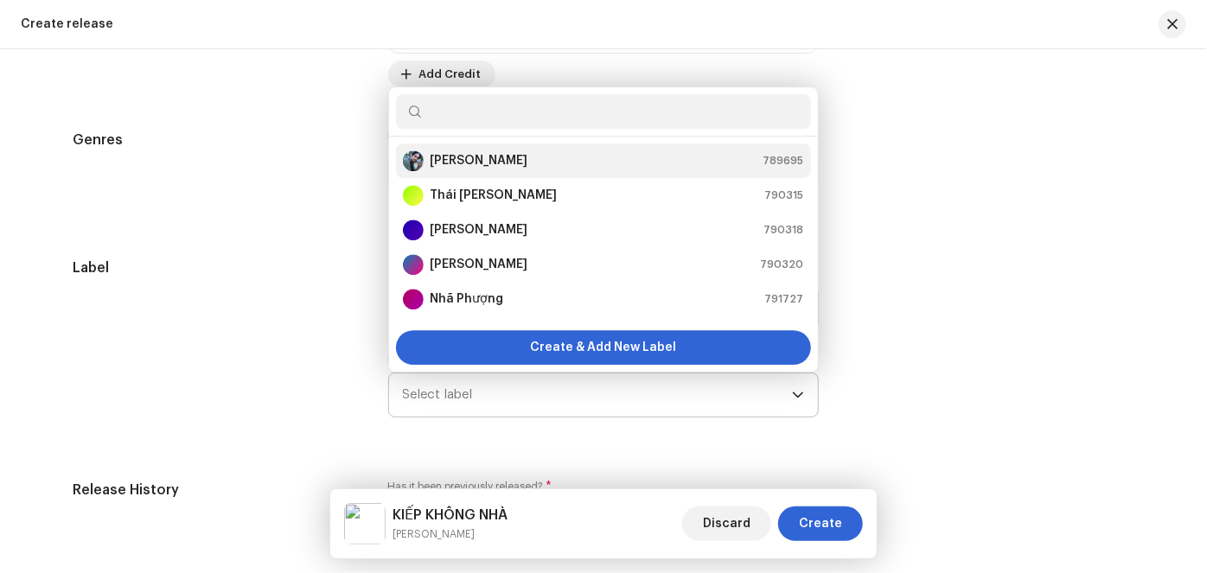
click at [501, 164] on strong "[PERSON_NAME]" at bounding box center [480, 160] width 98 height 17
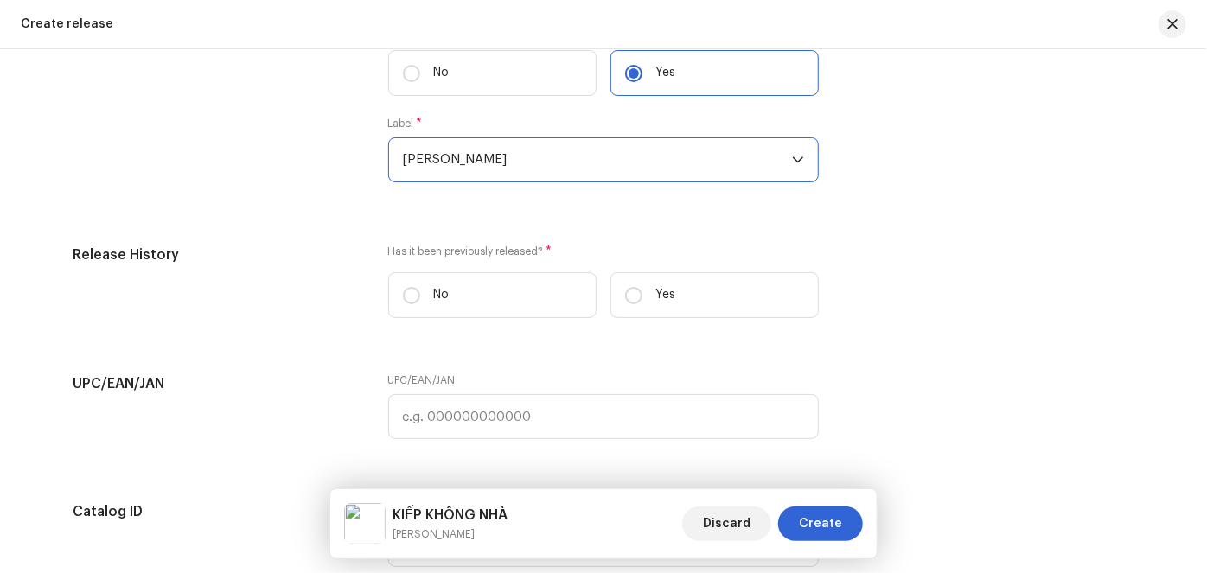
scroll to position [2829, 0]
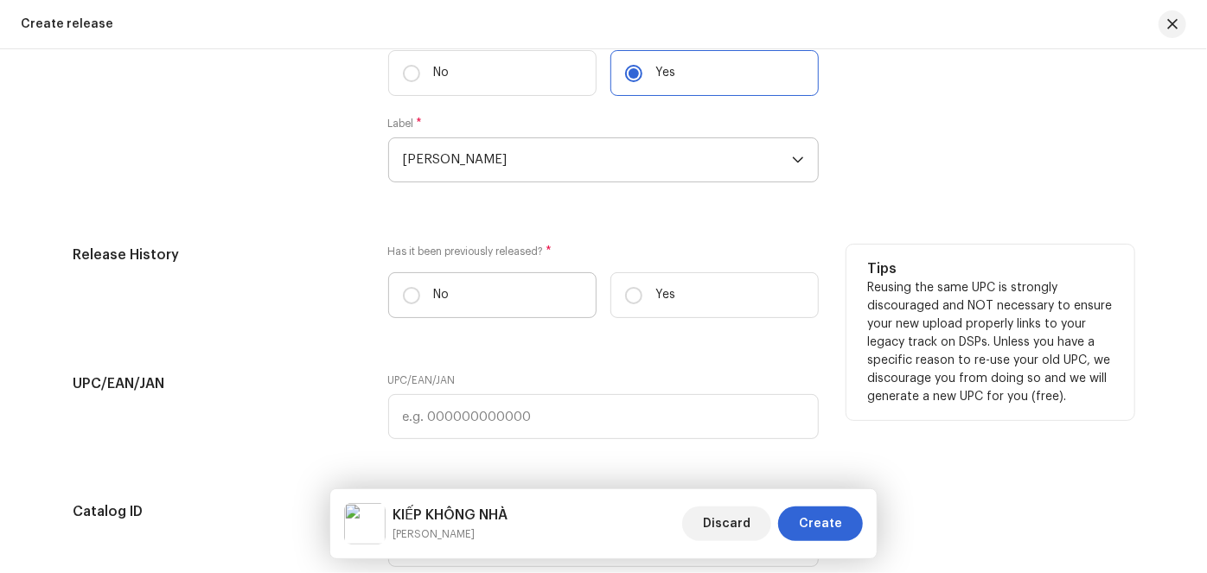
click at [533, 303] on label "No" at bounding box center [492, 295] width 208 height 46
click at [420, 303] on input "No" at bounding box center [411, 295] width 17 height 17
radio input "true"
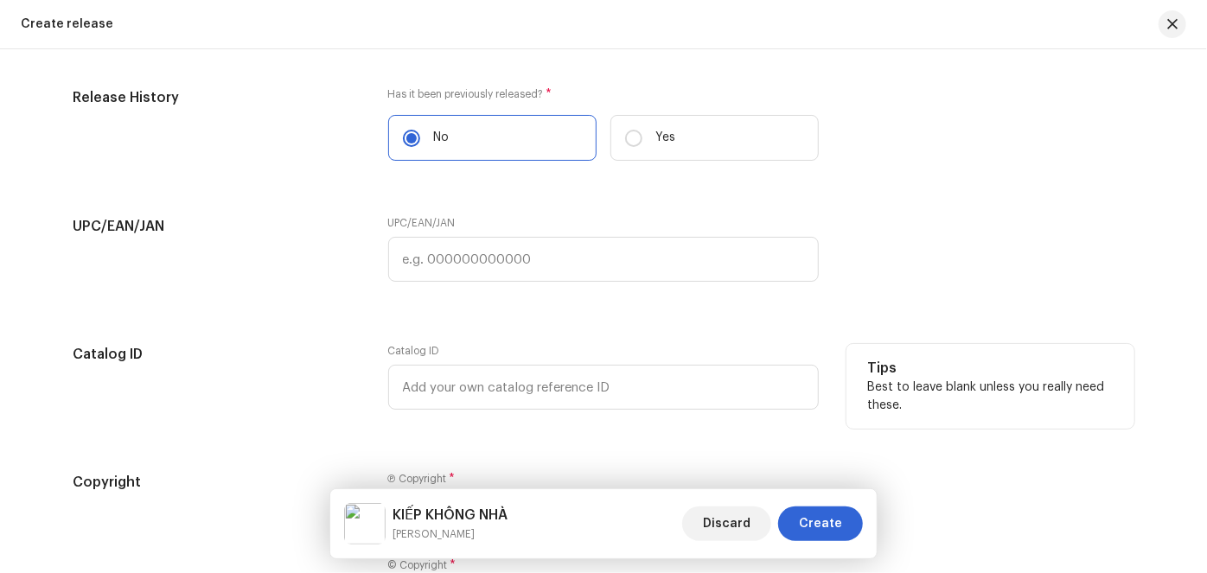
scroll to position [3144, 0]
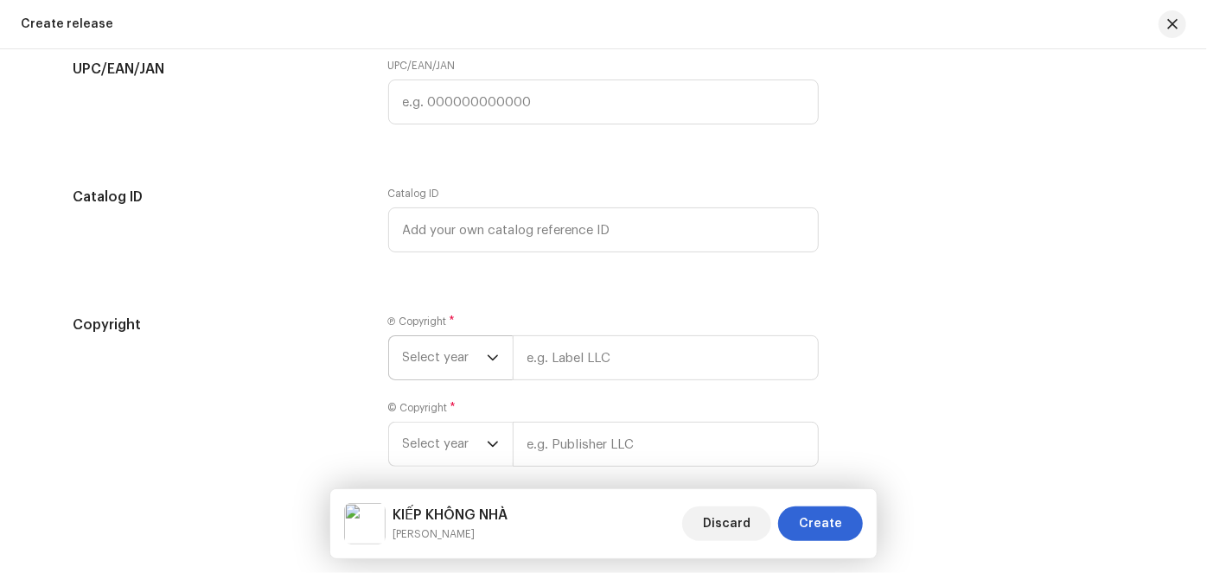
click at [470, 353] on span "Select year" at bounding box center [445, 357] width 84 height 43
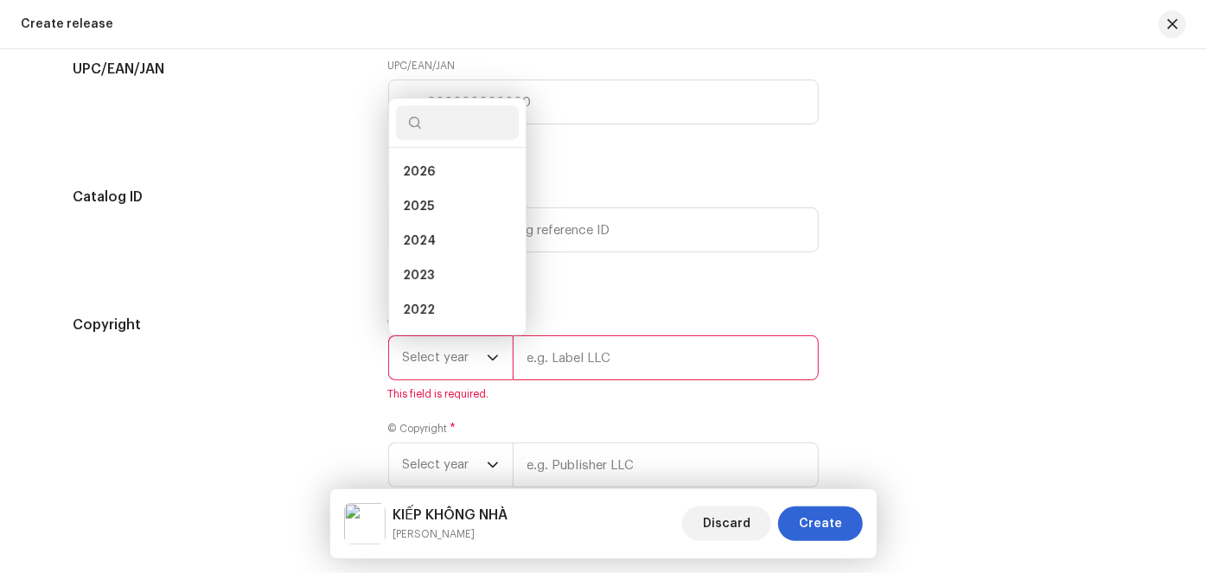
scroll to position [28, 0]
click at [437, 187] on li "2025" at bounding box center [457, 179] width 123 height 35
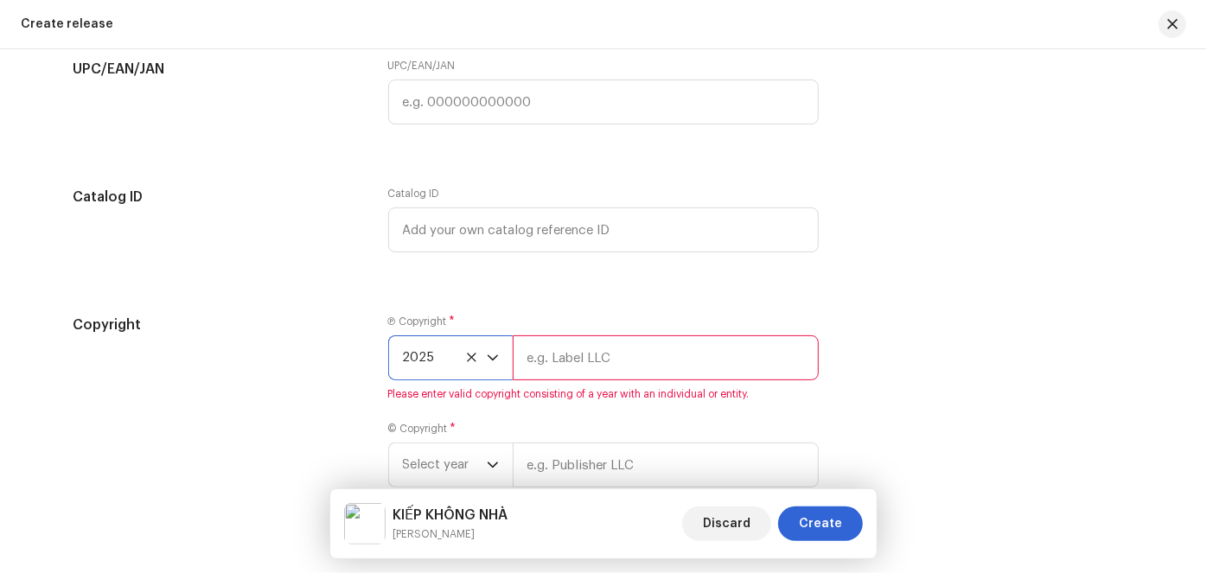
click at [608, 362] on input "text" at bounding box center [666, 357] width 306 height 45
type input "[PERSON_NAME]"
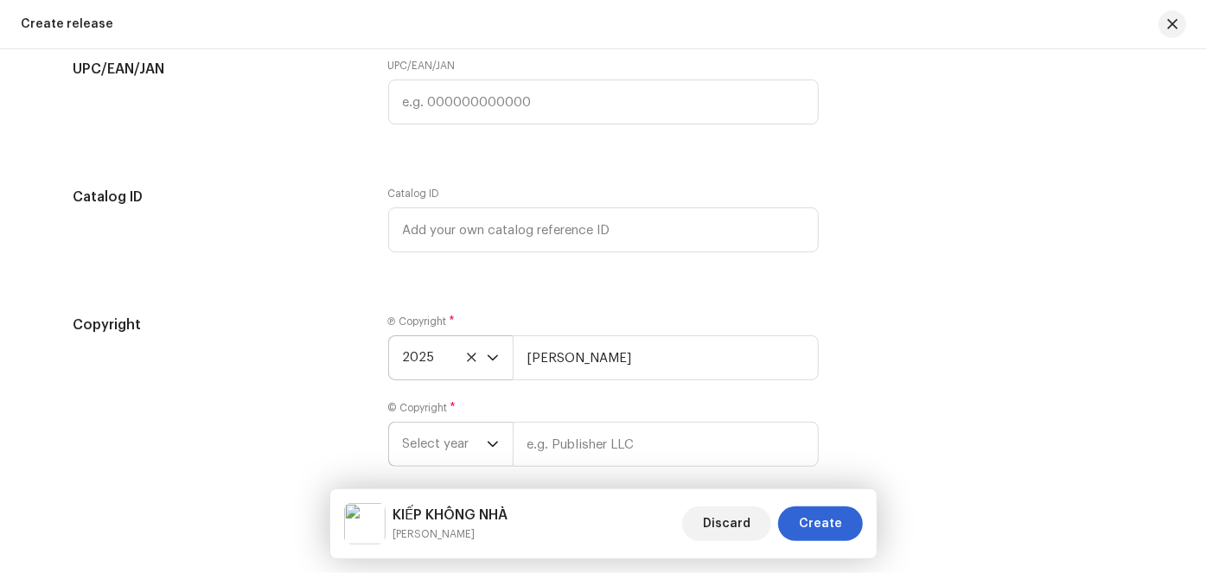
click at [462, 455] on span "Select year" at bounding box center [445, 444] width 84 height 43
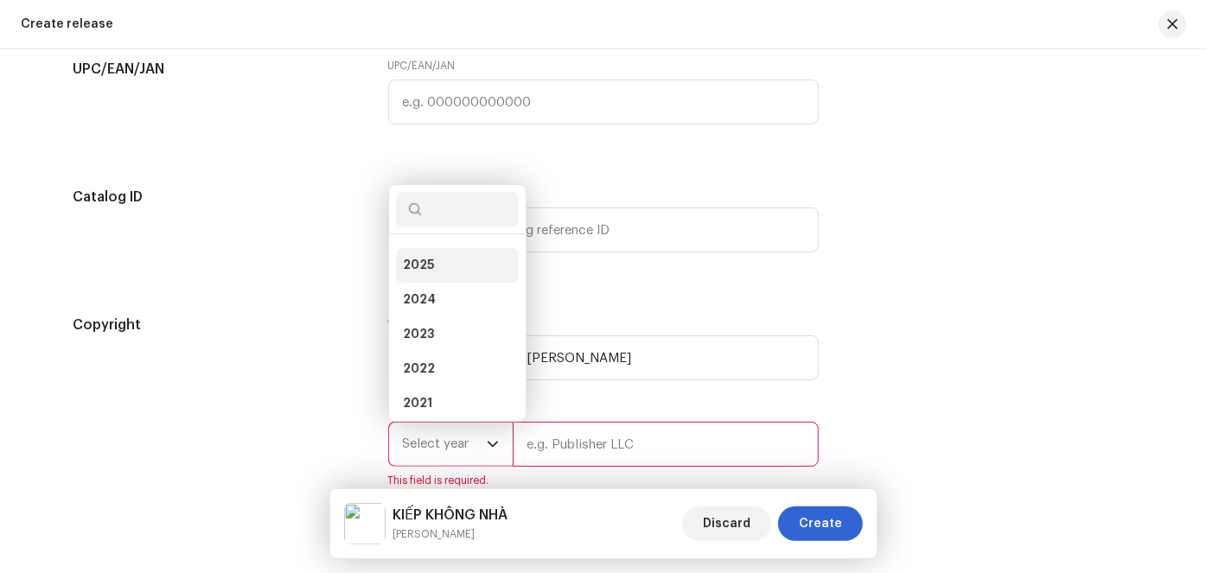
click at [424, 270] on span "2025" at bounding box center [418, 265] width 31 height 17
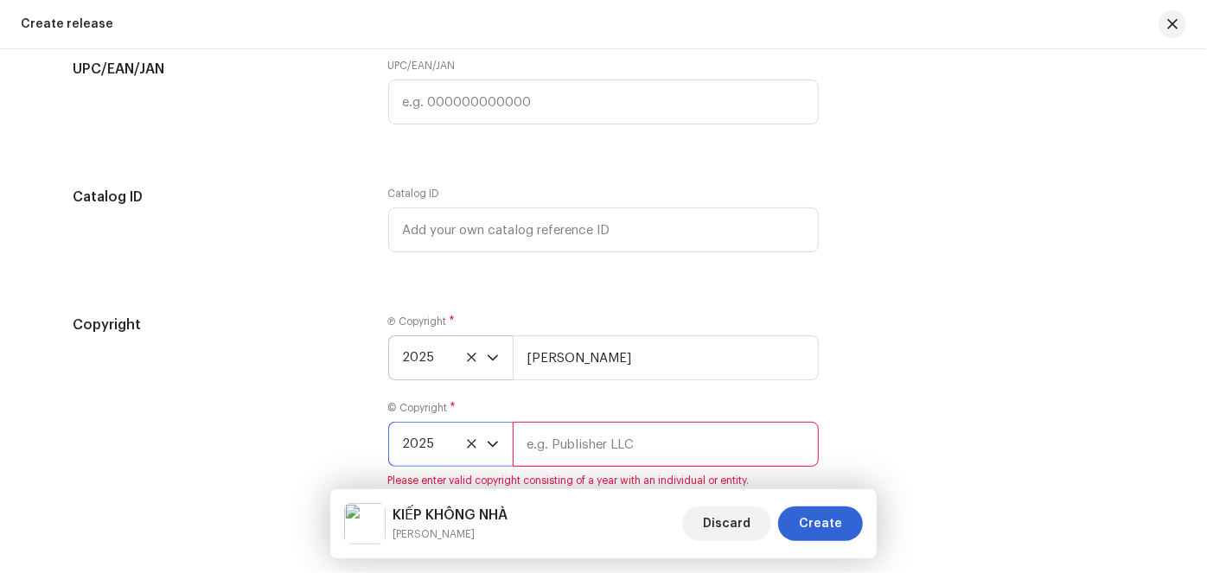
click at [571, 458] on input "text" at bounding box center [666, 444] width 306 height 45
type input "[PERSON_NAME]"
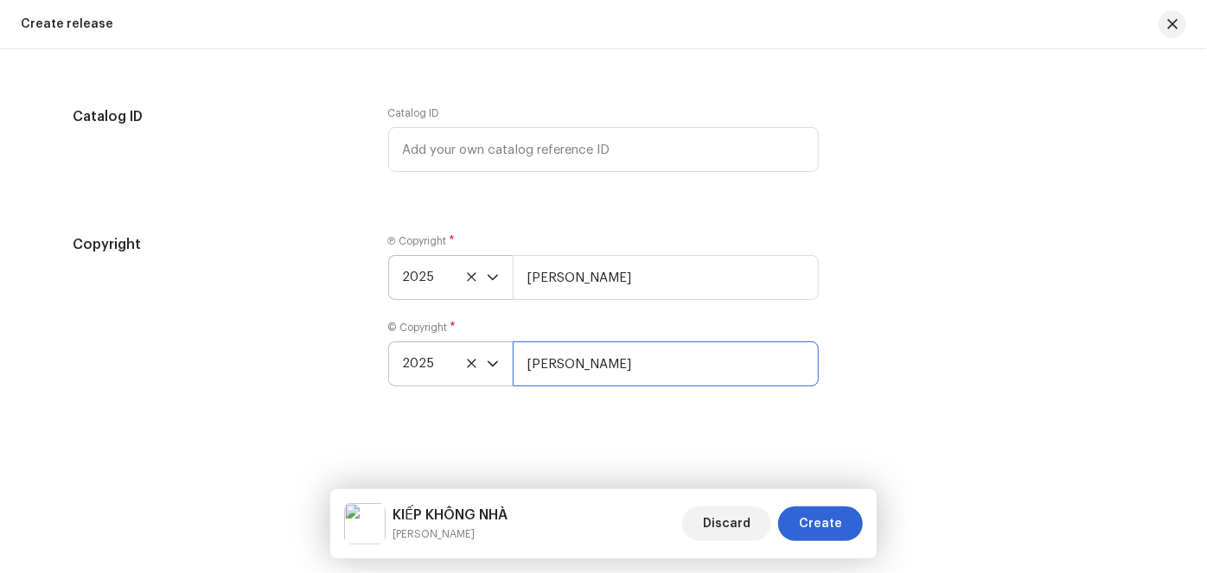
scroll to position [3227, 0]
click at [818, 524] on span "Create" at bounding box center [820, 524] width 43 height 35
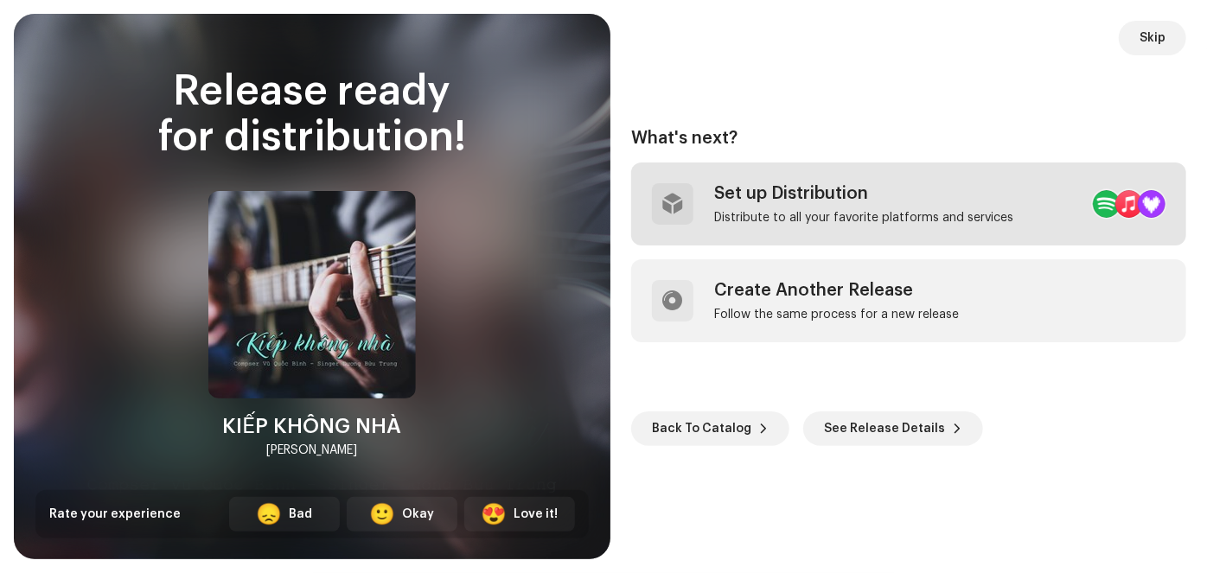
click at [834, 190] on div "Set up Distribution" at bounding box center [863, 193] width 299 height 21
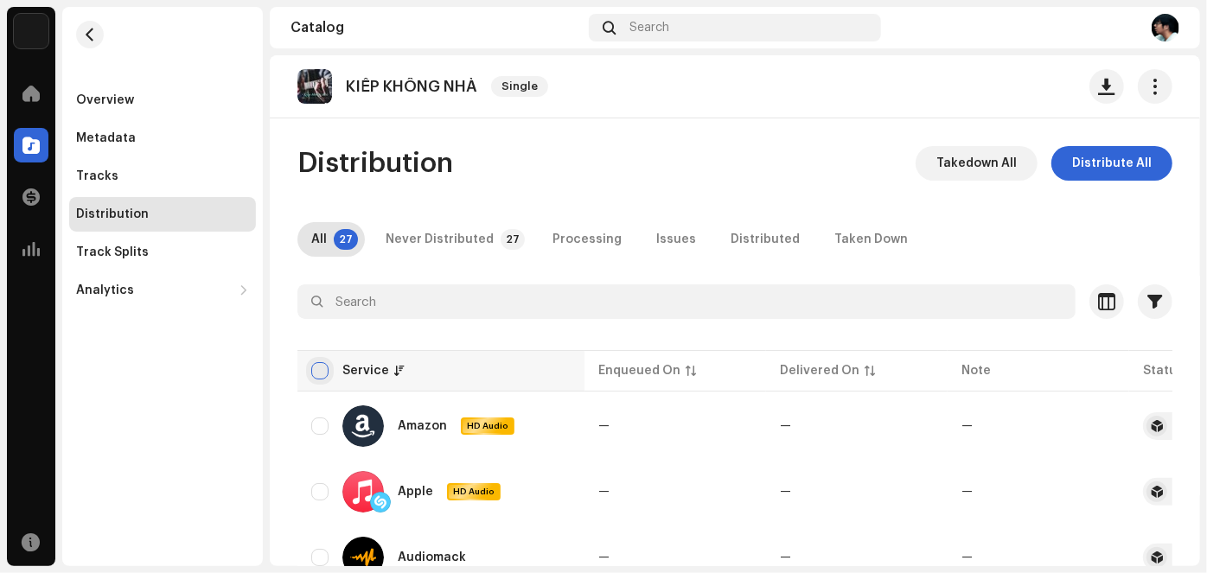
click at [319, 369] on input "checkbox" at bounding box center [319, 370] width 17 height 17
checkbox input "true"
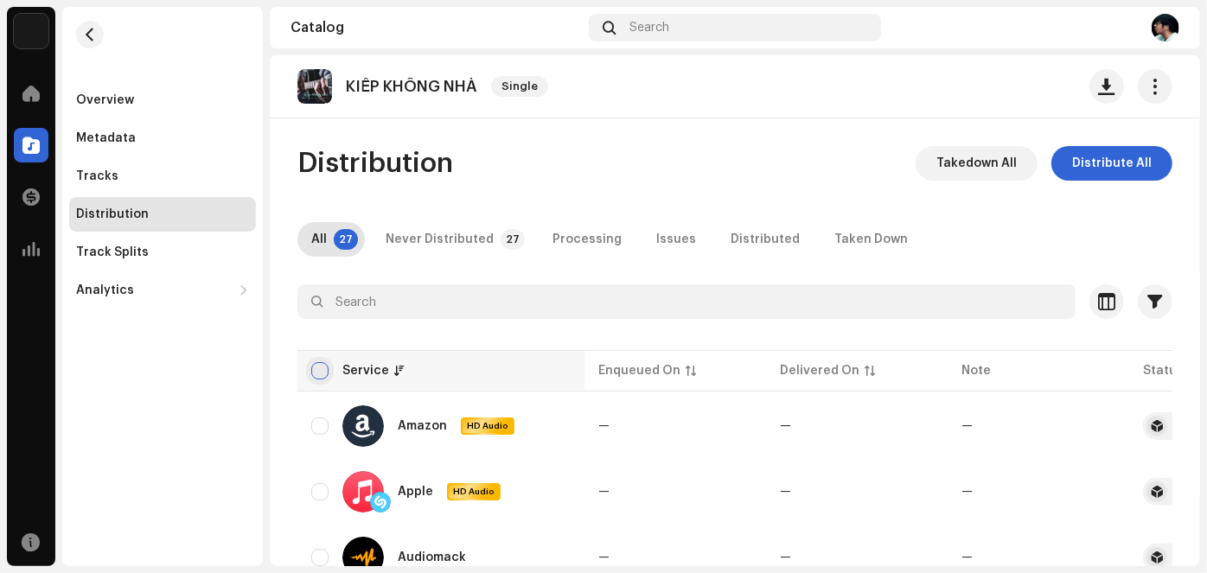
checkbox input "true"
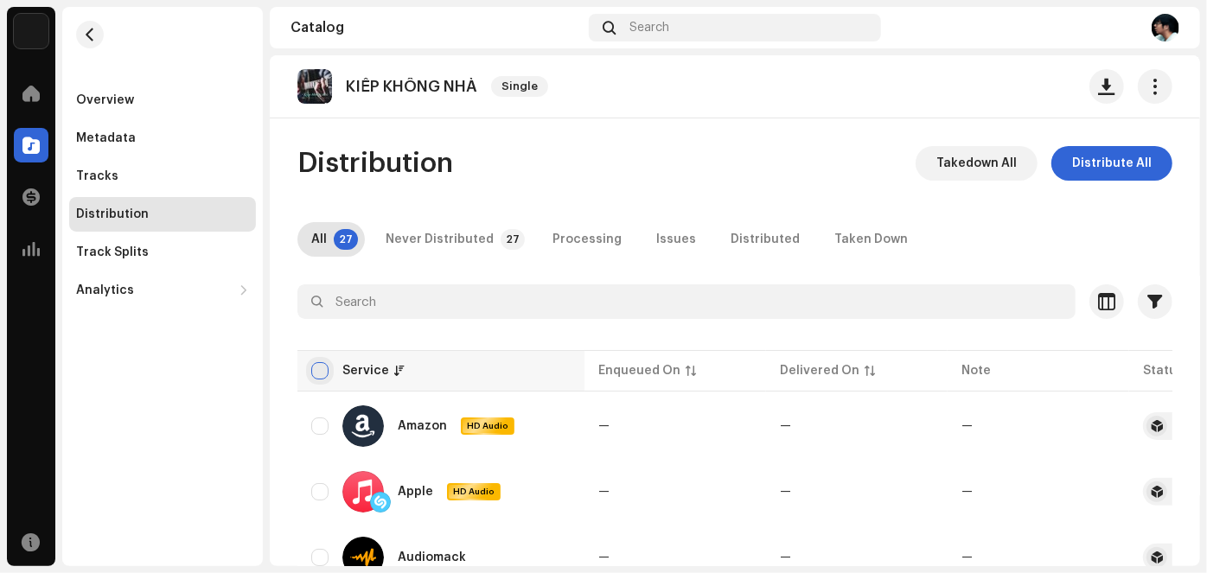
checkbox input "true"
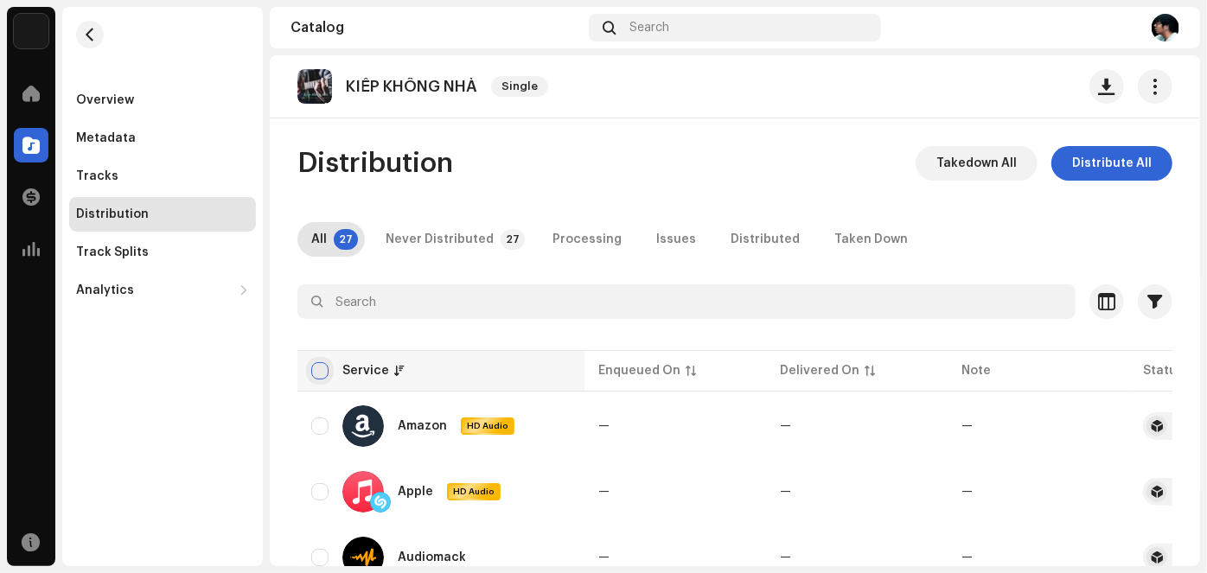
checkbox input "true"
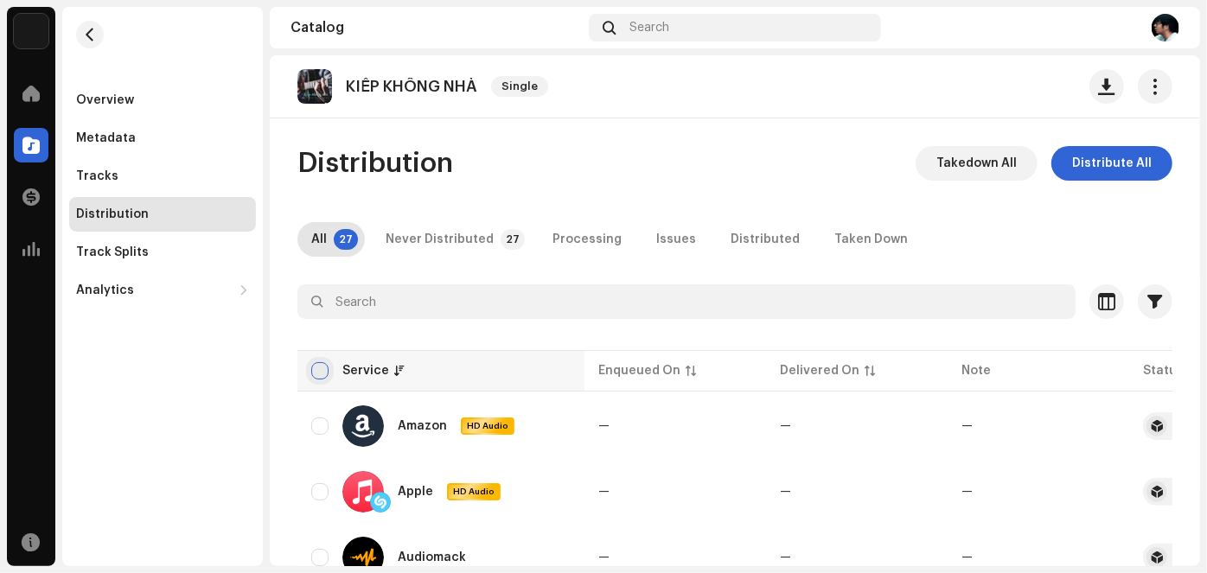
checkbox input "true"
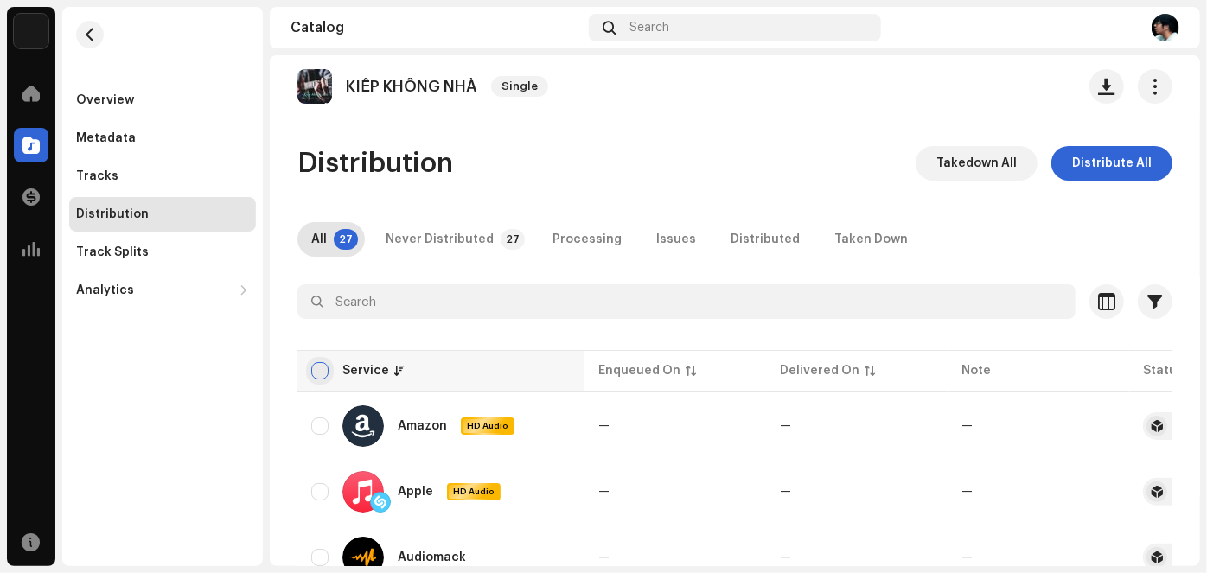
checkbox input "true"
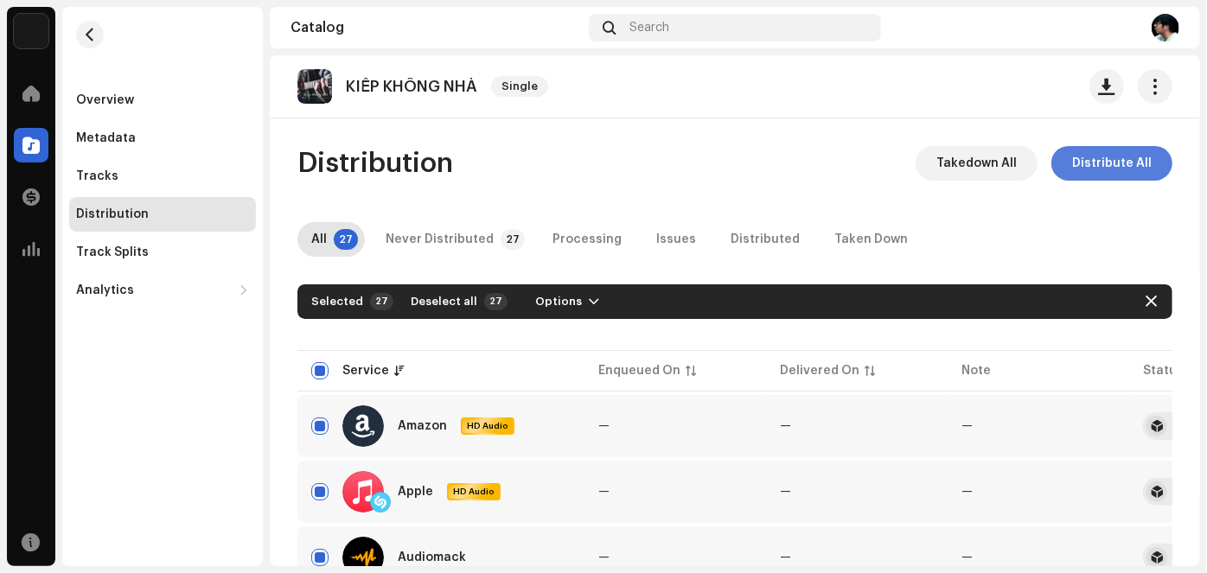
click at [1114, 159] on span "Distribute All" at bounding box center [1112, 163] width 80 height 35
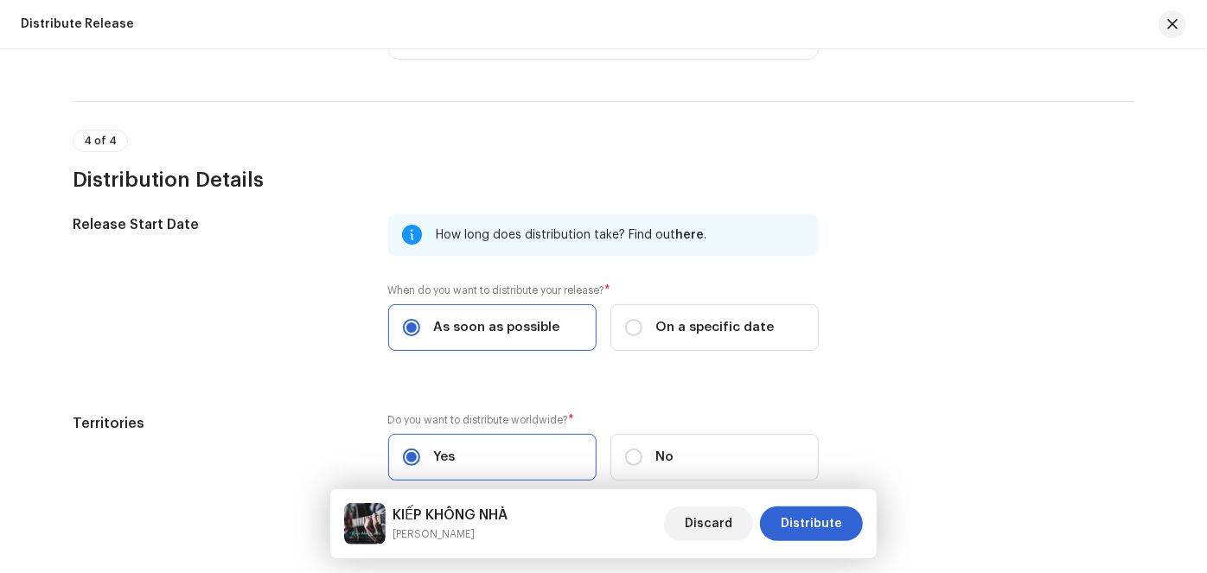
scroll to position [2596, 0]
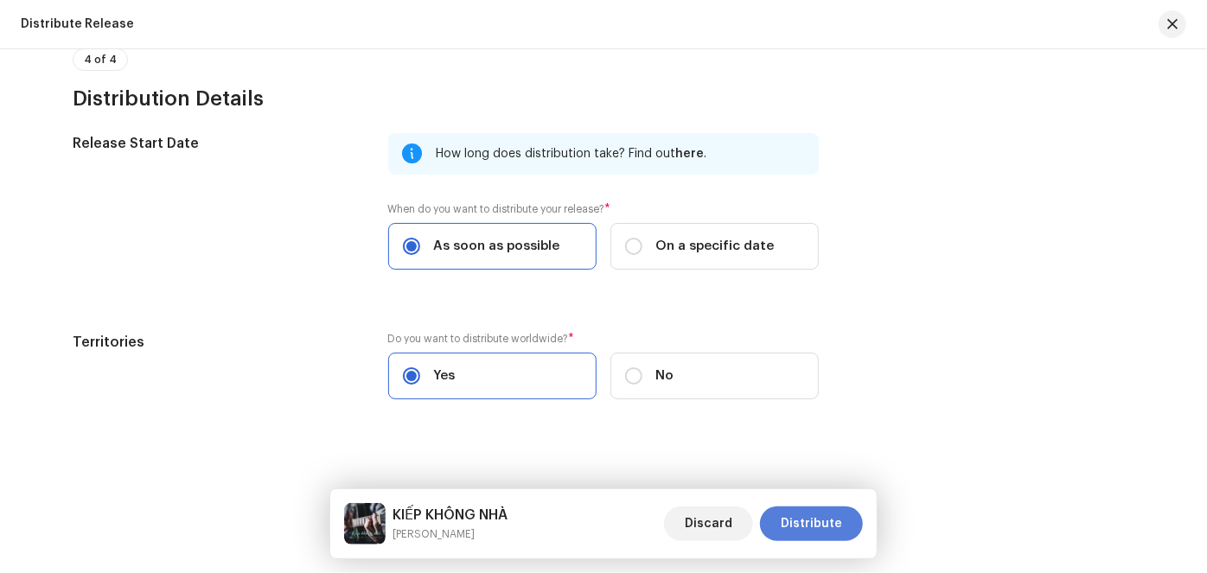
click at [796, 524] on span "Distribute" at bounding box center [811, 524] width 61 height 35
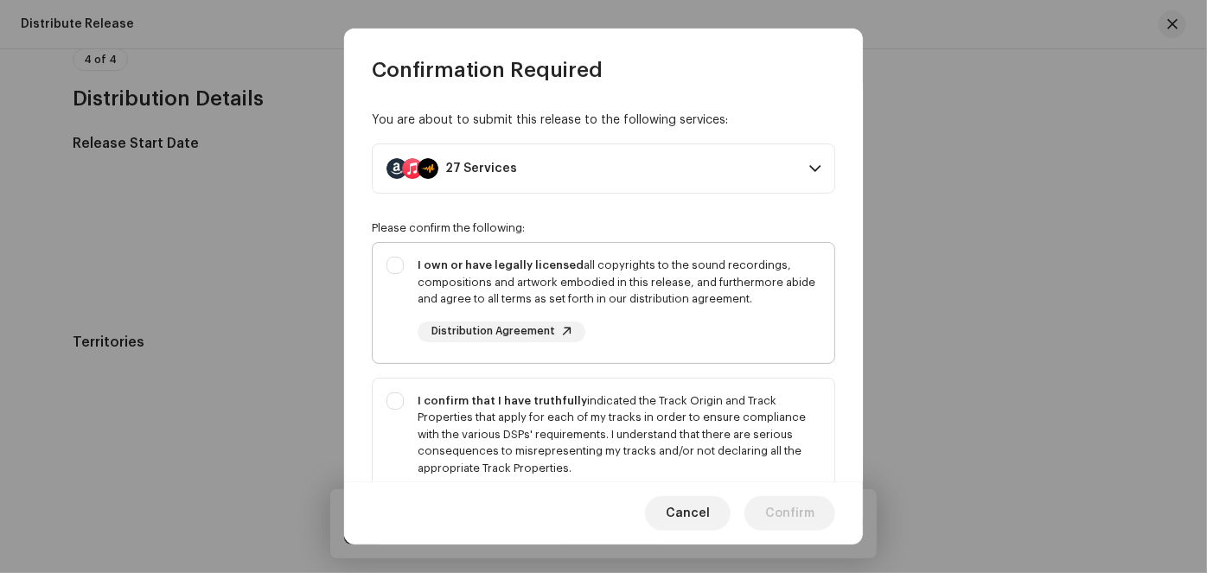
click at [551, 278] on div "I own or have legally licensed all copyrights to the sound recordings, composit…" at bounding box center [619, 282] width 403 height 51
checkbox input "true"
click at [534, 411] on div "I confirm that I have truthfully indicated the Track Origin and Track Propertie…" at bounding box center [619, 435] width 403 height 85
checkbox input "true"
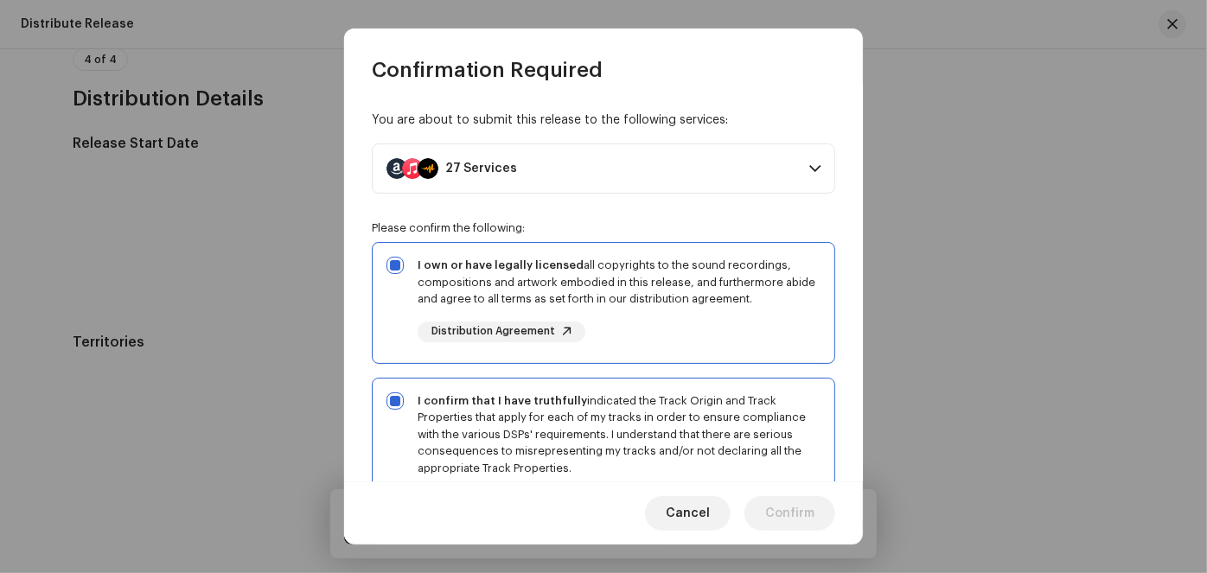
scroll to position [314, 0]
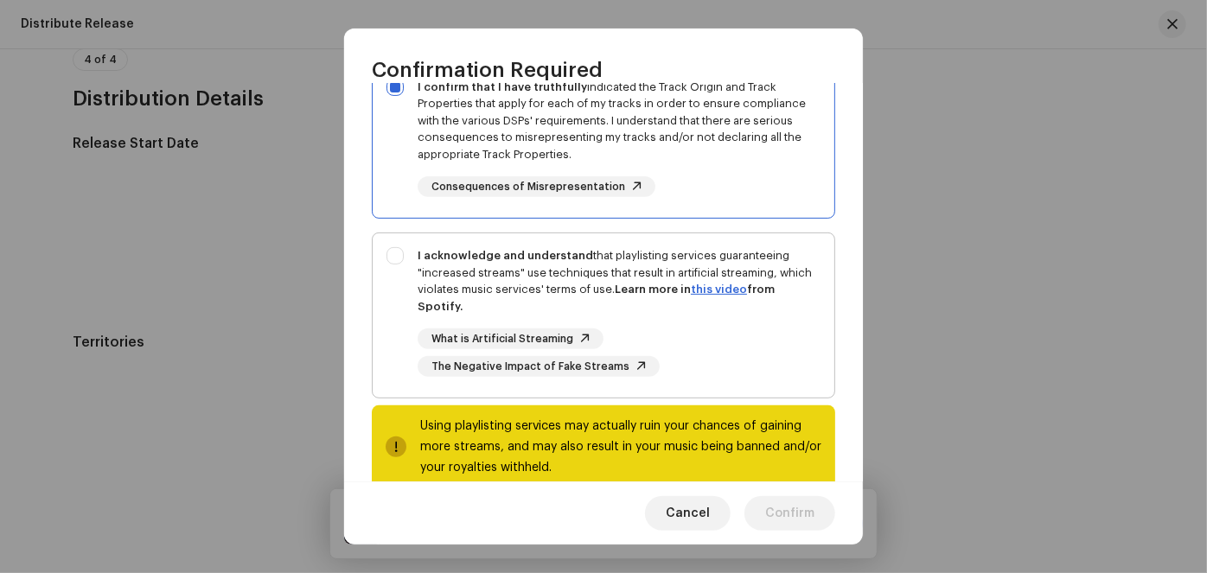
click at [601, 292] on div "I acknowledge and understand that playlisting services guaranteeing "increased …" at bounding box center [619, 280] width 403 height 67
checkbox input "true"
click at [769, 507] on span "Confirm" at bounding box center [789, 513] width 49 height 35
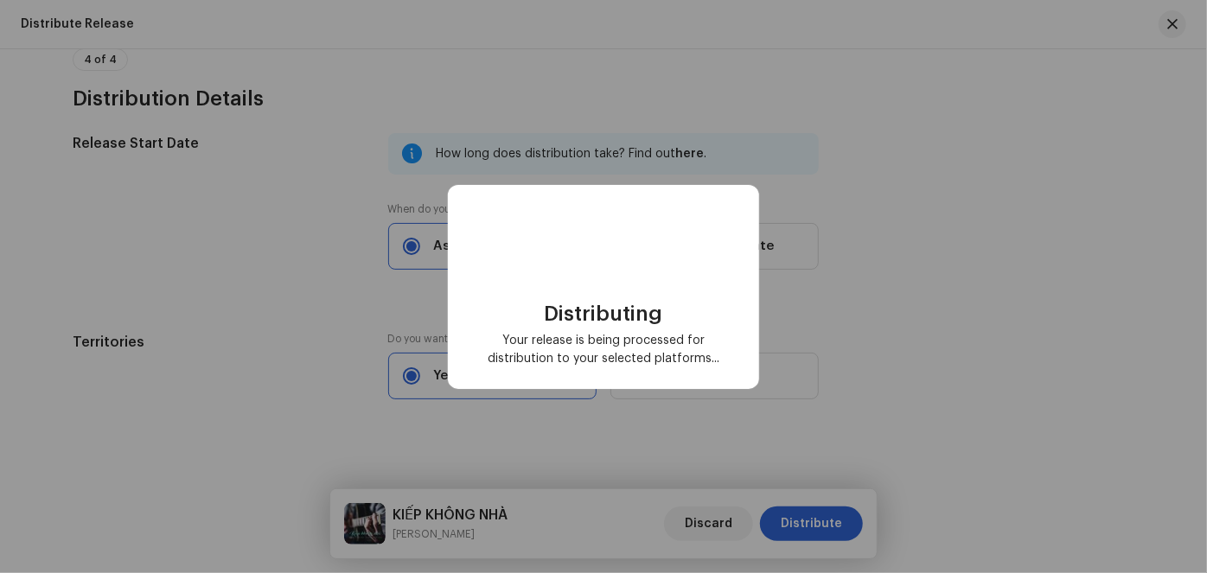
checkbox input "false"
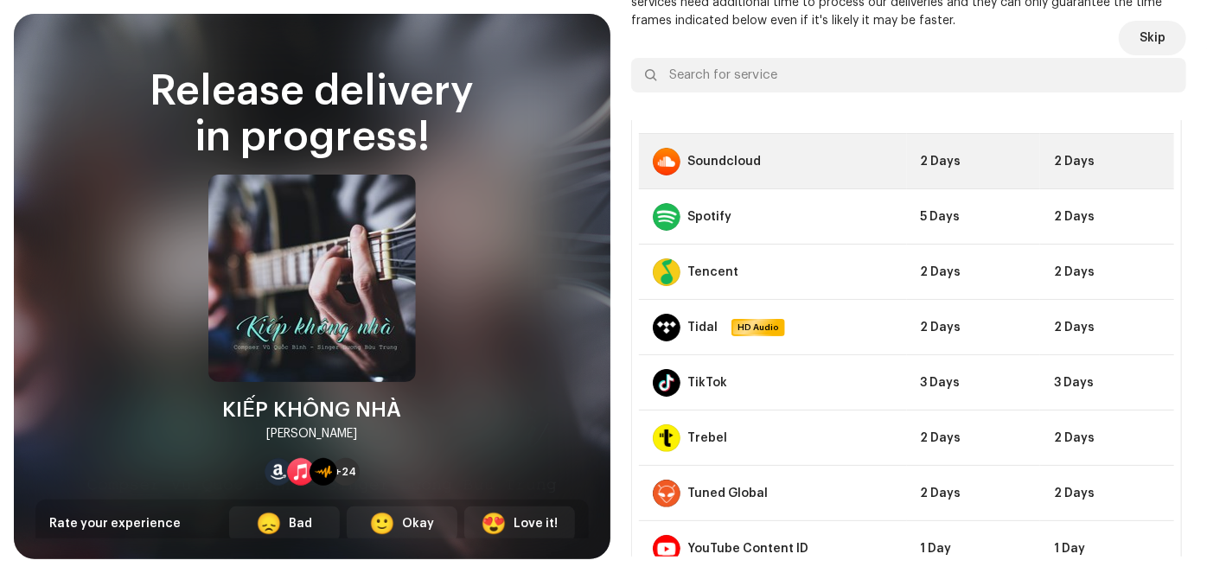
scroll to position [1120, 0]
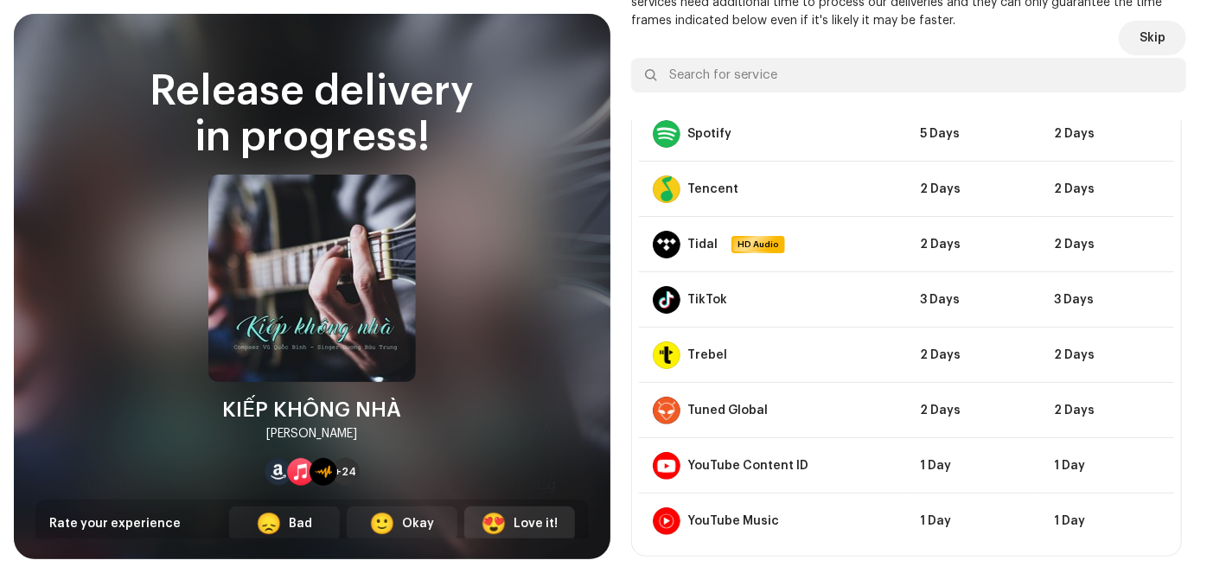
drag, startPoint x: 544, startPoint y: 522, endPoint x: 680, endPoint y: 511, distance: 137.1
click at [545, 521] on div "Love it!" at bounding box center [536, 524] width 44 height 18
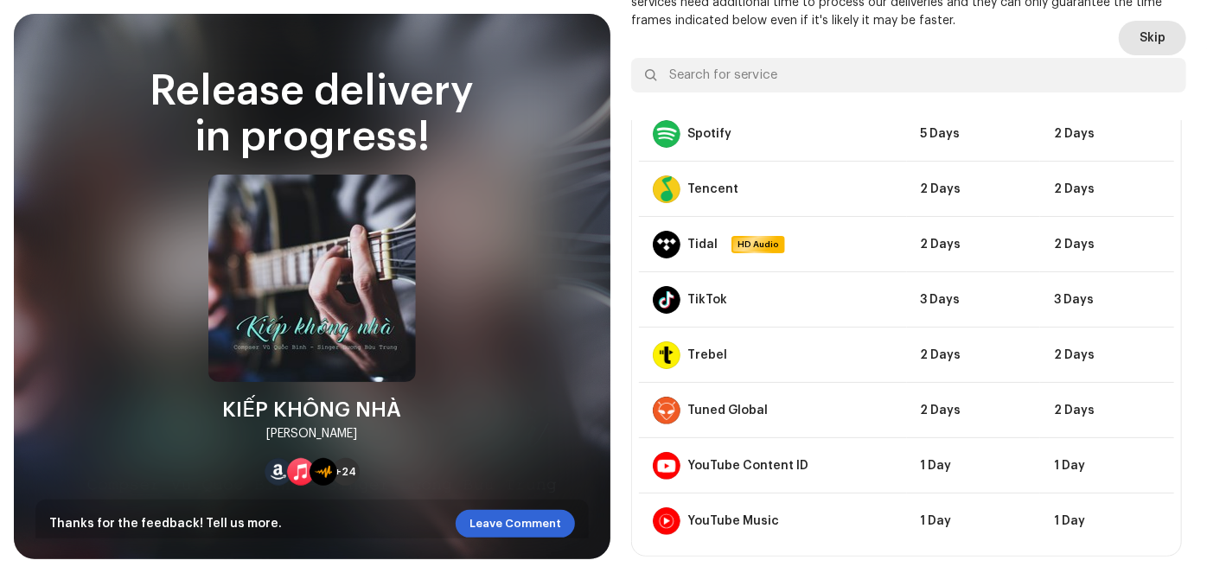
click at [1139, 45] on span "Skip" at bounding box center [1152, 38] width 26 height 35
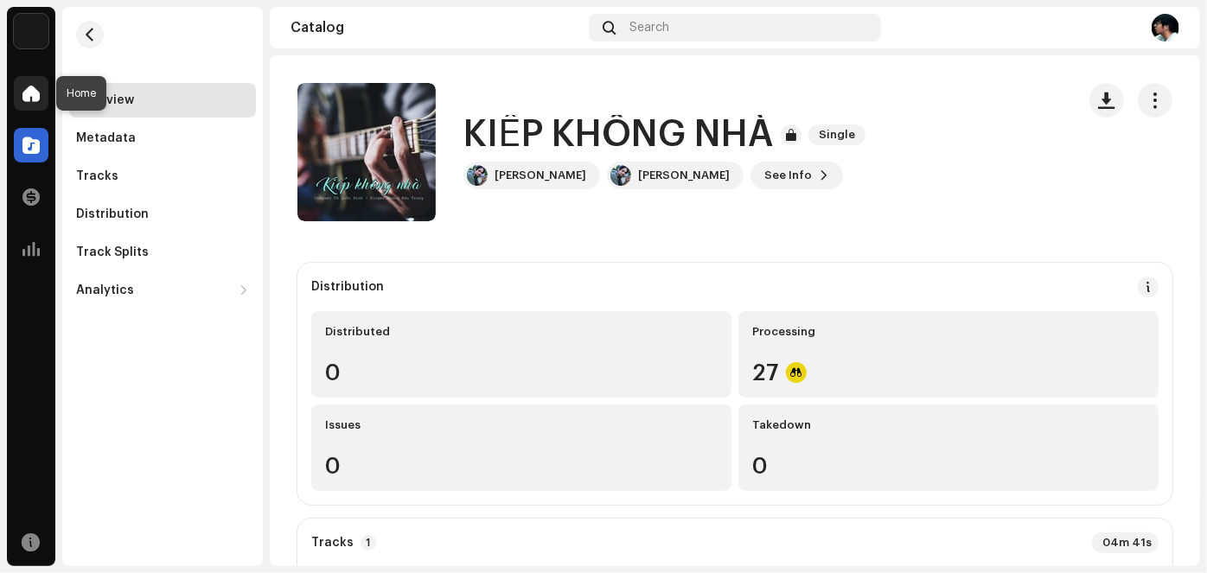
click at [39, 95] on span at bounding box center [30, 93] width 17 height 14
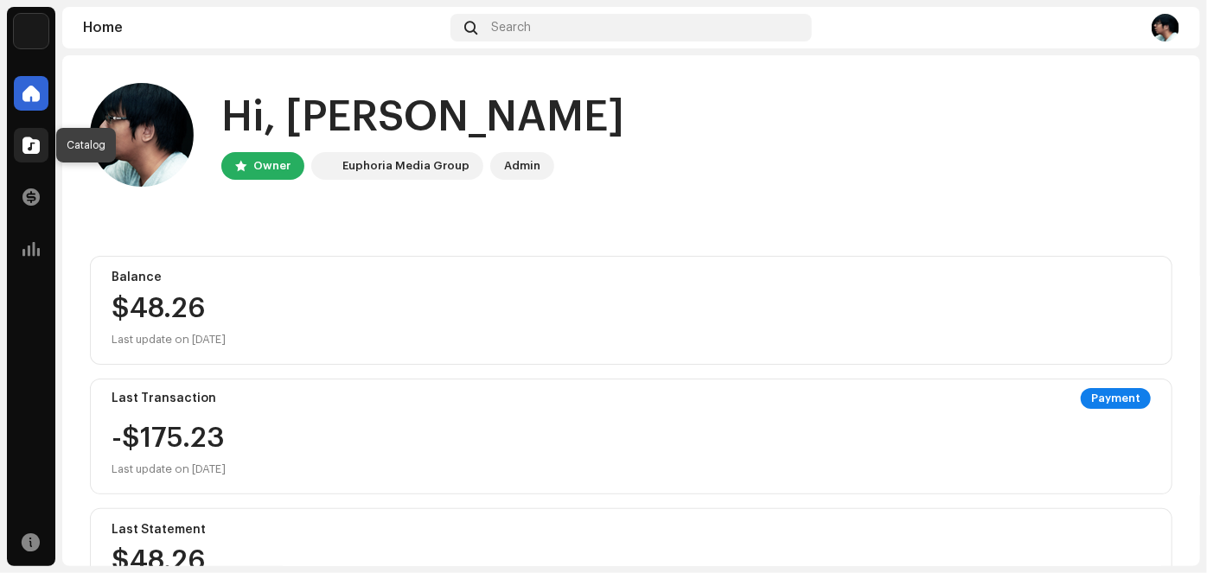
click at [27, 145] on span at bounding box center [30, 145] width 17 height 14
